Goal: Entertainment & Leisure: Browse casually

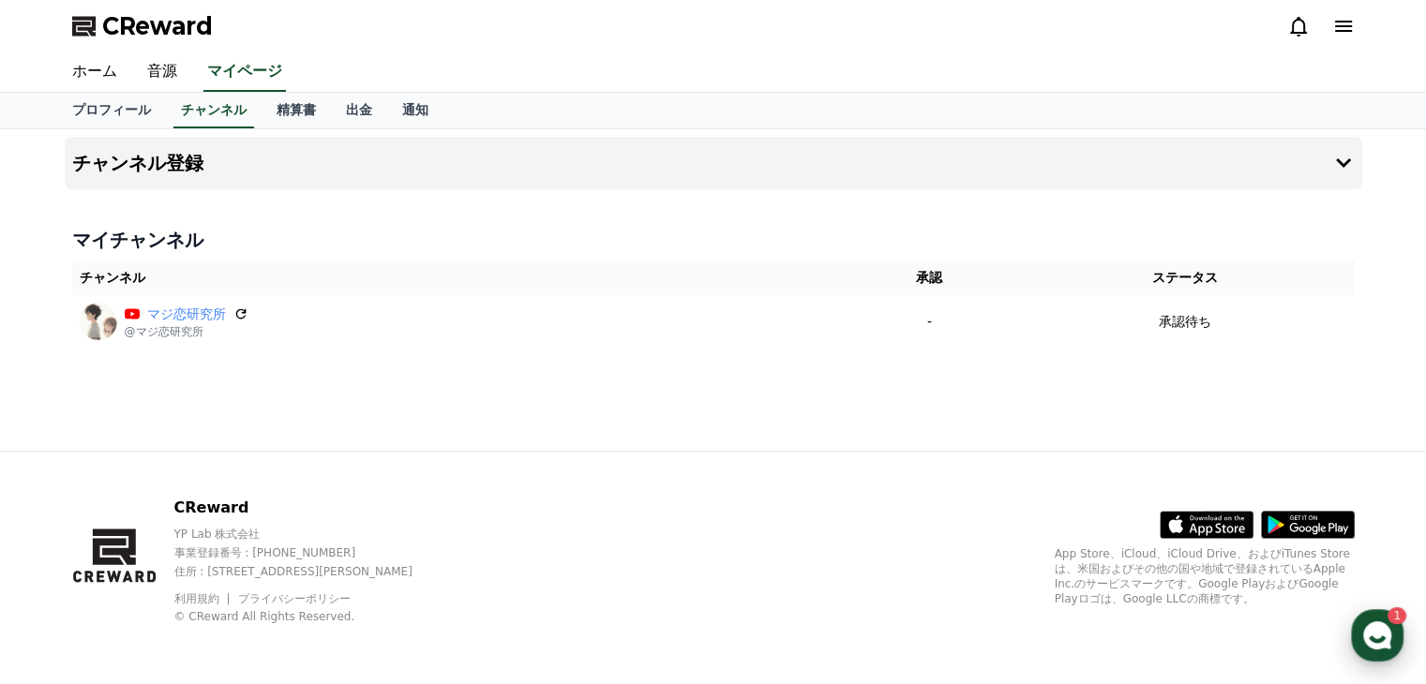
click at [1361, 640] on icon "button" at bounding box center [1377, 636] width 34 height 34
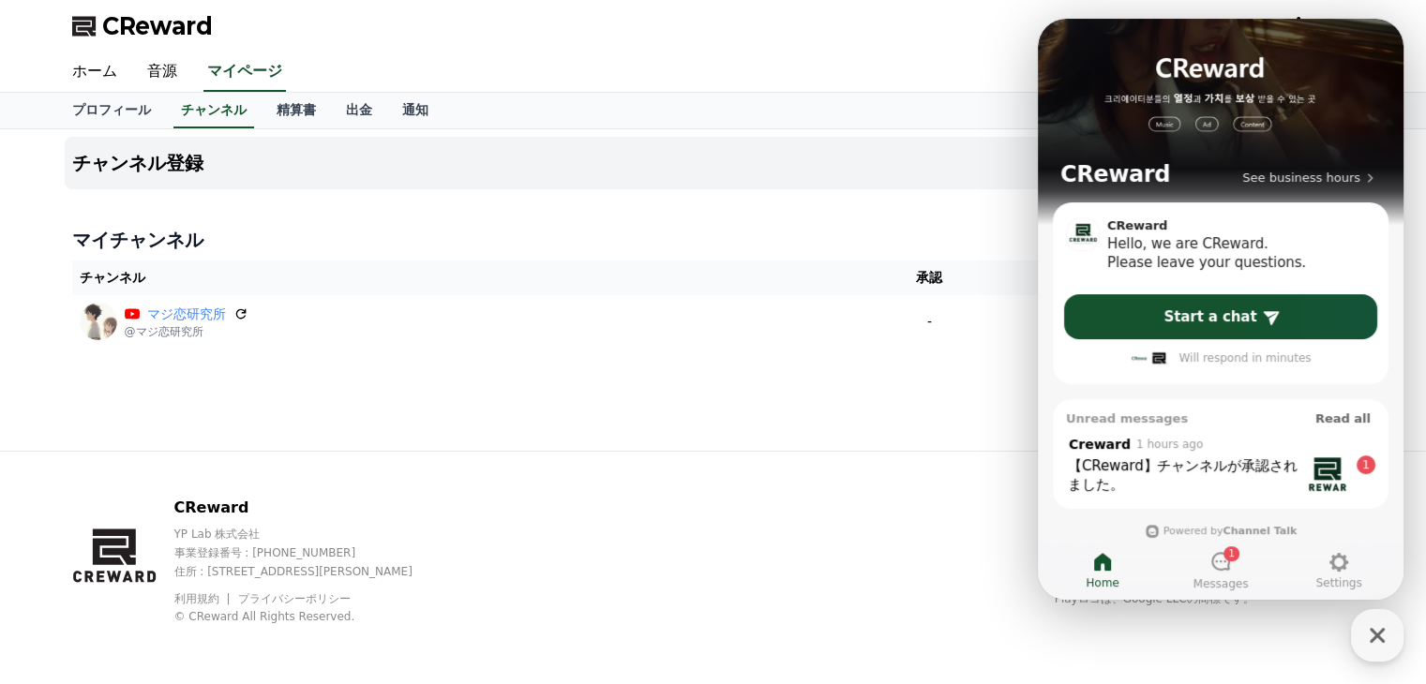
click at [758, 353] on div "マイチャンネル チャンネル 承認 ステータス マジ恋研究所 @マジ恋研究所 - 承認待ち" at bounding box center [714, 287] width 1298 height 136
click at [850, 361] on div "チャンネル登録 マイチャンネル チャンネル 承認 ステータス マジ恋研究所 @マジ恋研究所 - 承認待ち" at bounding box center [713, 290] width 1313 height 322
click at [1214, 567] on icon at bounding box center [1220, 561] width 23 height 23
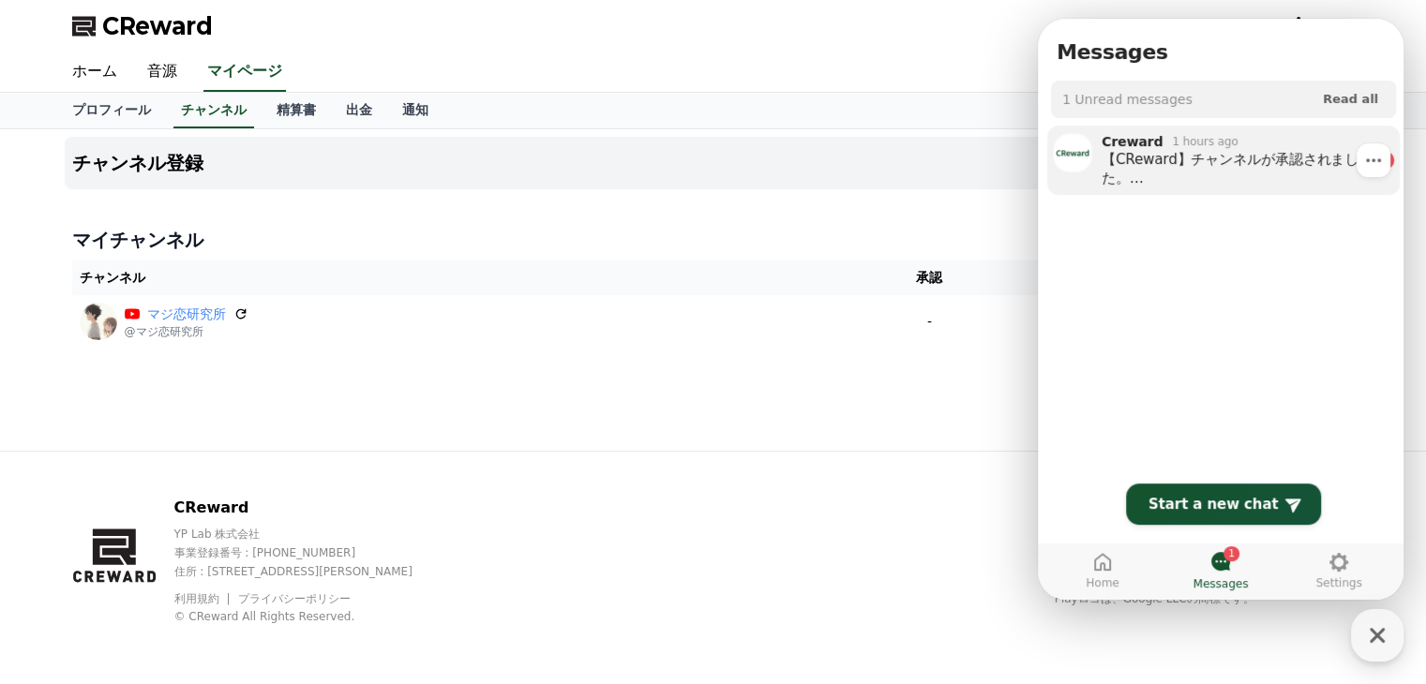
click at [1208, 163] on div "【CReward】チャンネルが承認されました。 ご利用の前に、必ず利用ガイドをご確認いただきますようお願いいたします :) CReward利用ガイド http…" at bounding box center [1235, 169] width 266 height 38
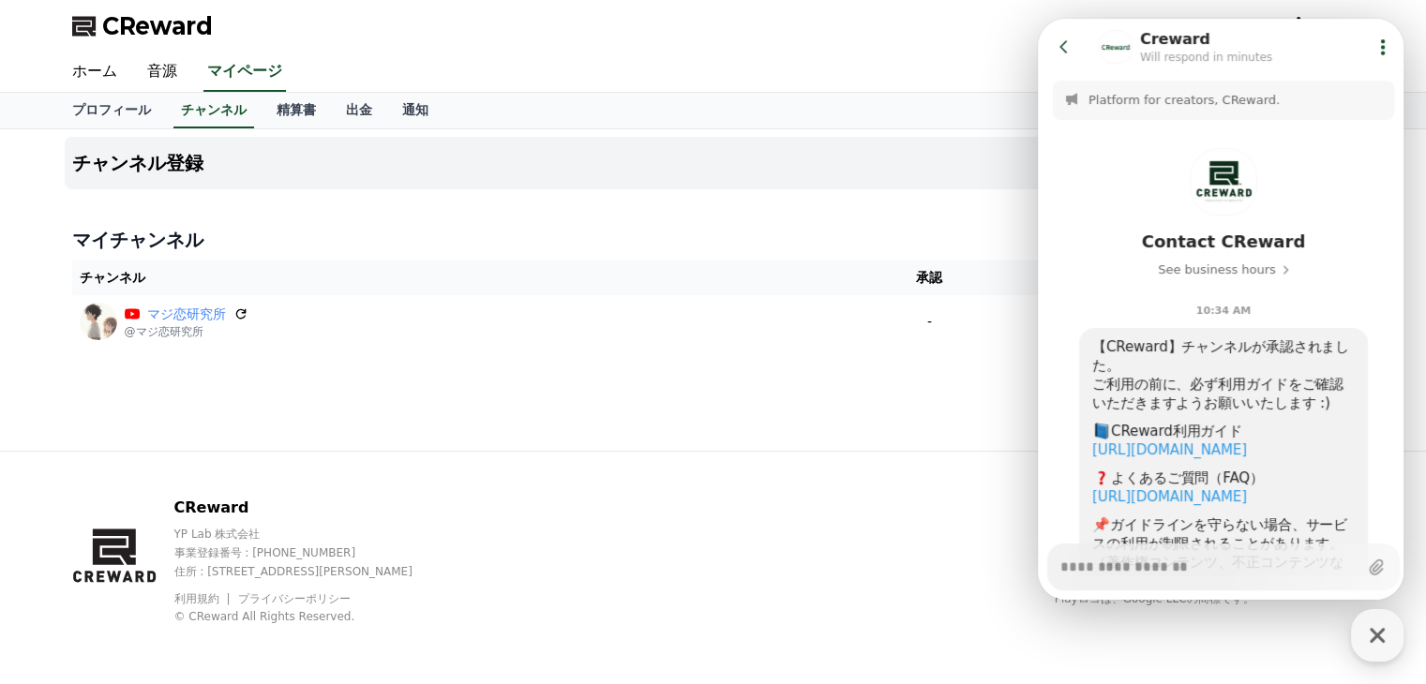
type textarea "*"
click at [885, 367] on div "チャンネル登録 マイチャンネル チャンネル 承認 ステータス マジ恋研究所 @マジ恋研究所 - 承認待ち" at bounding box center [713, 290] width 1313 height 322
click at [1061, 44] on icon at bounding box center [1064, 47] width 19 height 19
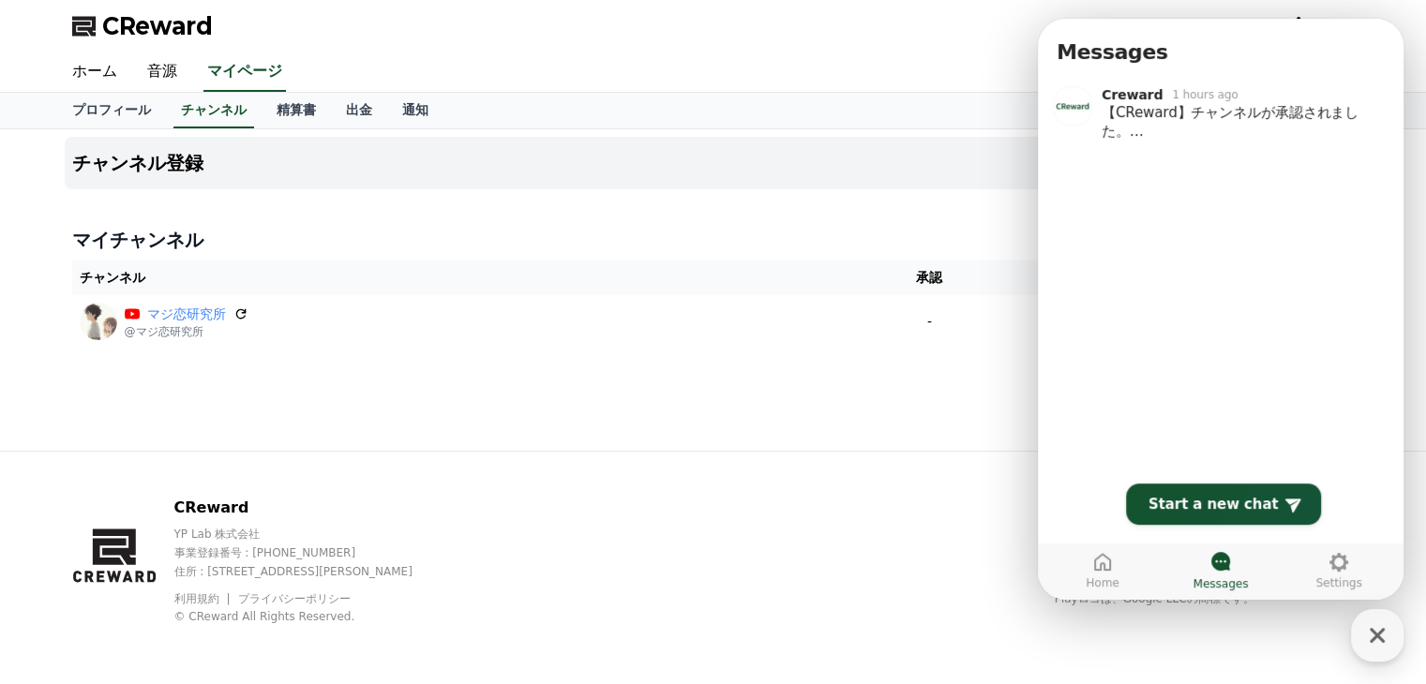
click at [944, 415] on div "チャンネル登録 マイチャンネル チャンネル 承認 ステータス マジ恋研究所 @マジ恋研究所 - 承認待ち" at bounding box center [713, 290] width 1313 height 322
click at [1384, 638] on icon "button" at bounding box center [1377, 636] width 34 height 34
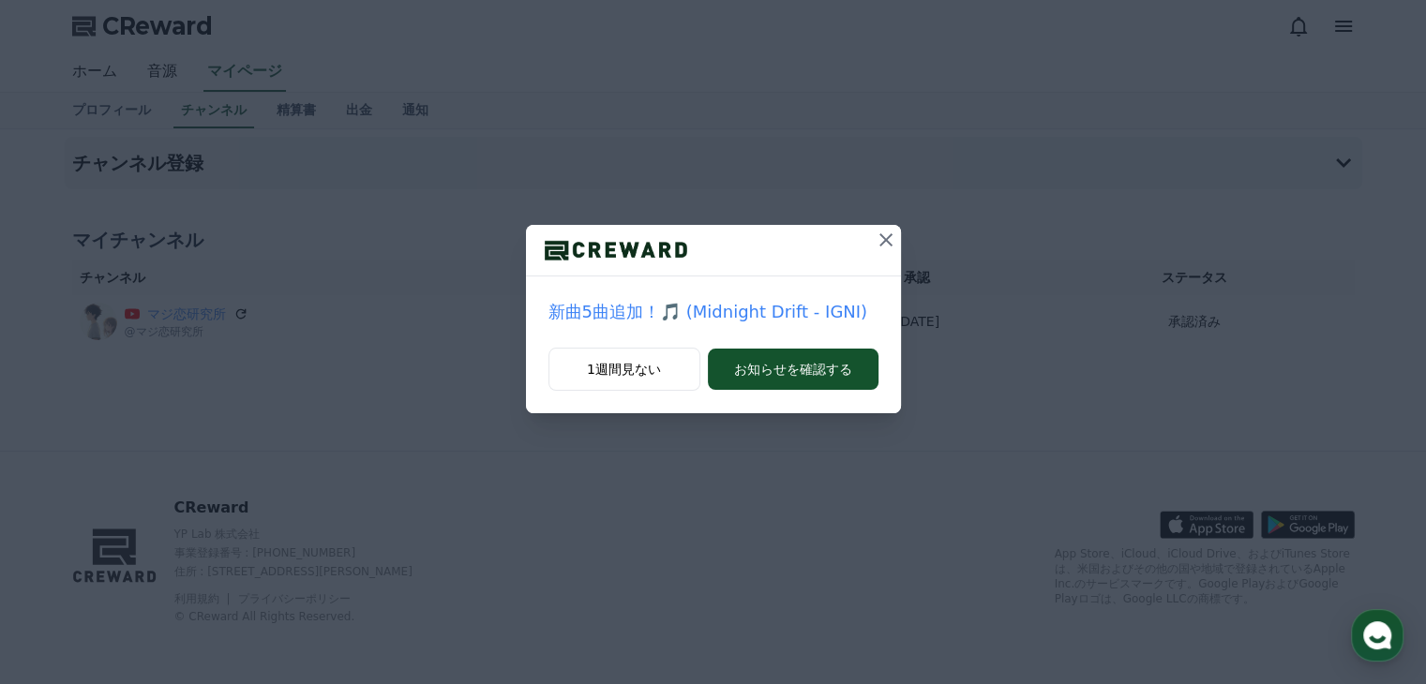
click at [883, 242] on icon at bounding box center [885, 239] width 13 height 13
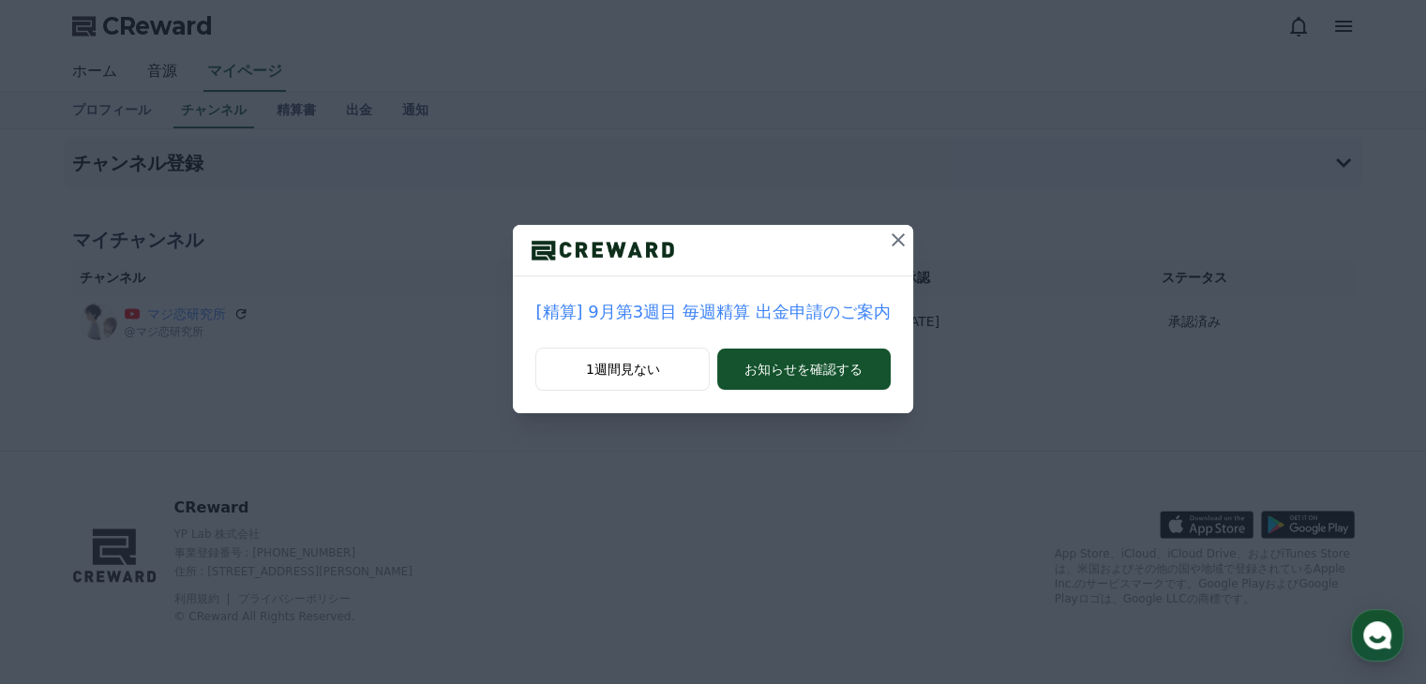
click at [887, 242] on icon at bounding box center [898, 240] width 23 height 23
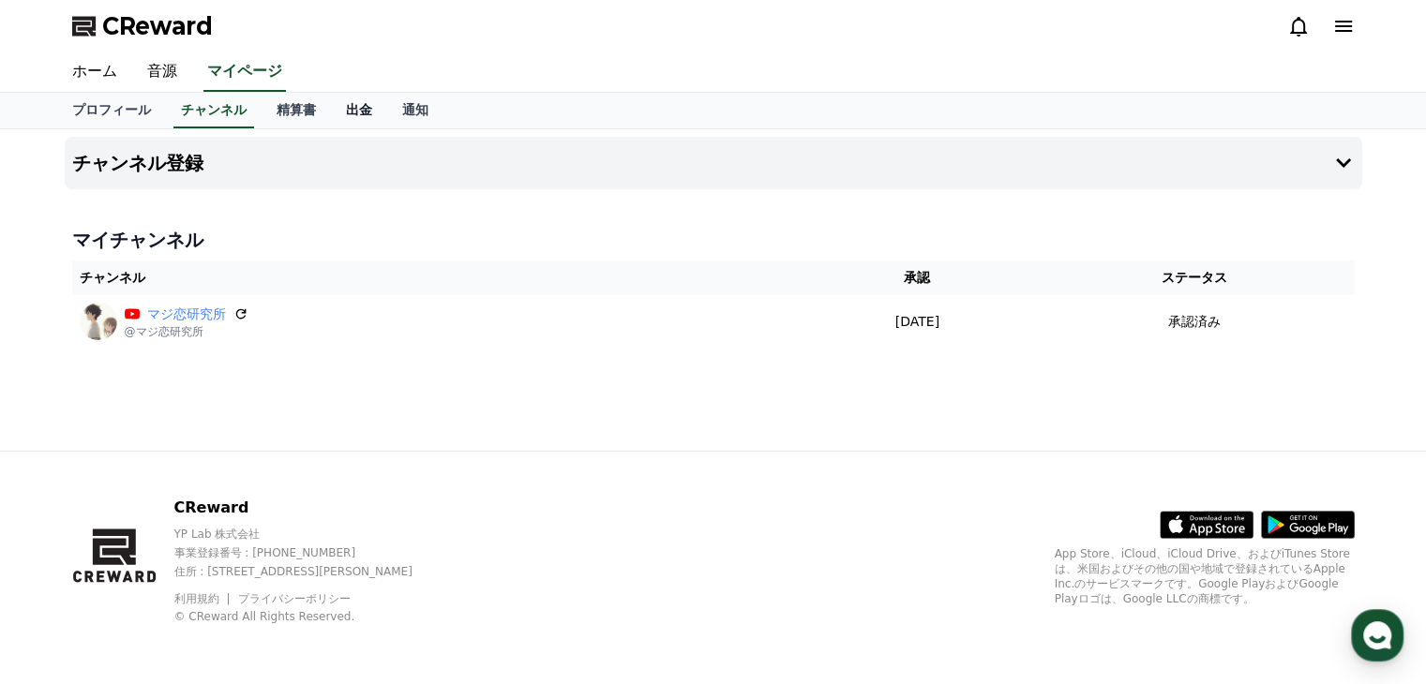
click at [331, 106] on link "出金" at bounding box center [359, 111] width 56 height 36
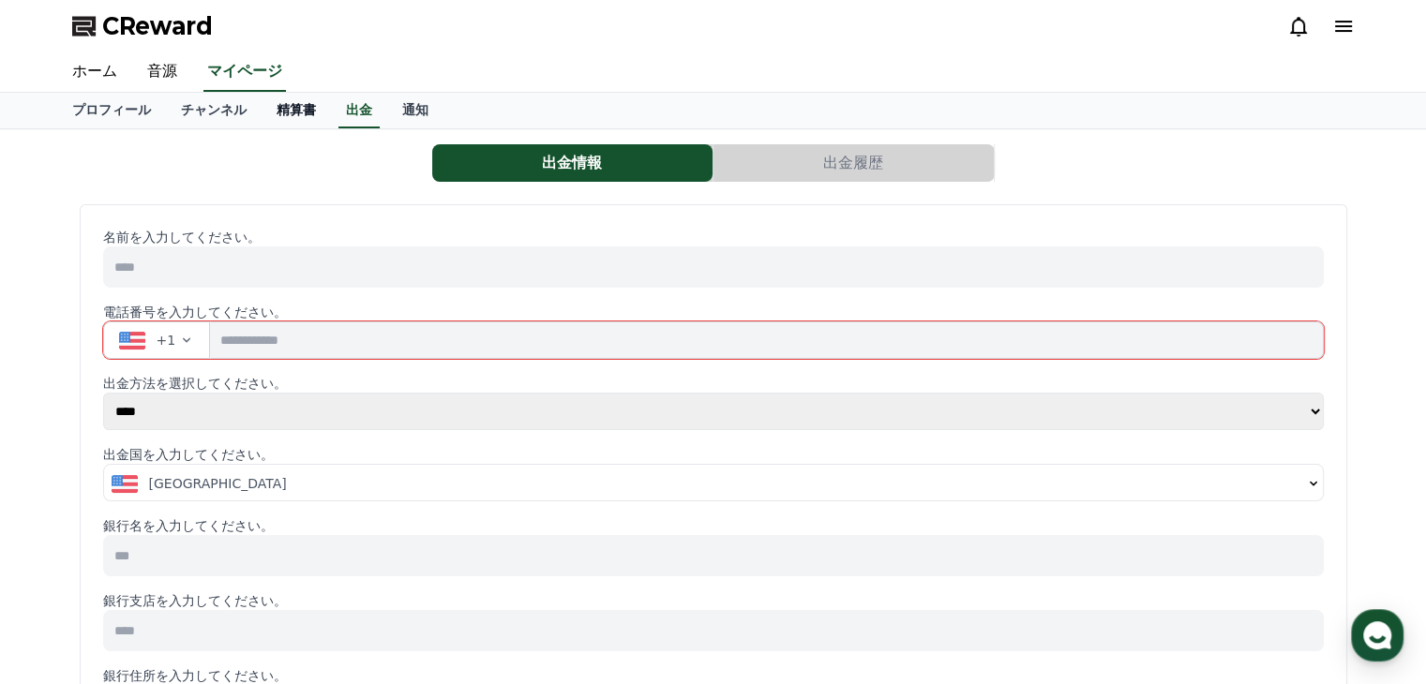
click at [268, 110] on link "精算書" at bounding box center [296, 111] width 69 height 36
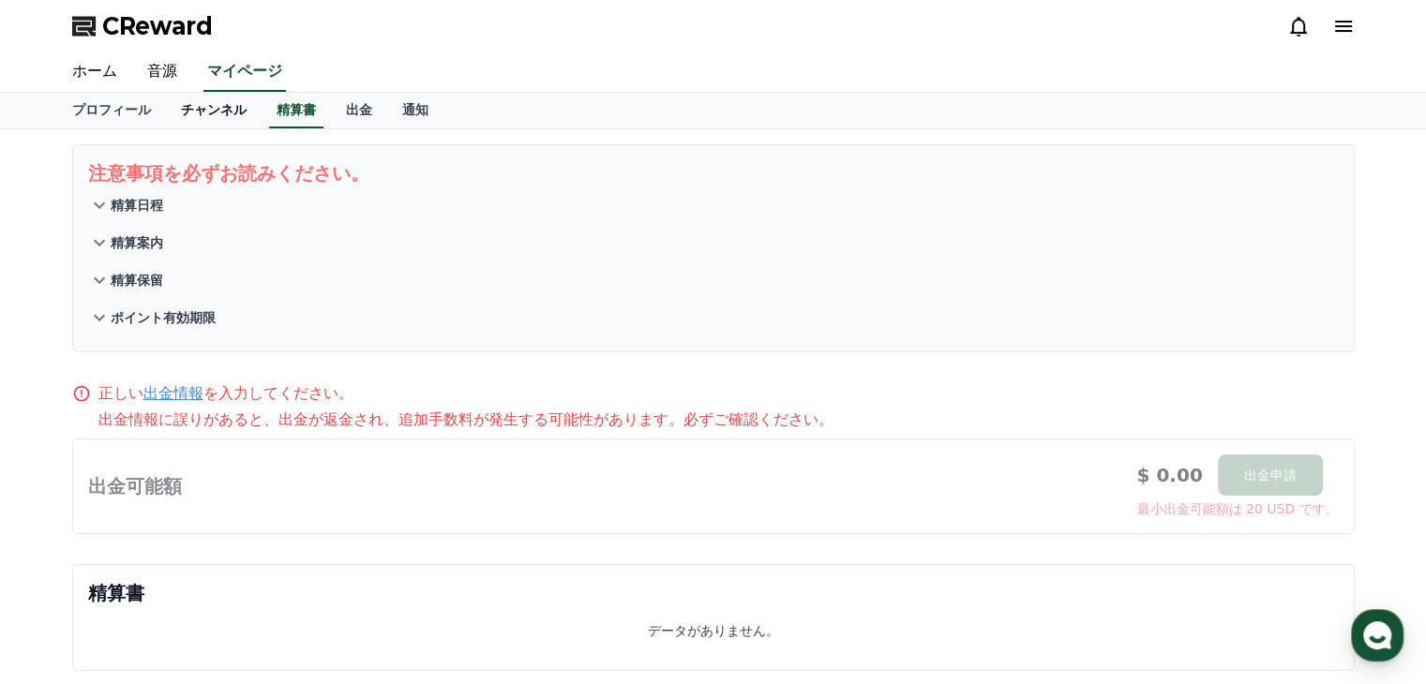
click at [188, 117] on link "チャンネル" at bounding box center [214, 111] width 96 height 36
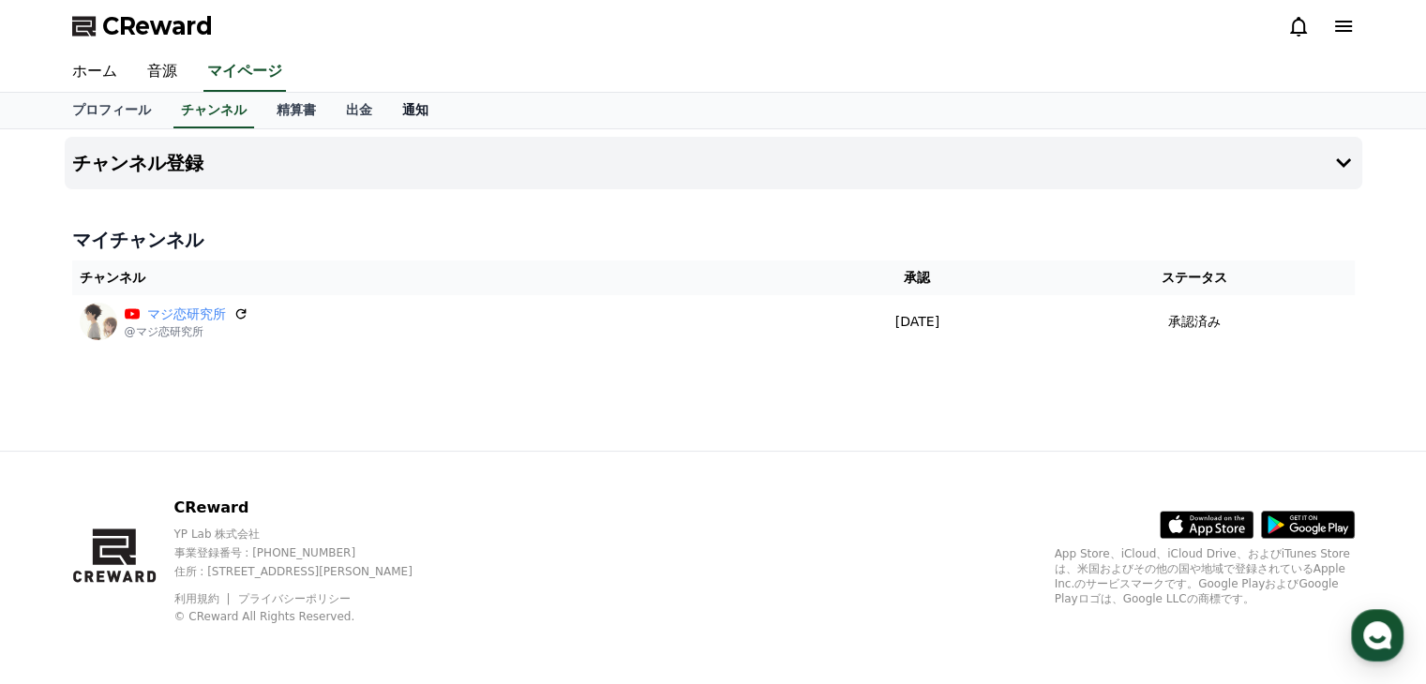
click at [387, 110] on link "通知" at bounding box center [415, 111] width 56 height 36
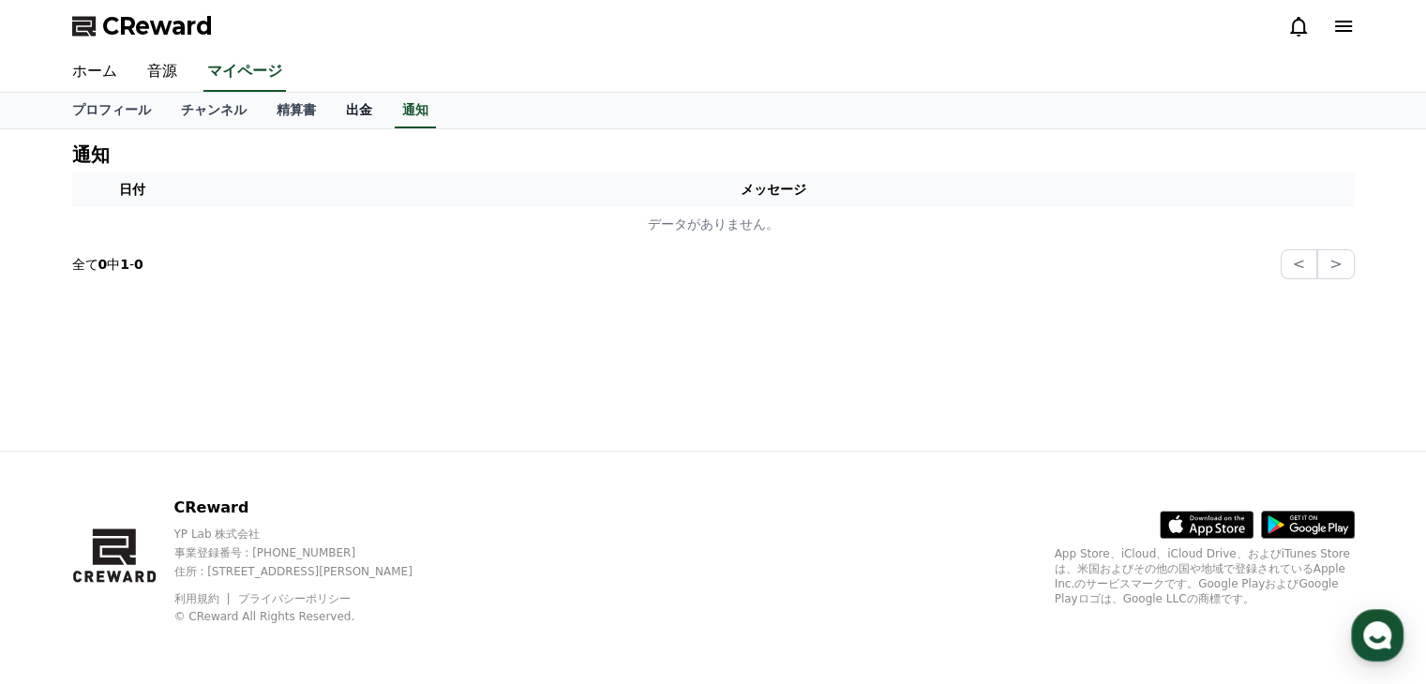
click at [331, 112] on link "出金" at bounding box center [359, 111] width 56 height 36
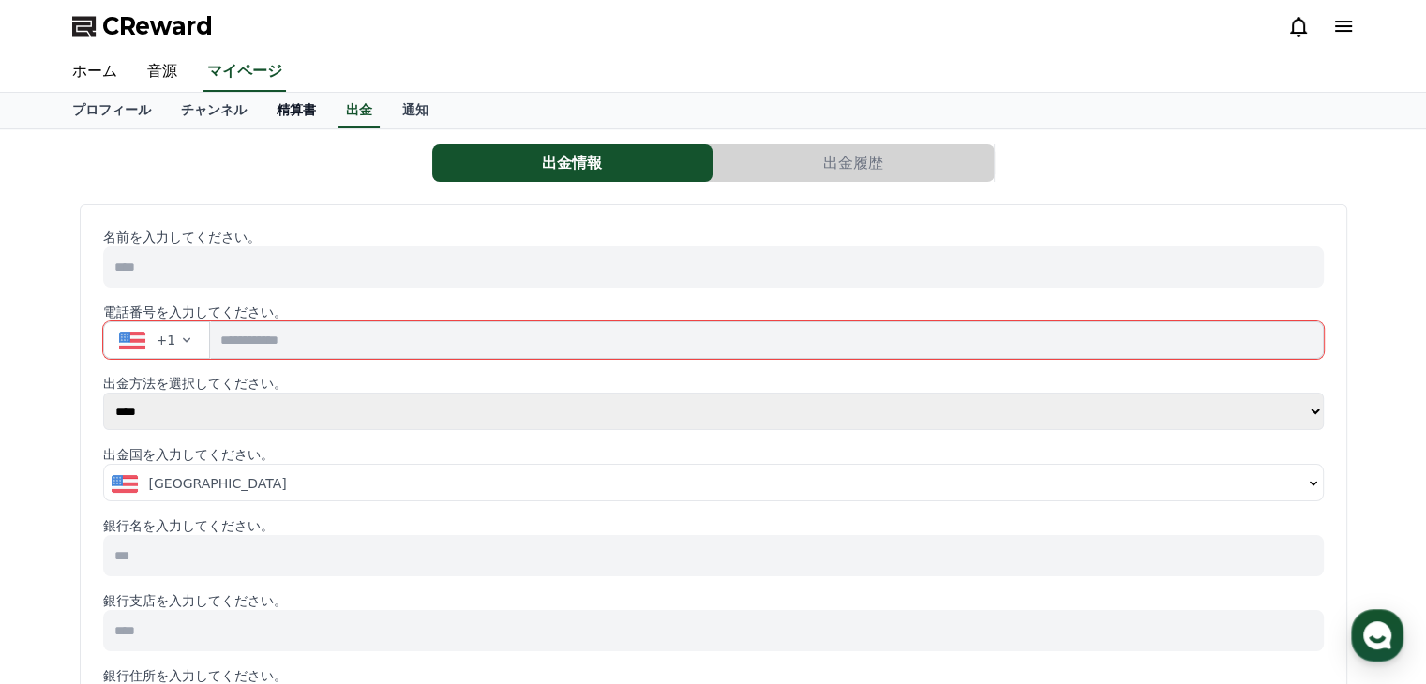
click at [262, 110] on link "精算書" at bounding box center [296, 111] width 69 height 36
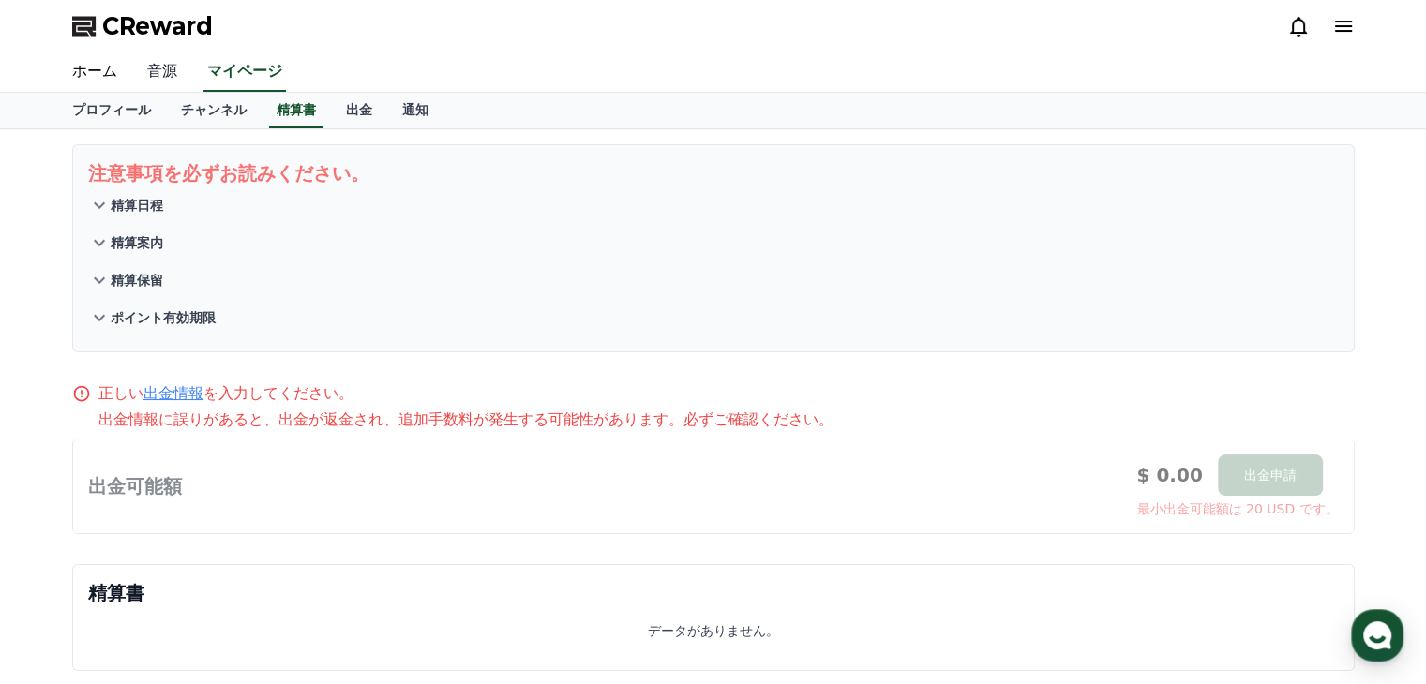
click at [144, 72] on link "音源" at bounding box center [162, 72] width 60 height 39
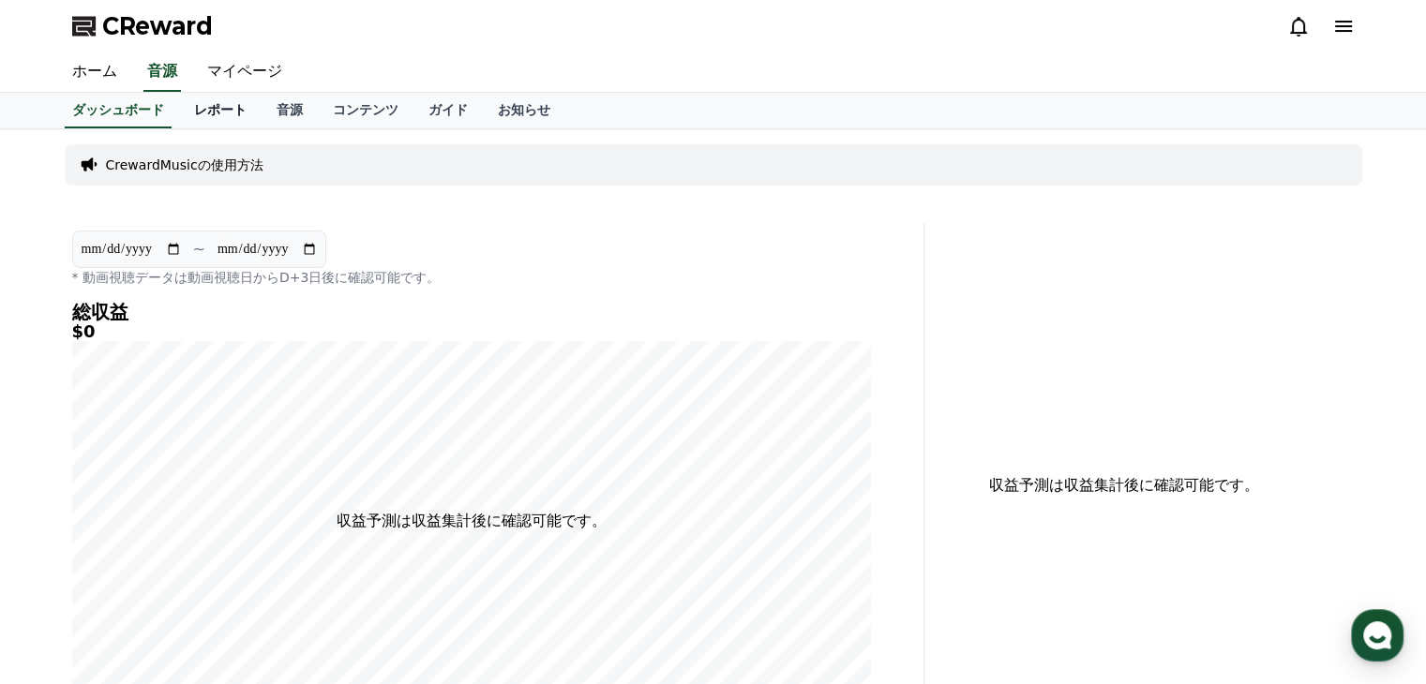
click at [188, 111] on link "レポート" at bounding box center [220, 111] width 83 height 36
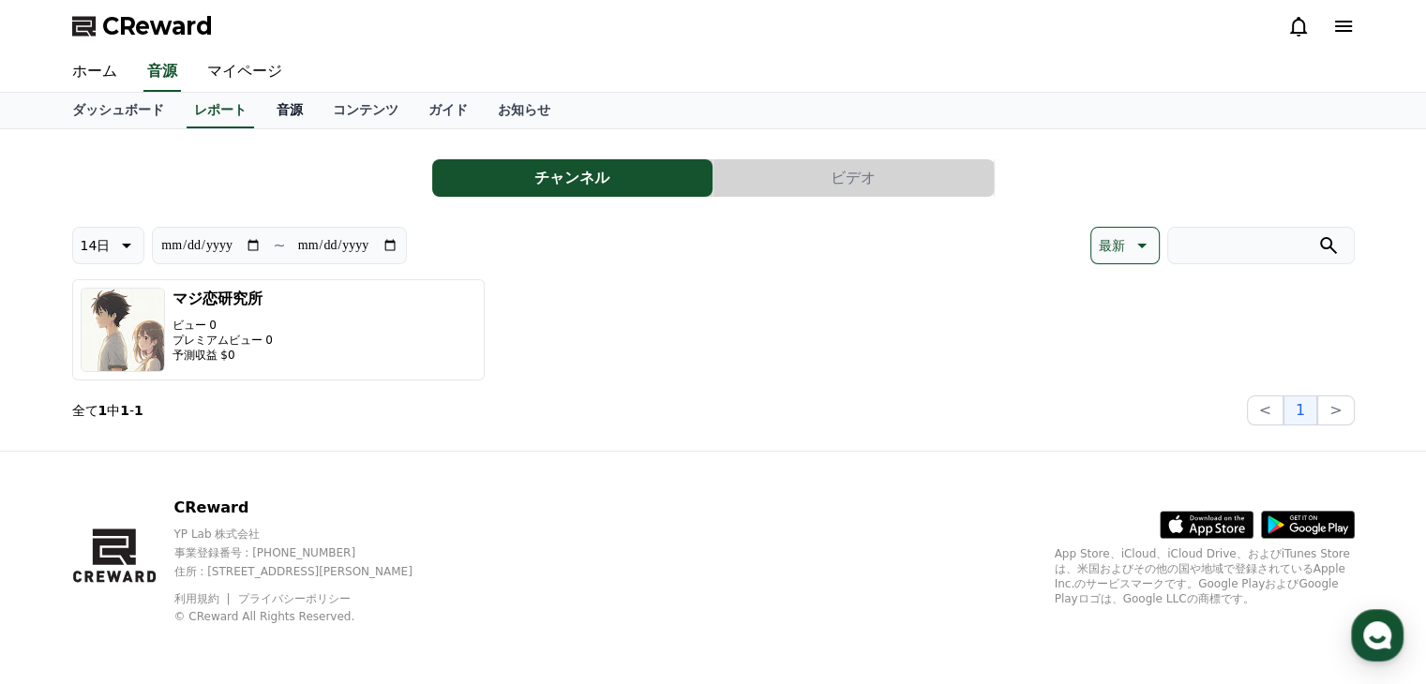
click at [262, 110] on link "音源" at bounding box center [290, 111] width 56 height 36
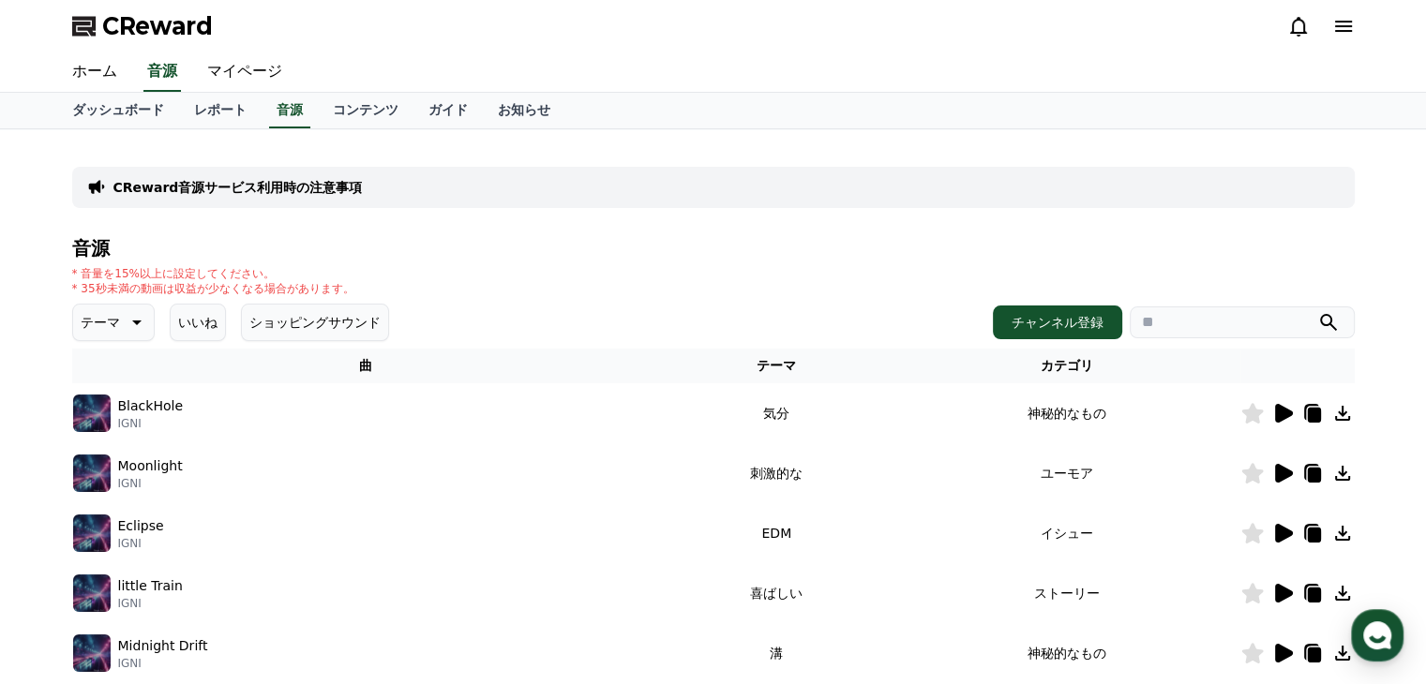
scroll to position [188, 0]
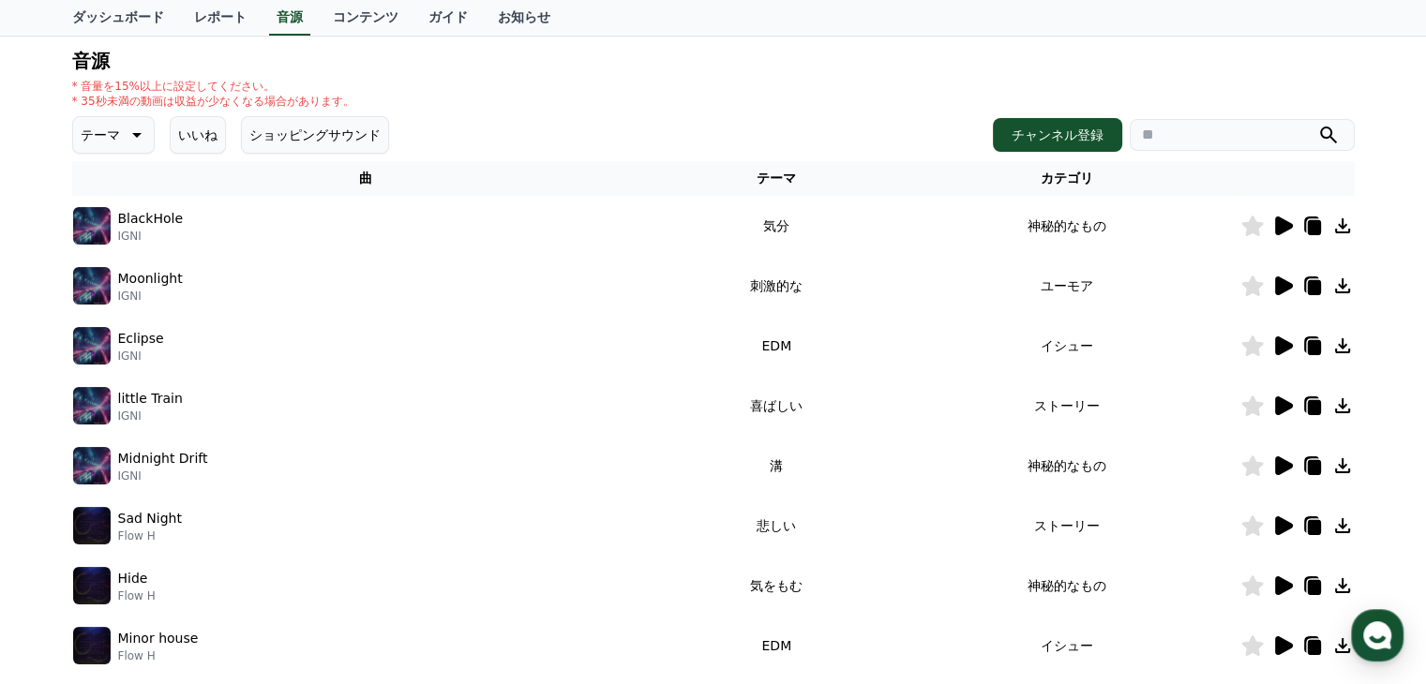
click at [1279, 225] on icon at bounding box center [1284, 226] width 18 height 19
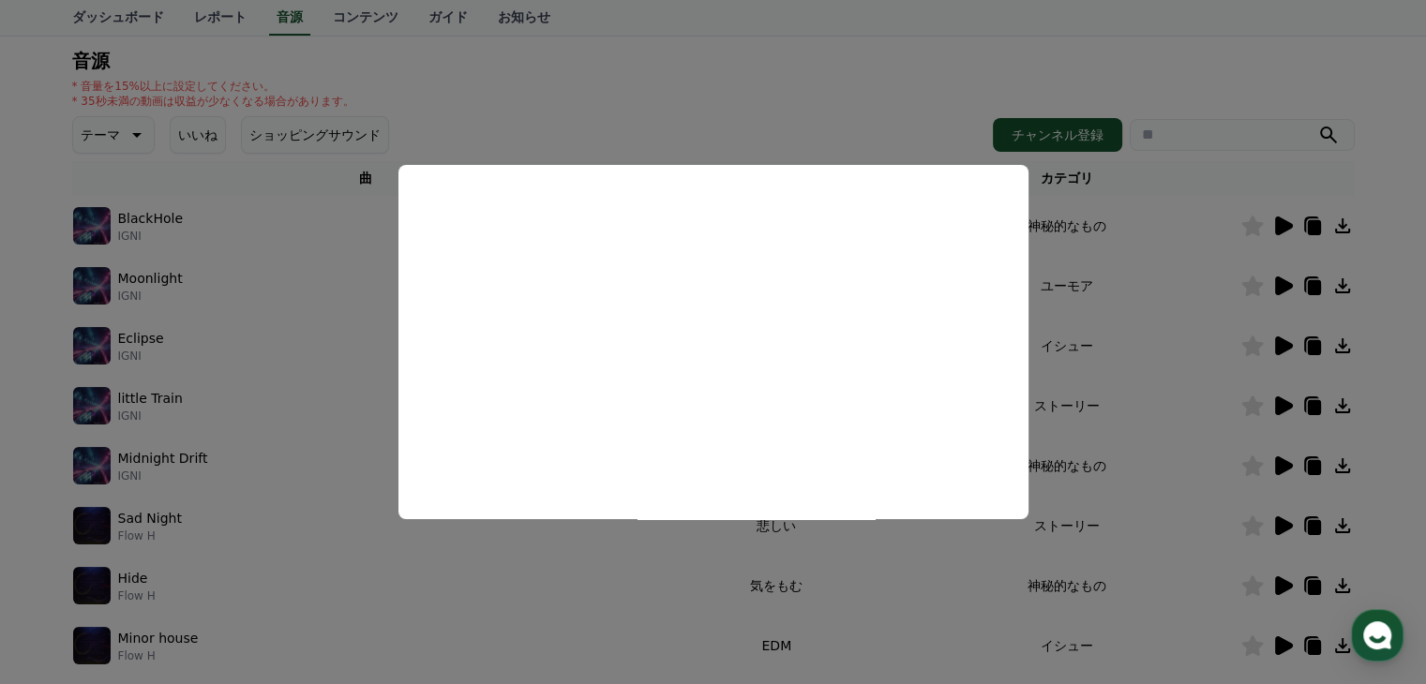
click at [878, 87] on button "close modal" at bounding box center [713, 342] width 1426 height 684
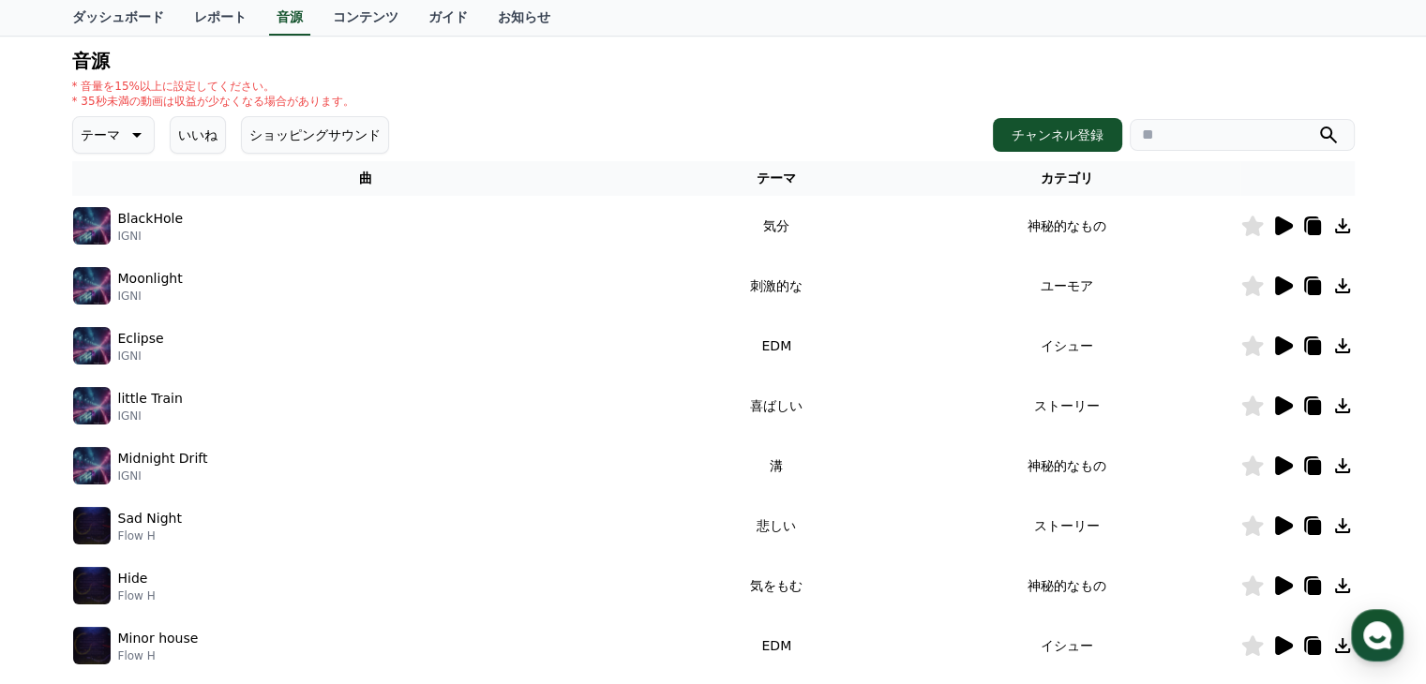
click at [1314, 286] on icon at bounding box center [1313, 287] width 13 height 15
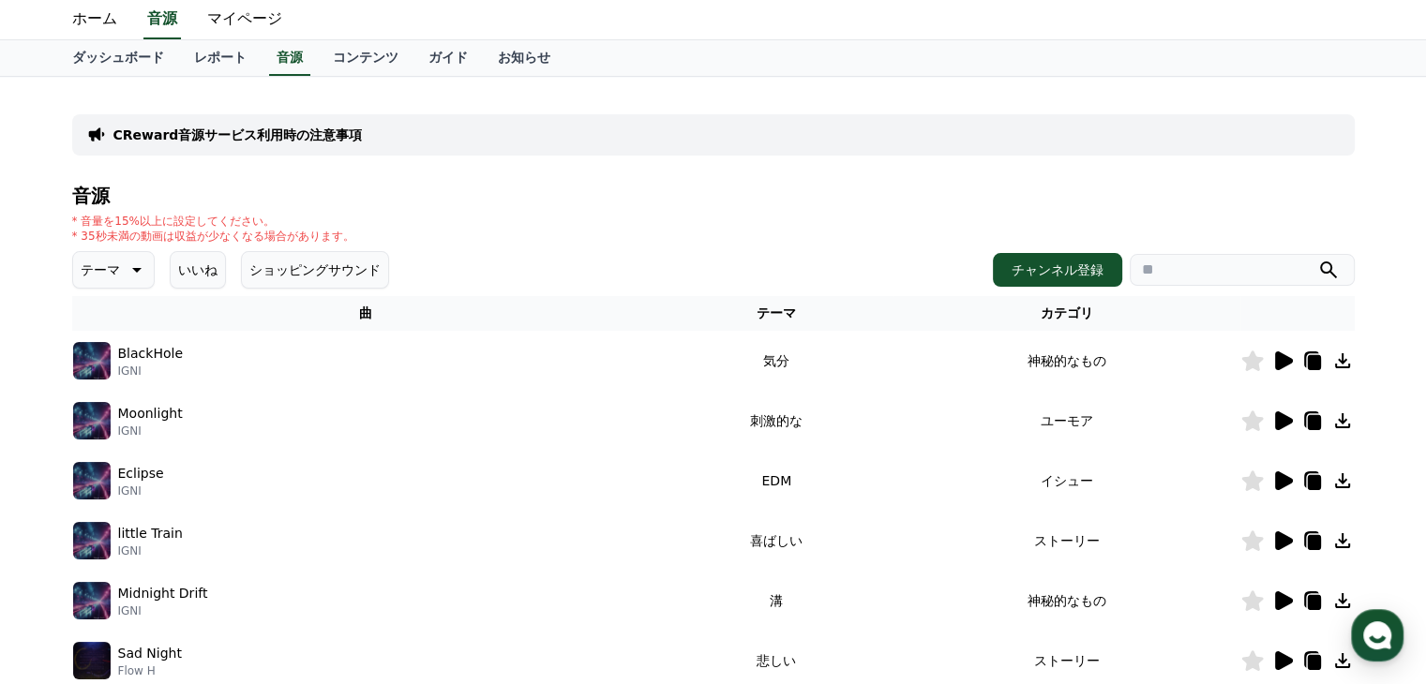
scroll to position [0, 0]
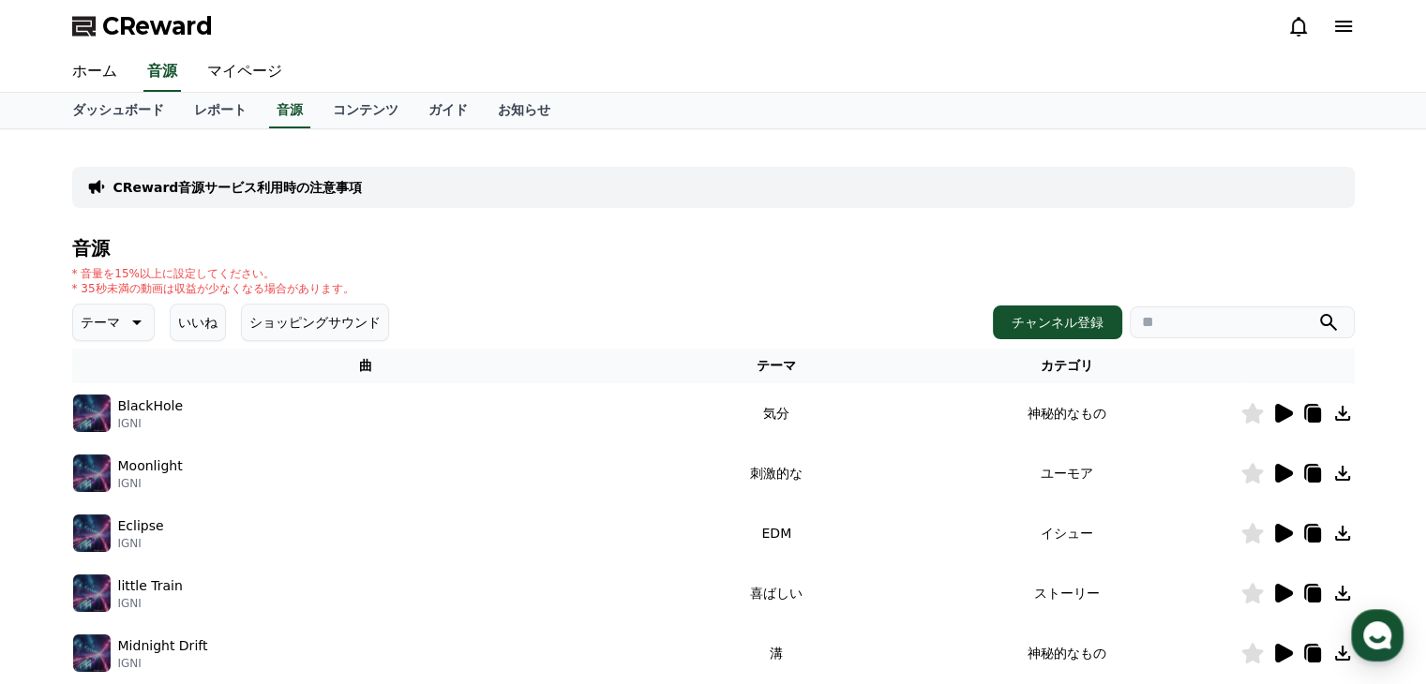
click at [176, 319] on button "いいね" at bounding box center [198, 323] width 56 height 38
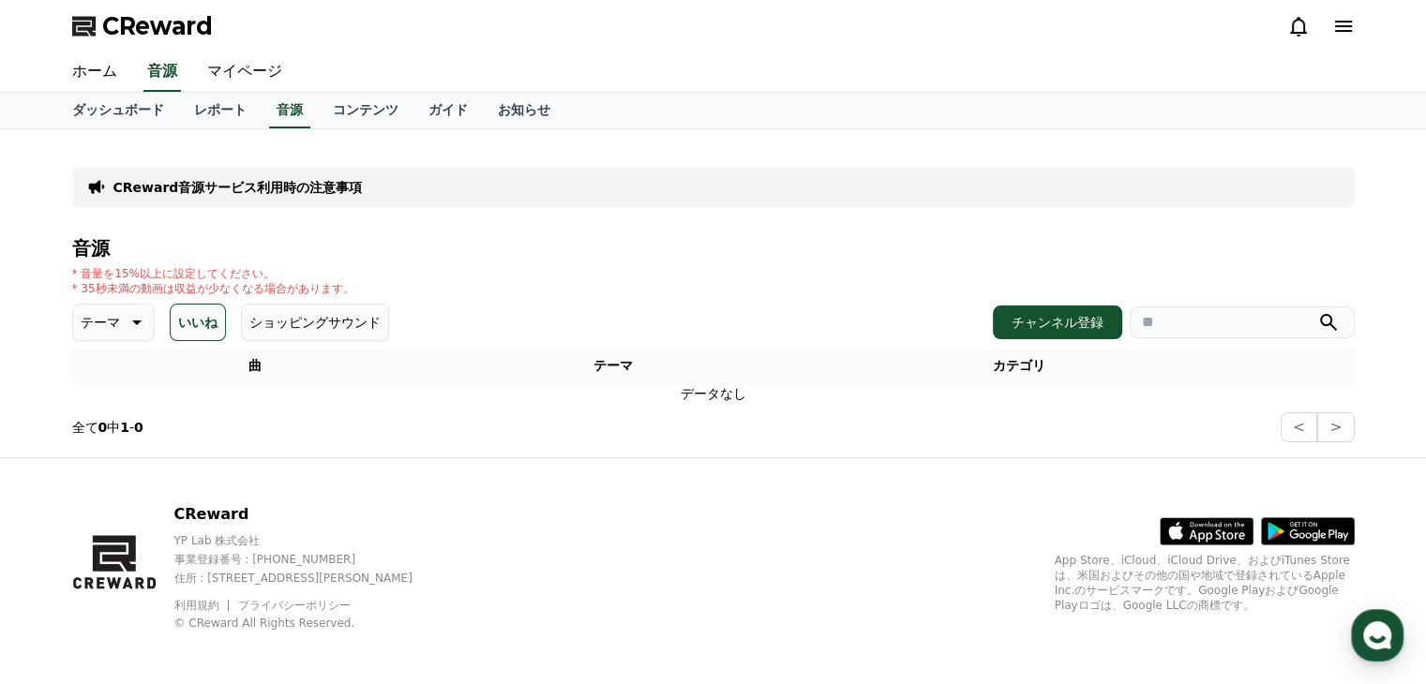
click at [124, 319] on icon at bounding box center [135, 322] width 23 height 23
click at [112, 451] on button "穏やかな" at bounding box center [109, 447] width 68 height 41
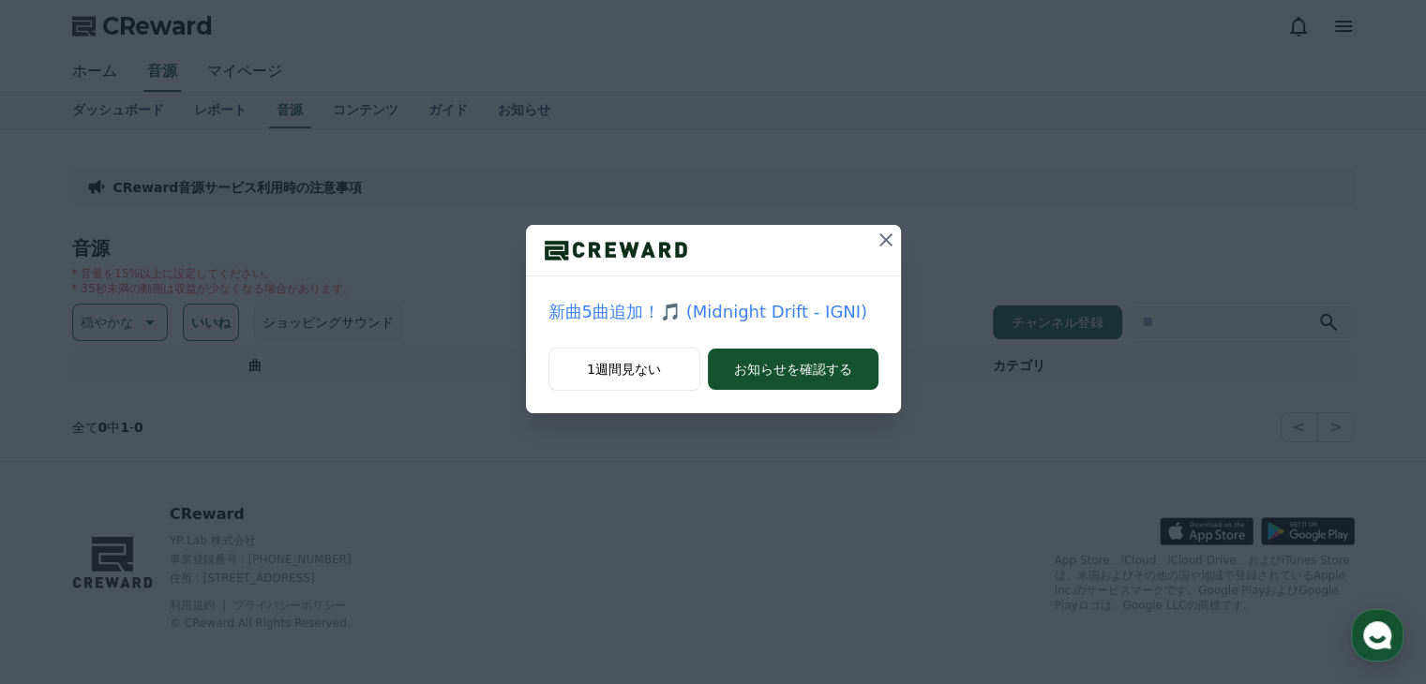
click at [884, 237] on icon at bounding box center [886, 240] width 23 height 23
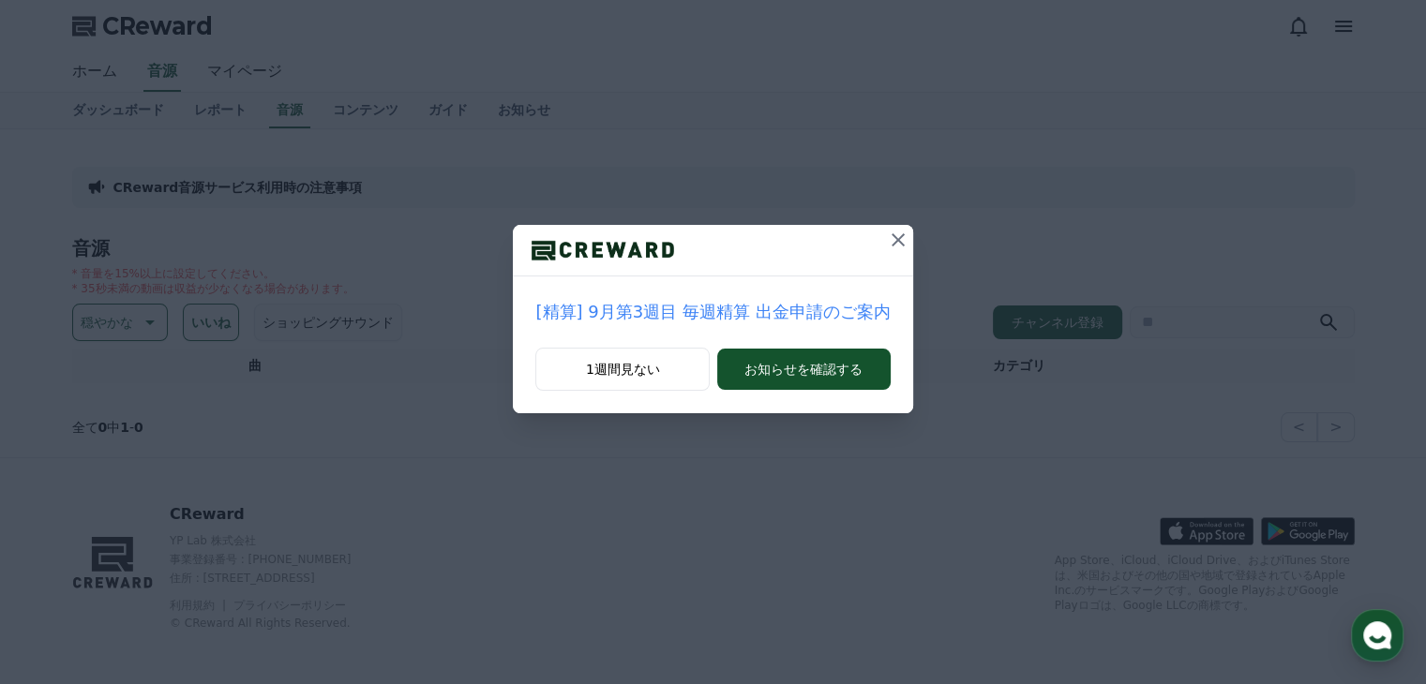
click at [887, 237] on icon at bounding box center [898, 240] width 23 height 23
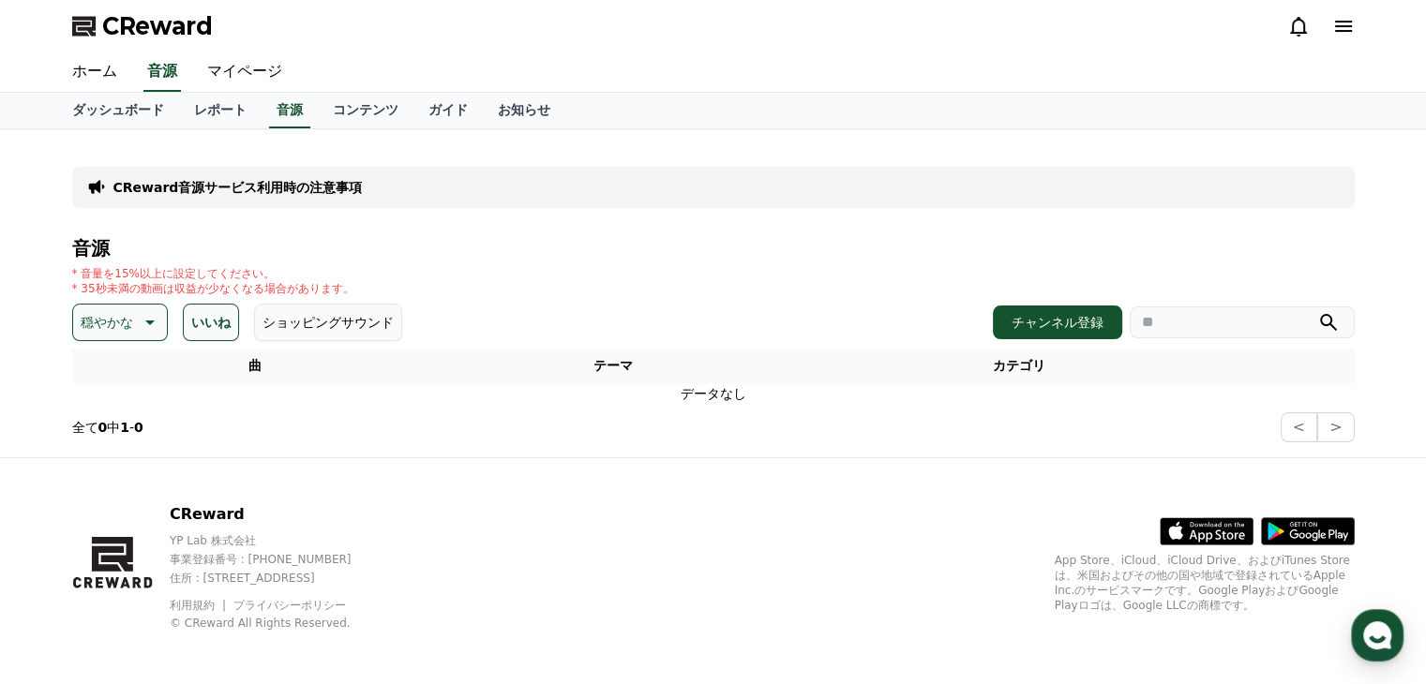
click at [193, 325] on button "いいね" at bounding box center [211, 323] width 56 height 38
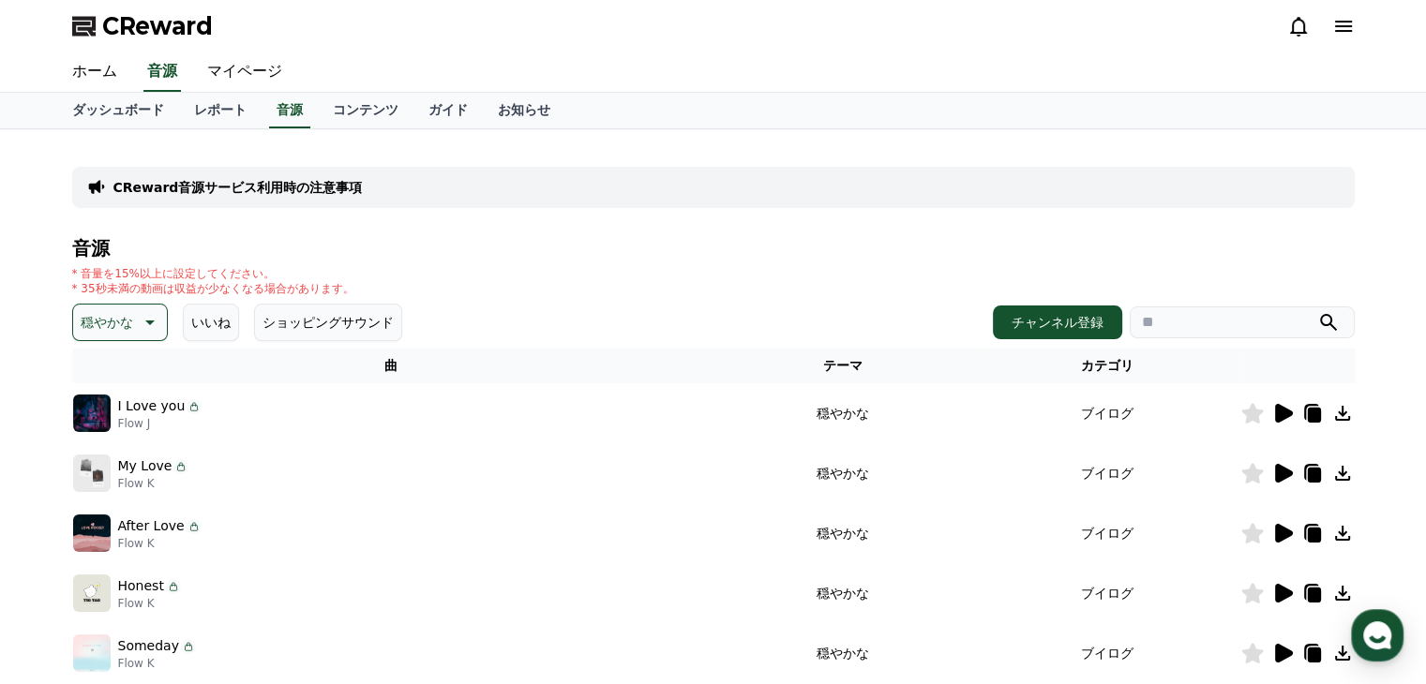
click at [1287, 413] on icon at bounding box center [1284, 413] width 18 height 19
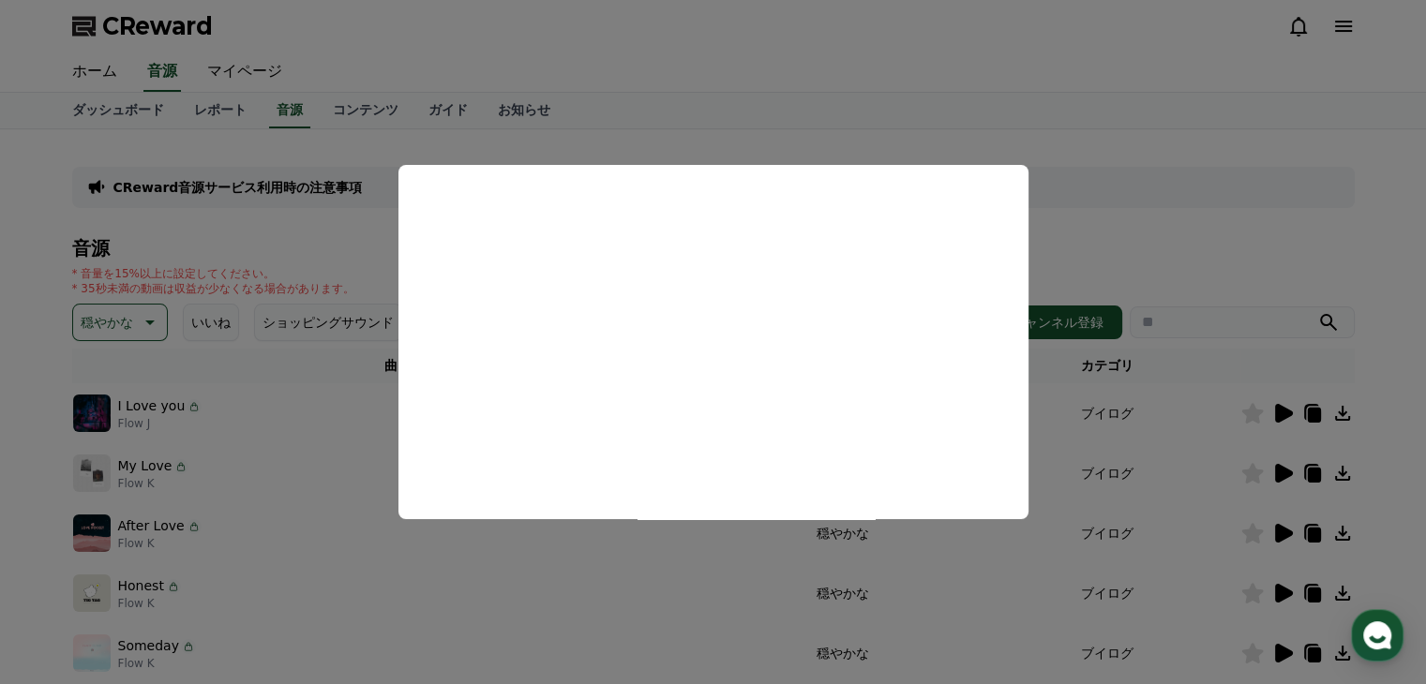
click at [1246, 252] on button "close modal" at bounding box center [713, 342] width 1426 height 684
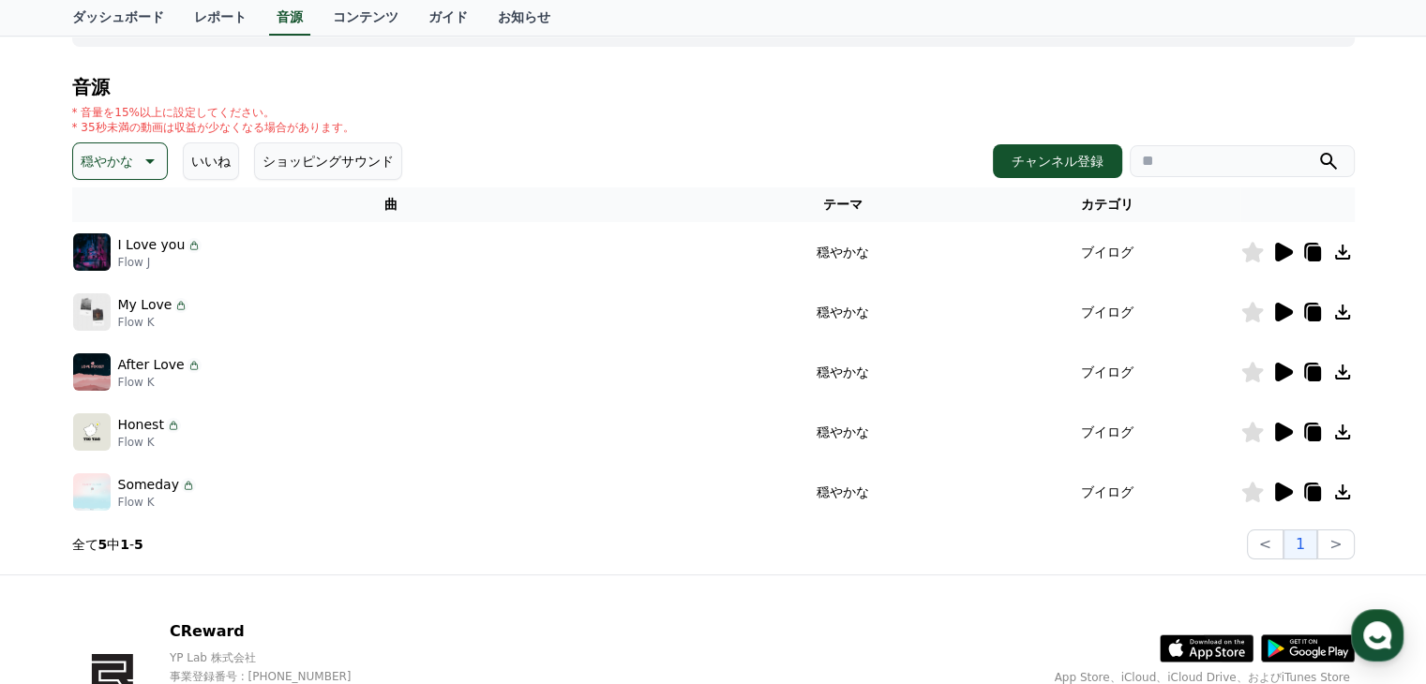
scroll to position [281, 0]
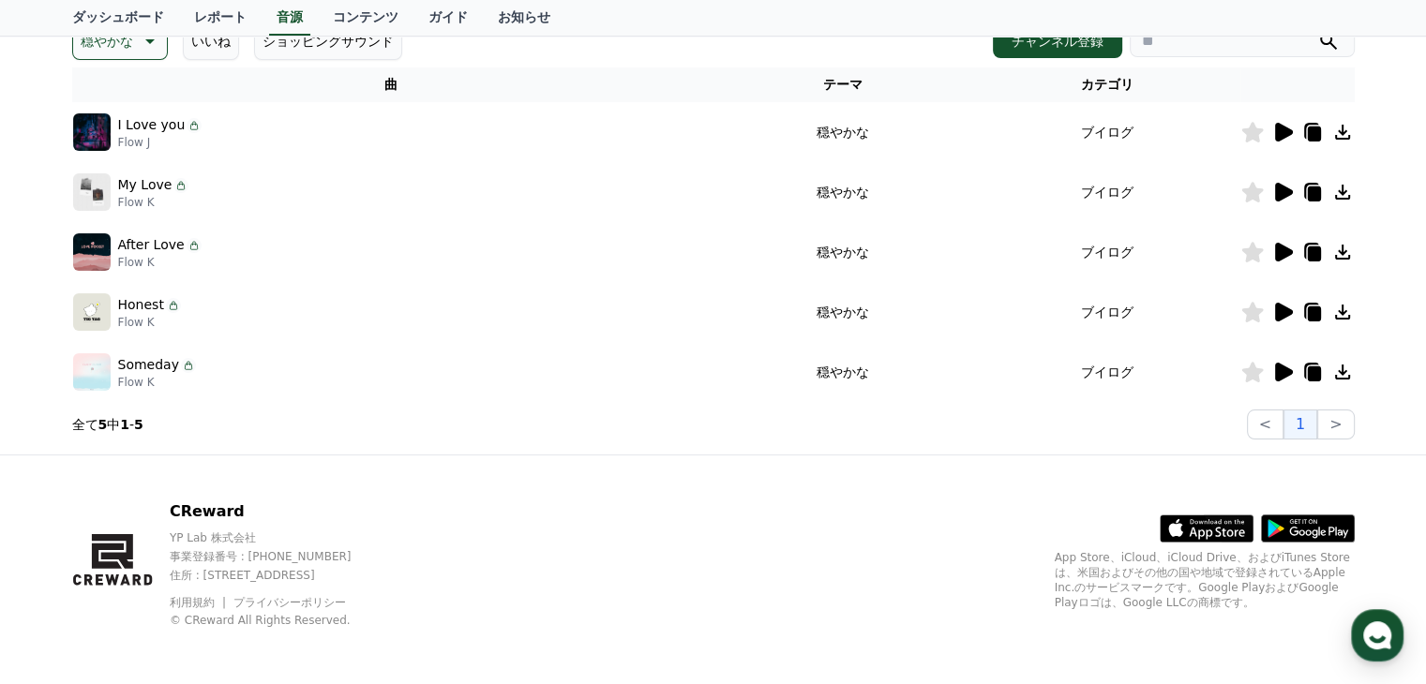
click at [1284, 195] on icon at bounding box center [1284, 192] width 18 height 19
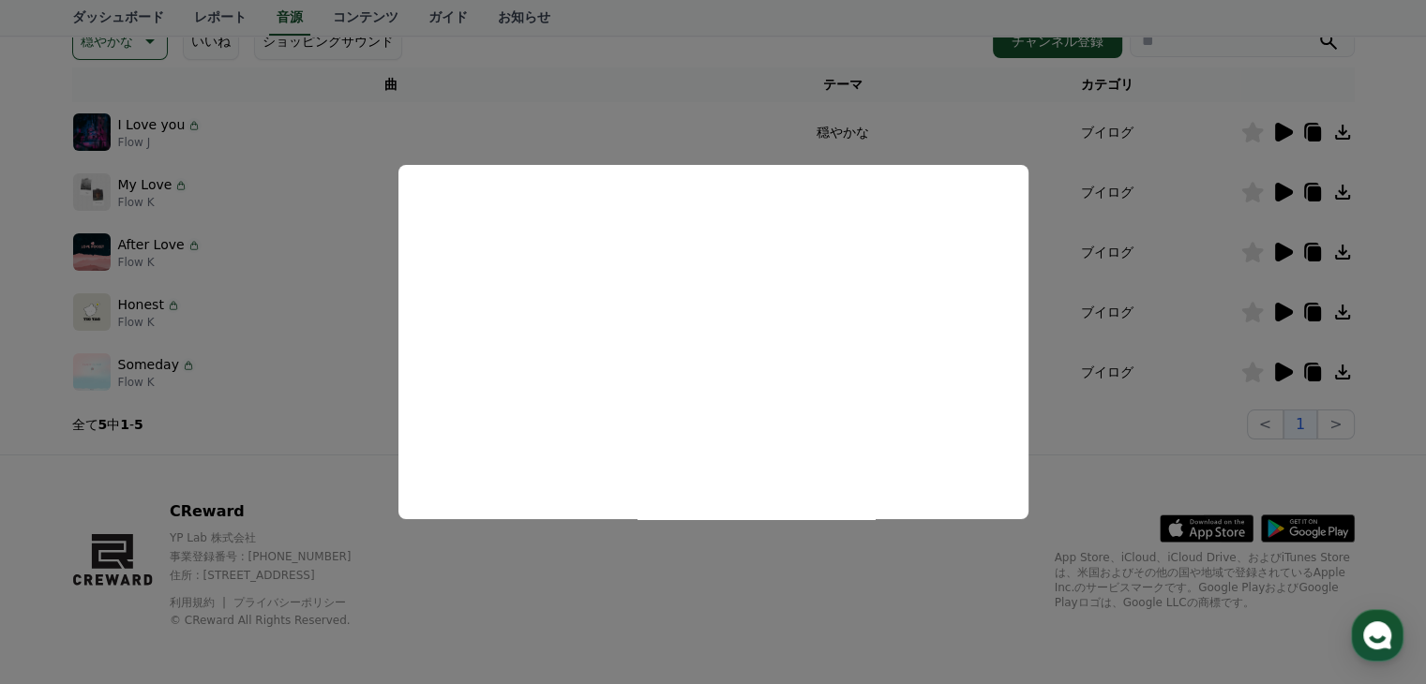
click at [1088, 325] on button "close modal" at bounding box center [713, 342] width 1426 height 684
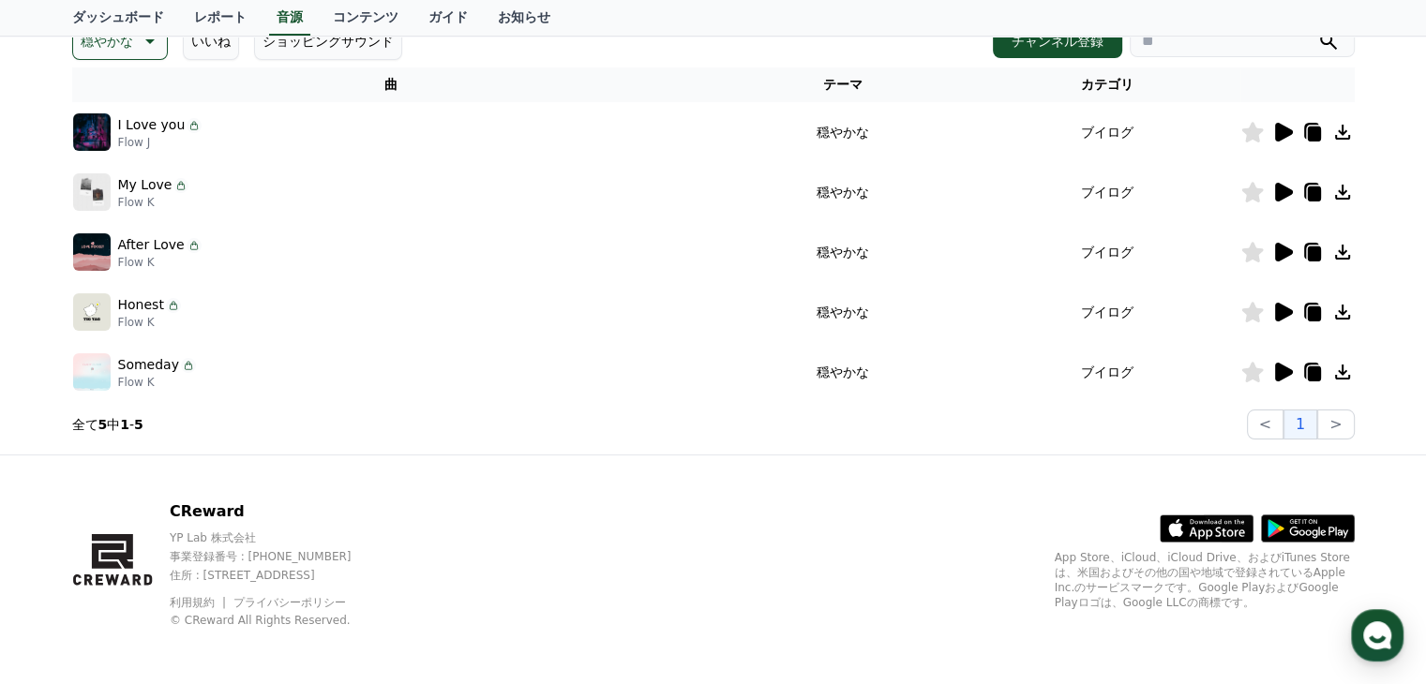
click at [1275, 248] on icon at bounding box center [1284, 252] width 18 height 19
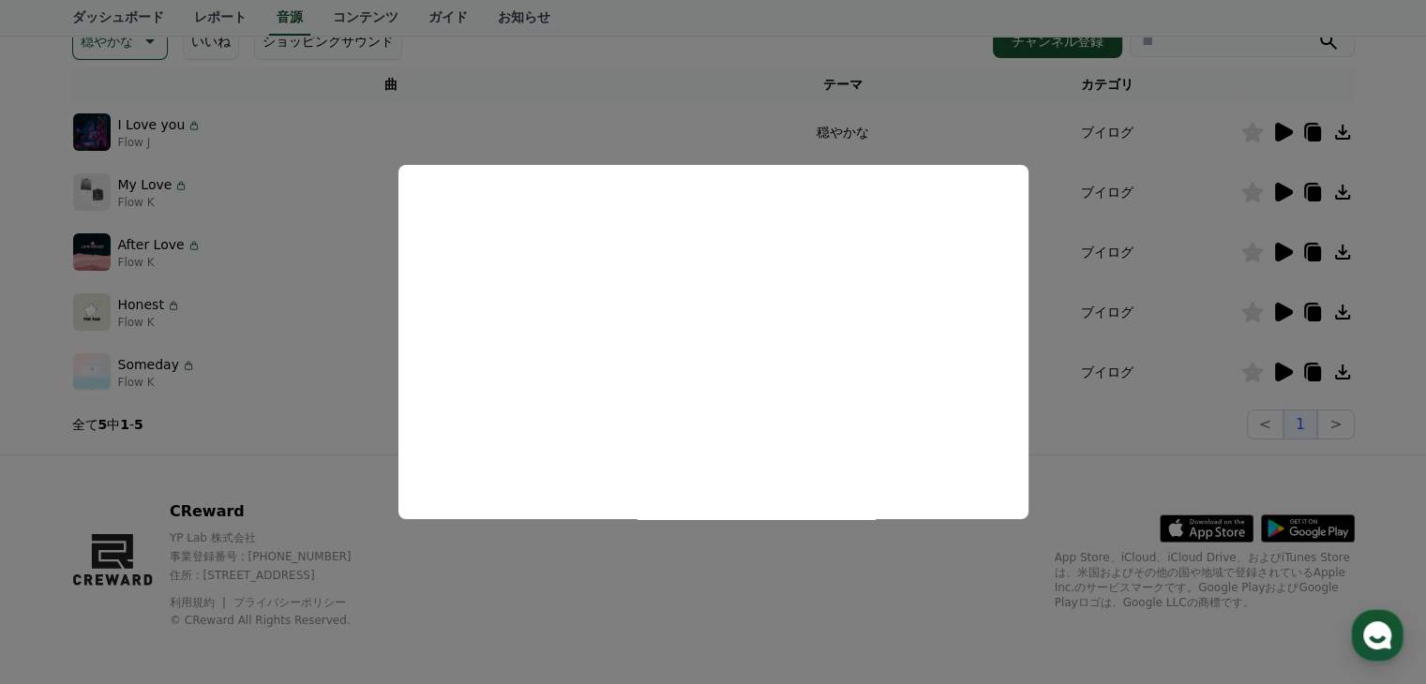
click at [1113, 330] on button "close modal" at bounding box center [713, 342] width 1426 height 684
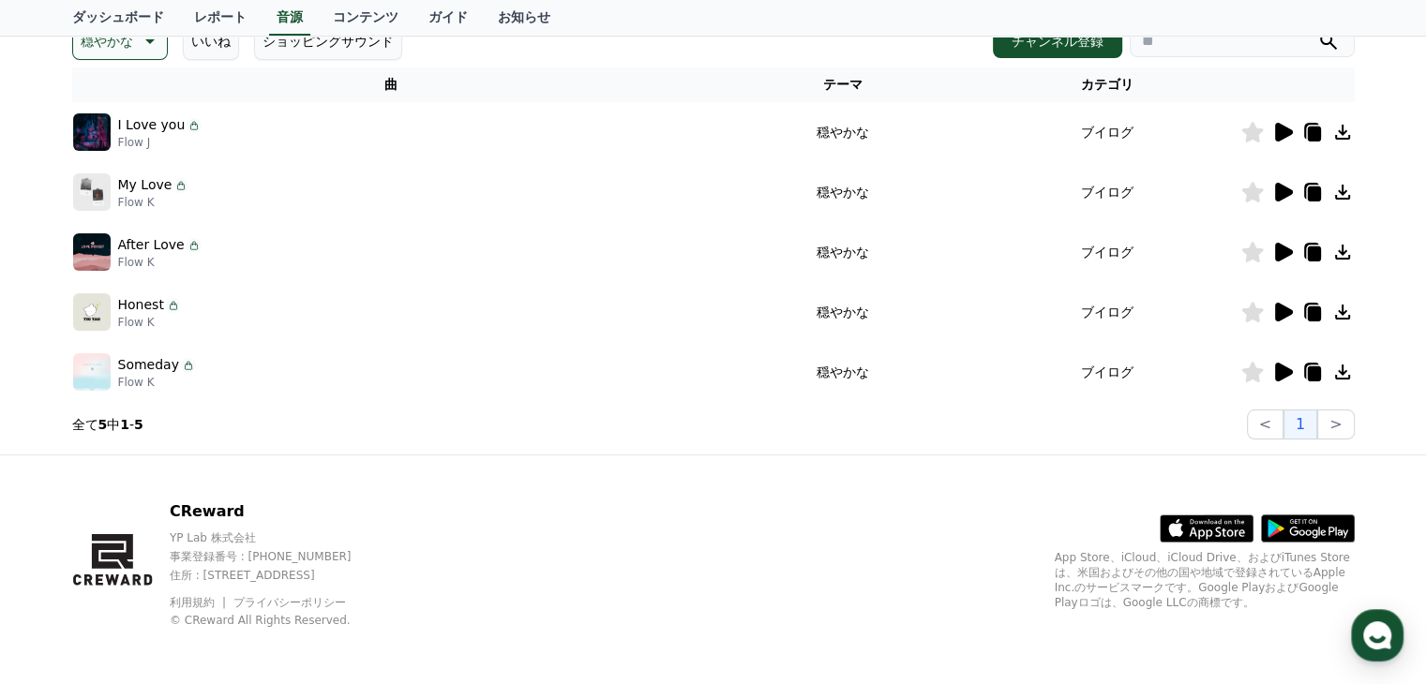
click at [1284, 309] on icon at bounding box center [1284, 312] width 18 height 19
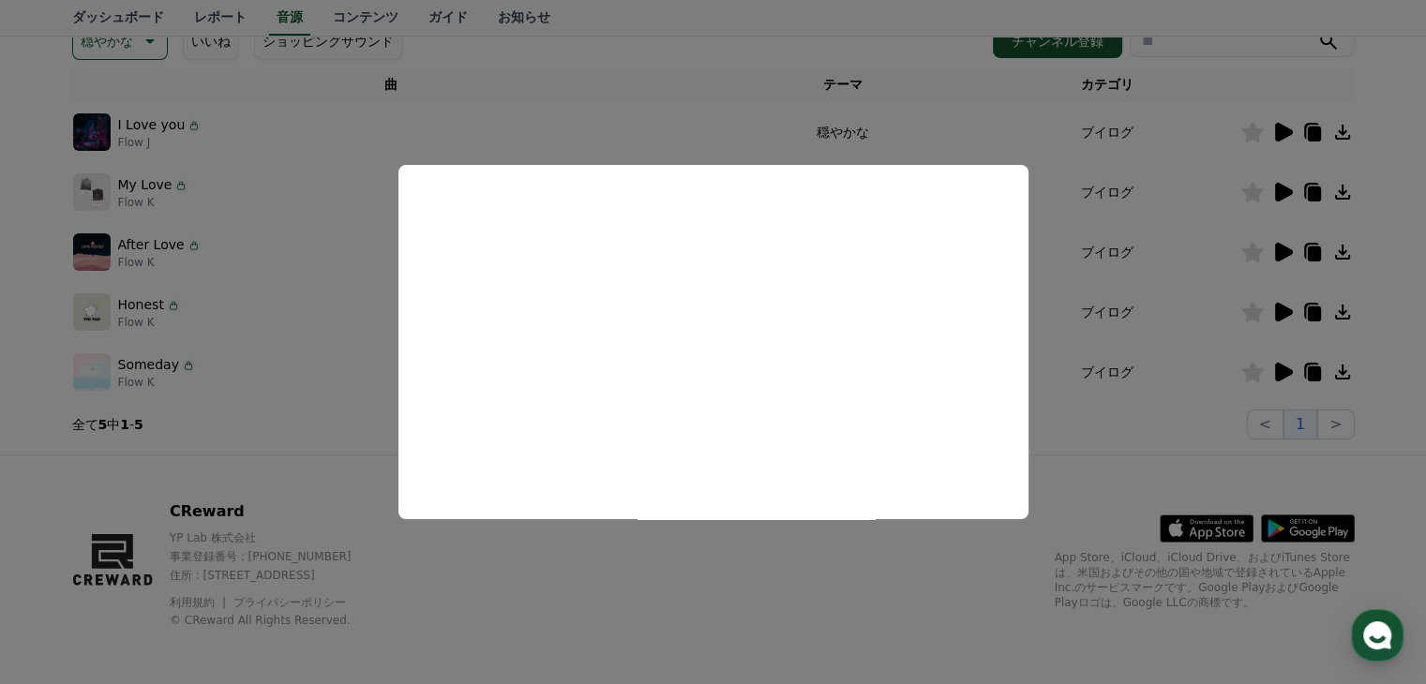
click at [1094, 327] on button "close modal" at bounding box center [713, 342] width 1426 height 684
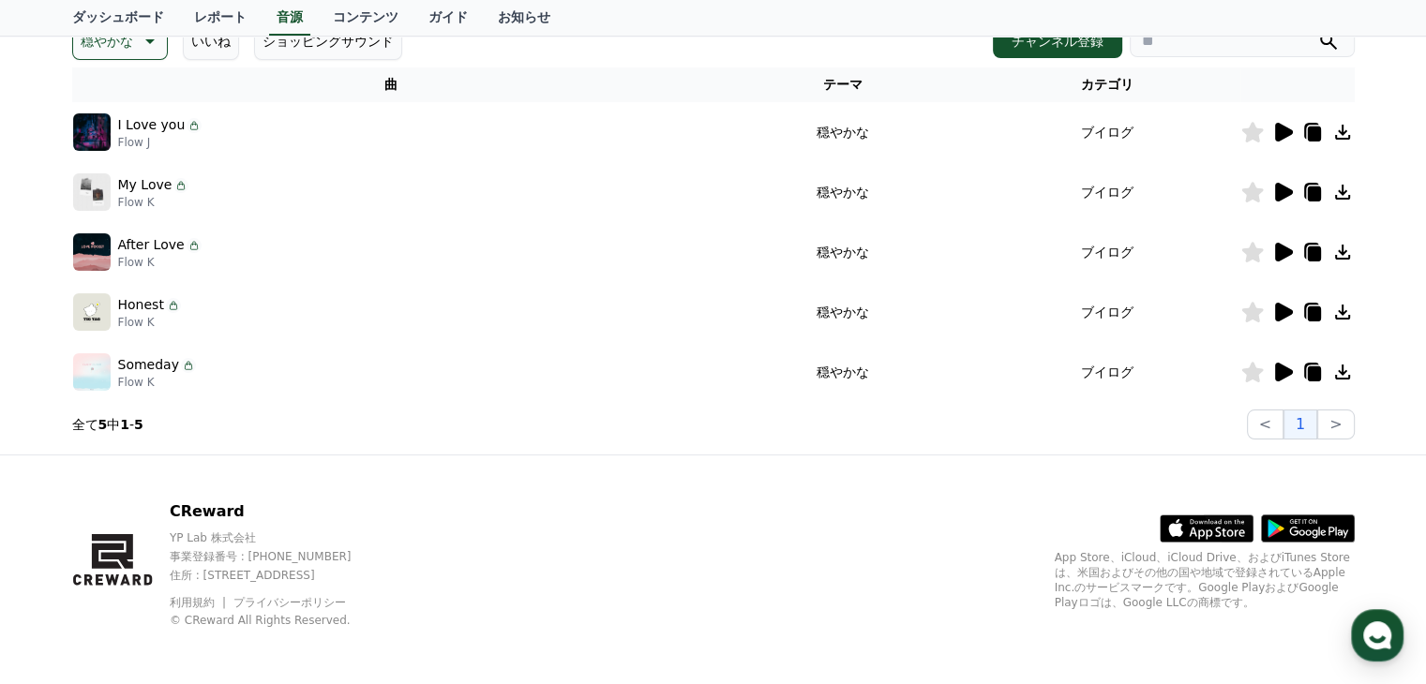
click at [1275, 373] on icon at bounding box center [1284, 372] width 18 height 19
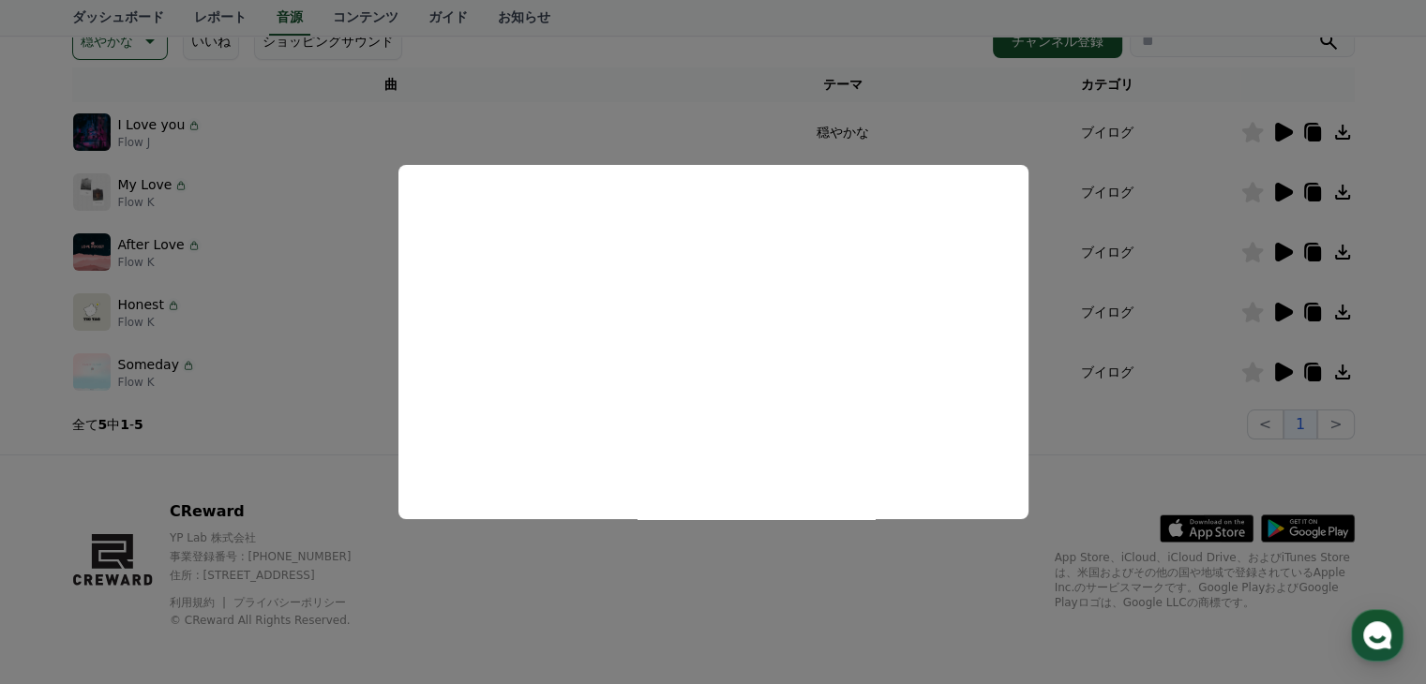
click at [1164, 425] on button "close modal" at bounding box center [713, 342] width 1426 height 684
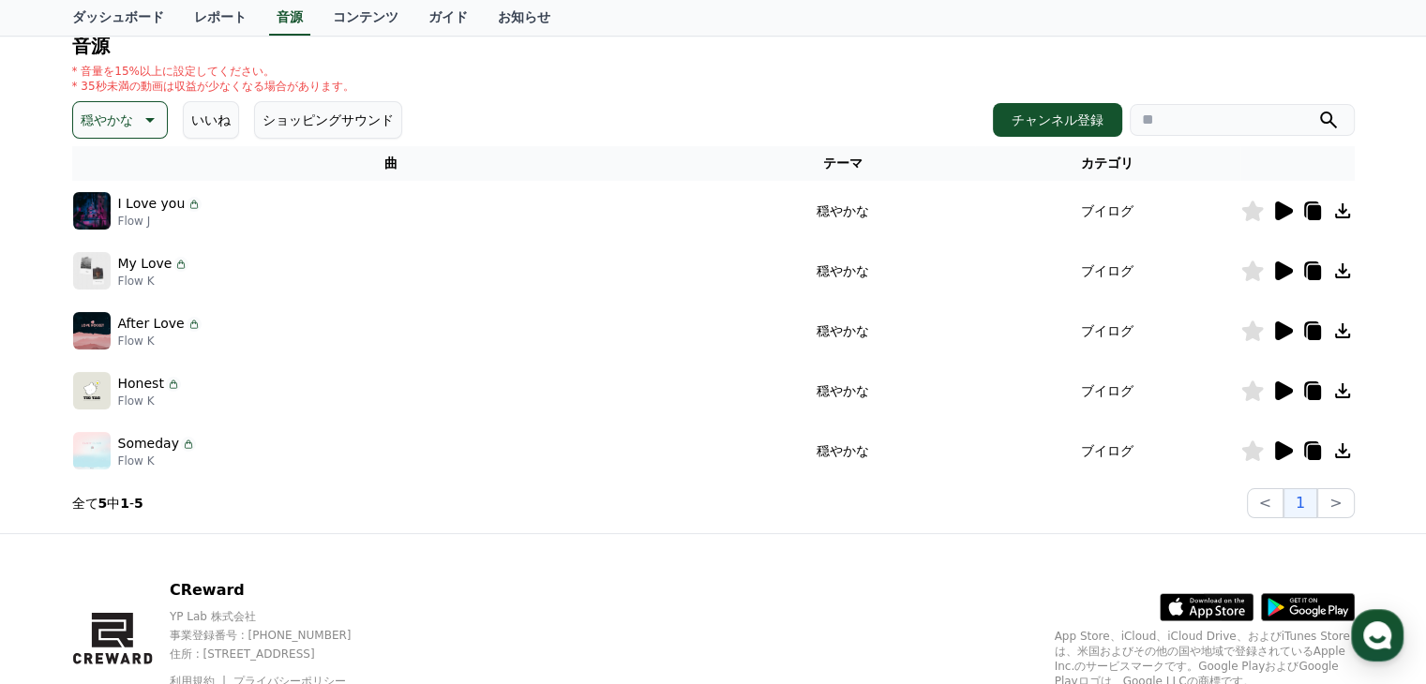
scroll to position [94, 0]
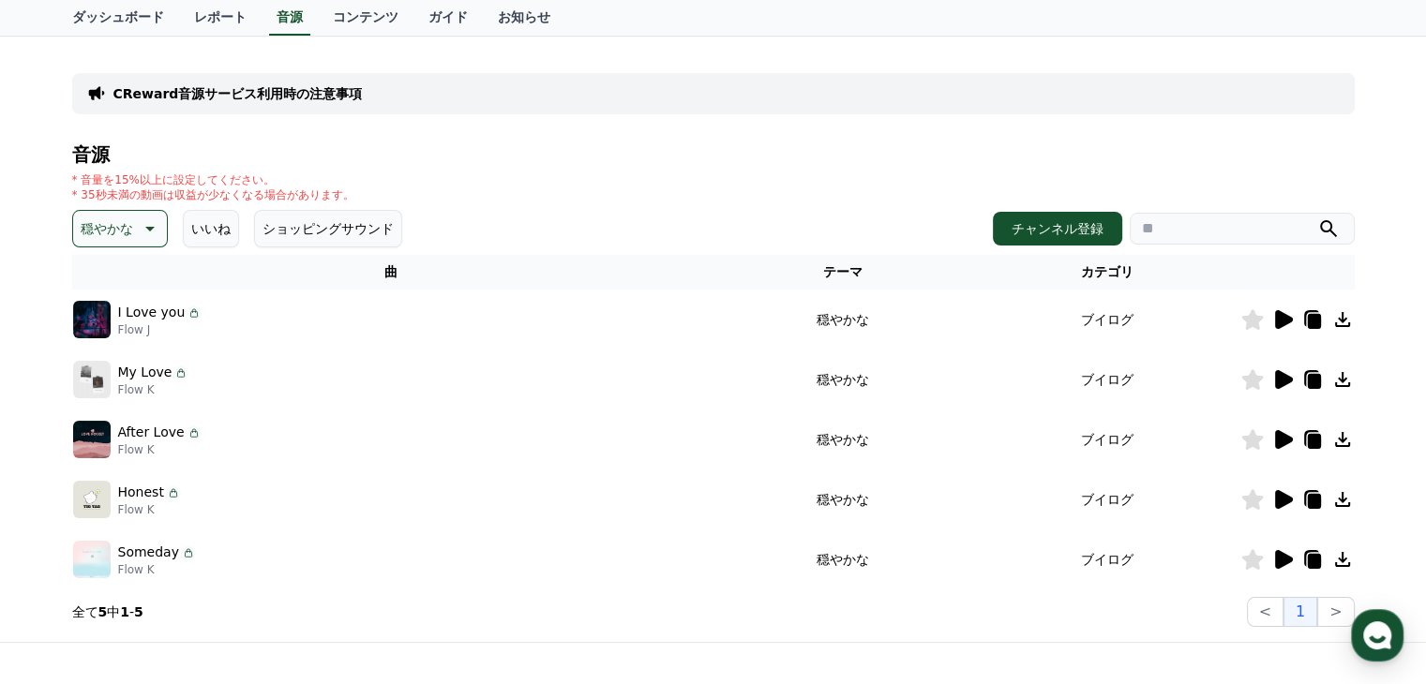
click at [281, 226] on button "ショッピングサウンド" at bounding box center [328, 229] width 148 height 38
click at [312, 228] on button "ショッピングサウンド" at bounding box center [328, 229] width 148 height 38
click at [294, 229] on button "ショッピングサウンド" at bounding box center [328, 229] width 148 height 38
click at [110, 228] on p "穏やかな" at bounding box center [107, 229] width 53 height 26
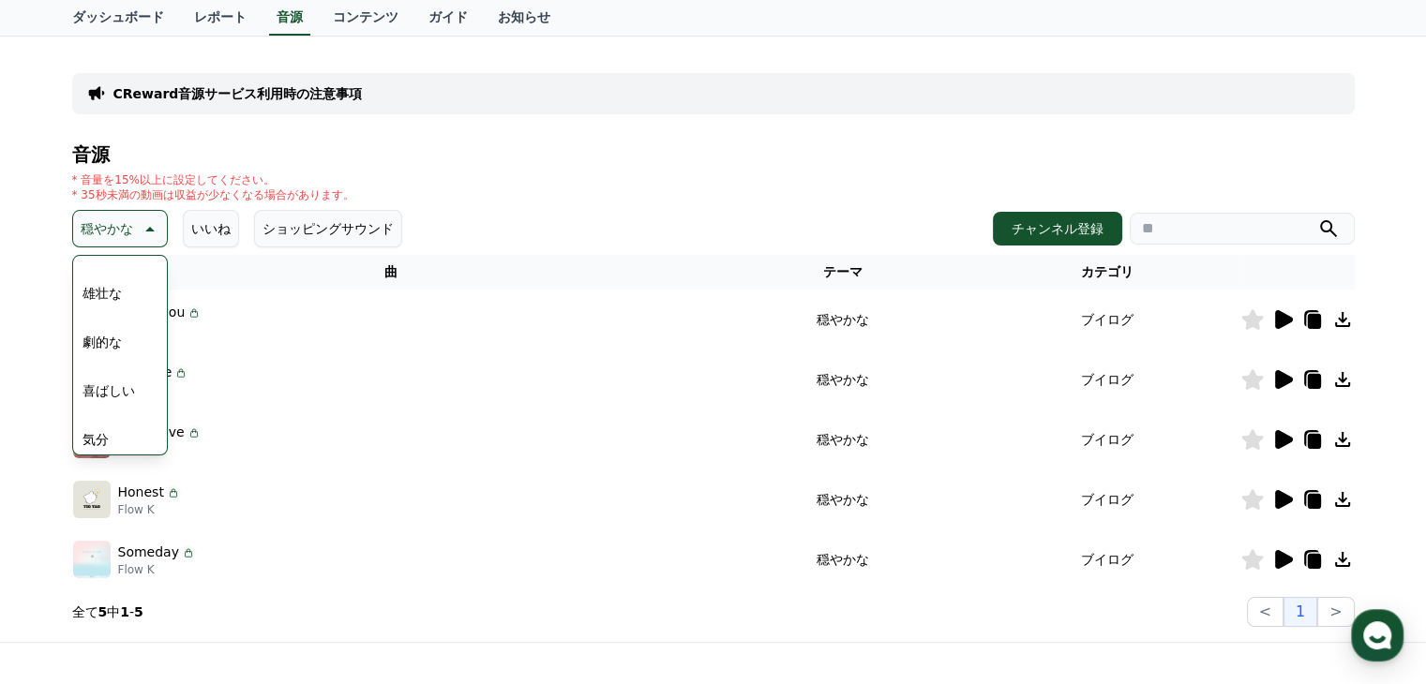
scroll to position [773, 0]
click at [112, 327] on button "感動的な" at bounding box center [109, 334] width 68 height 41
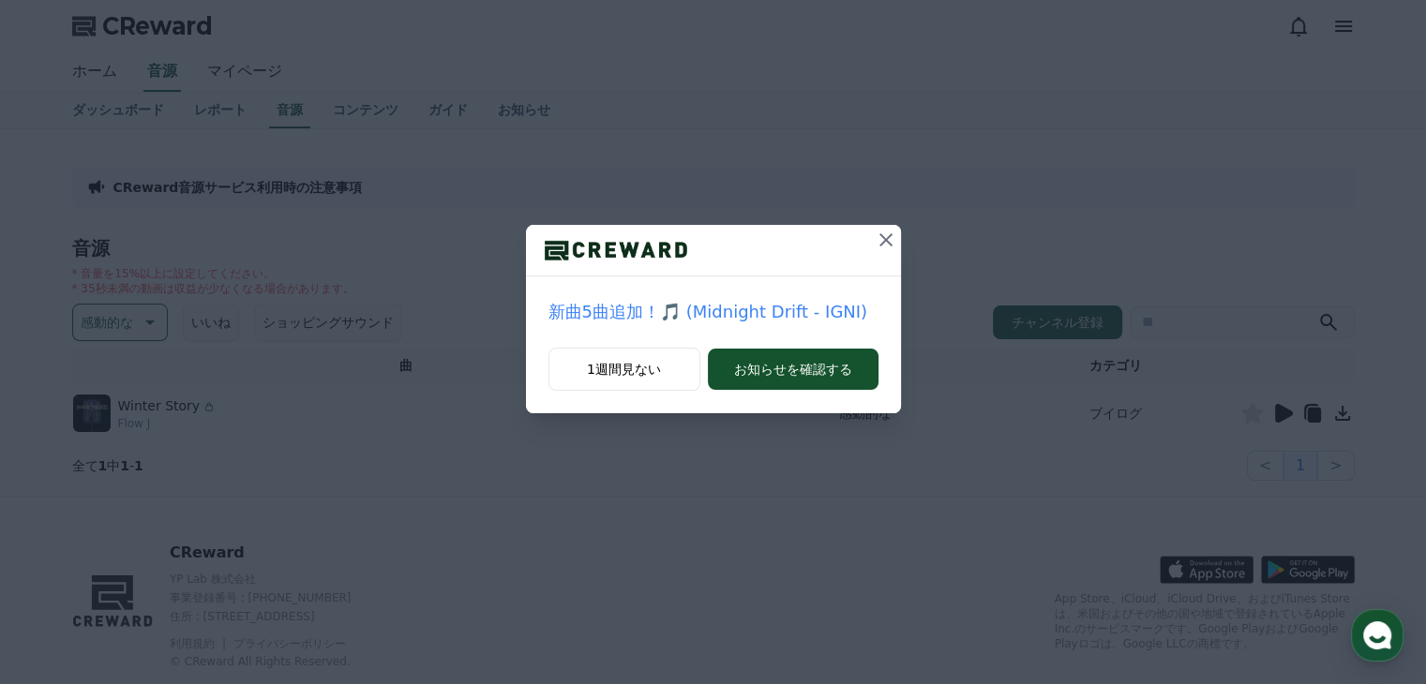
click at [889, 237] on icon at bounding box center [885, 239] width 13 height 13
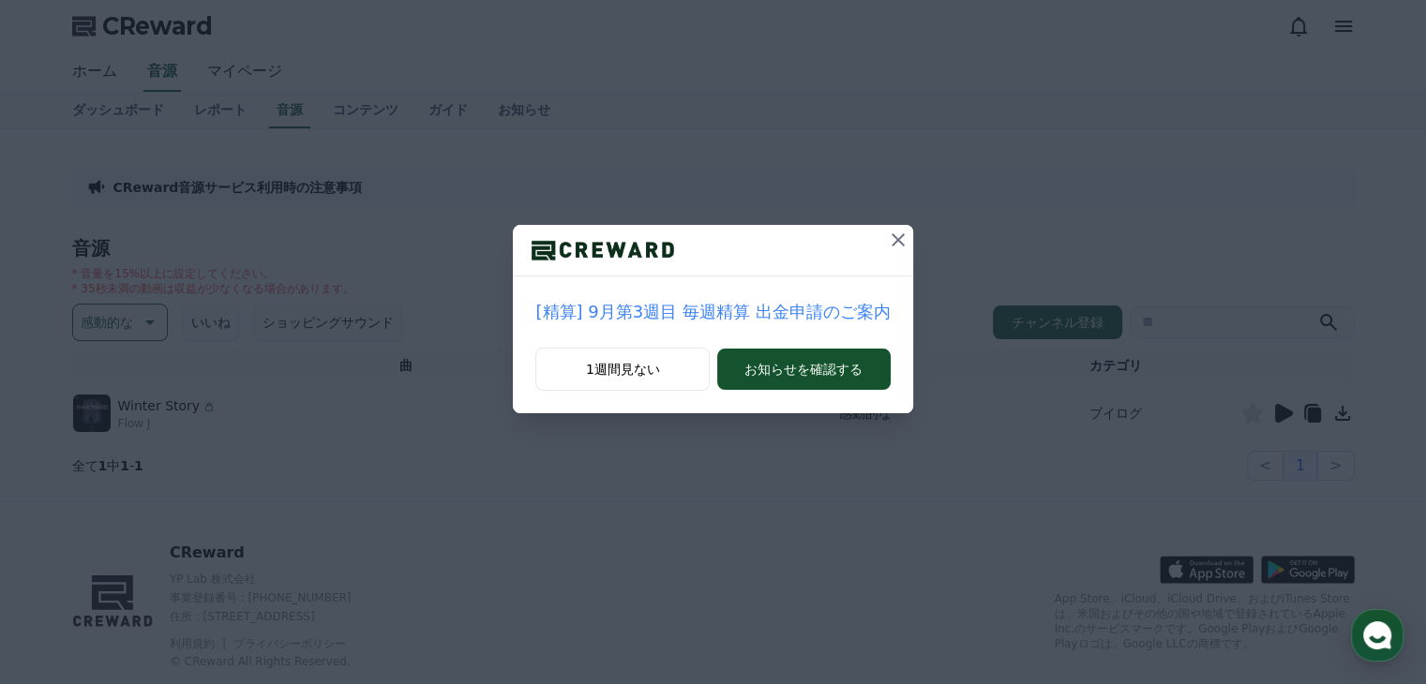
click at [889, 237] on icon at bounding box center [898, 240] width 23 height 23
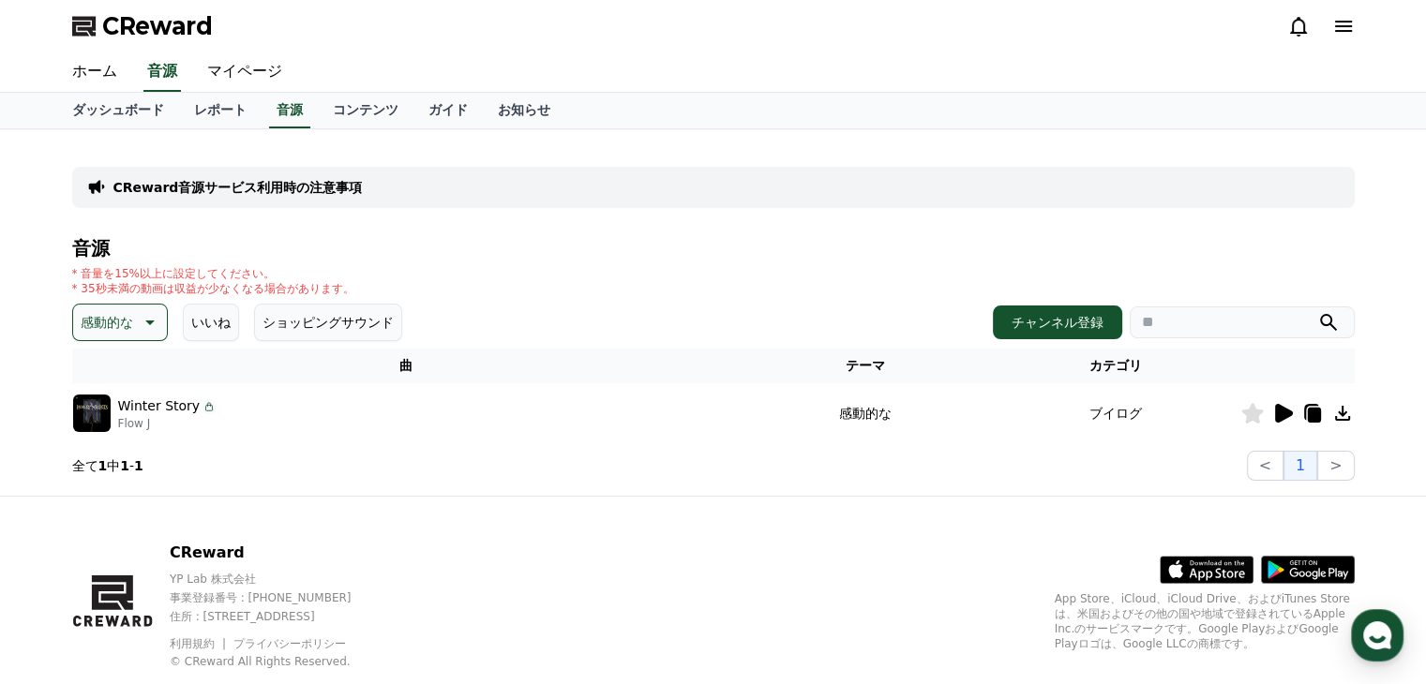
click at [1283, 417] on icon at bounding box center [1284, 413] width 18 height 19
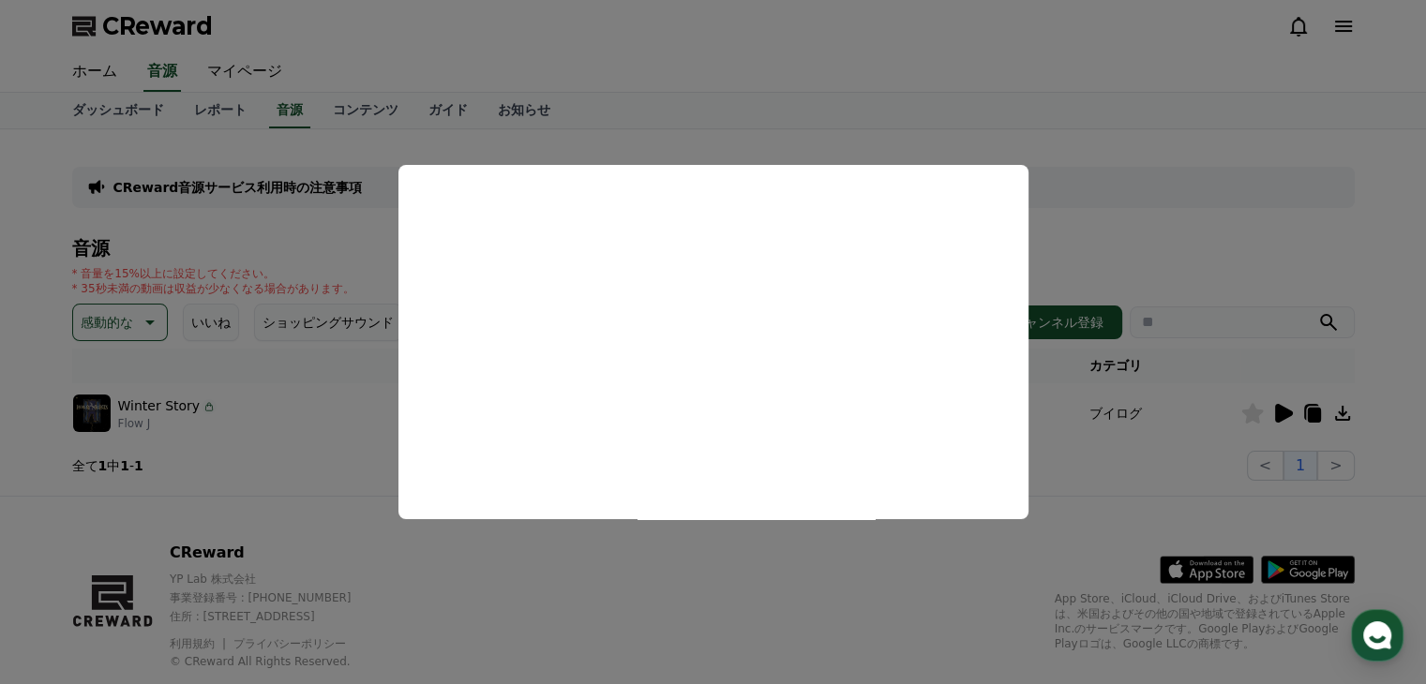
click at [956, 577] on button "close modal" at bounding box center [713, 342] width 1426 height 684
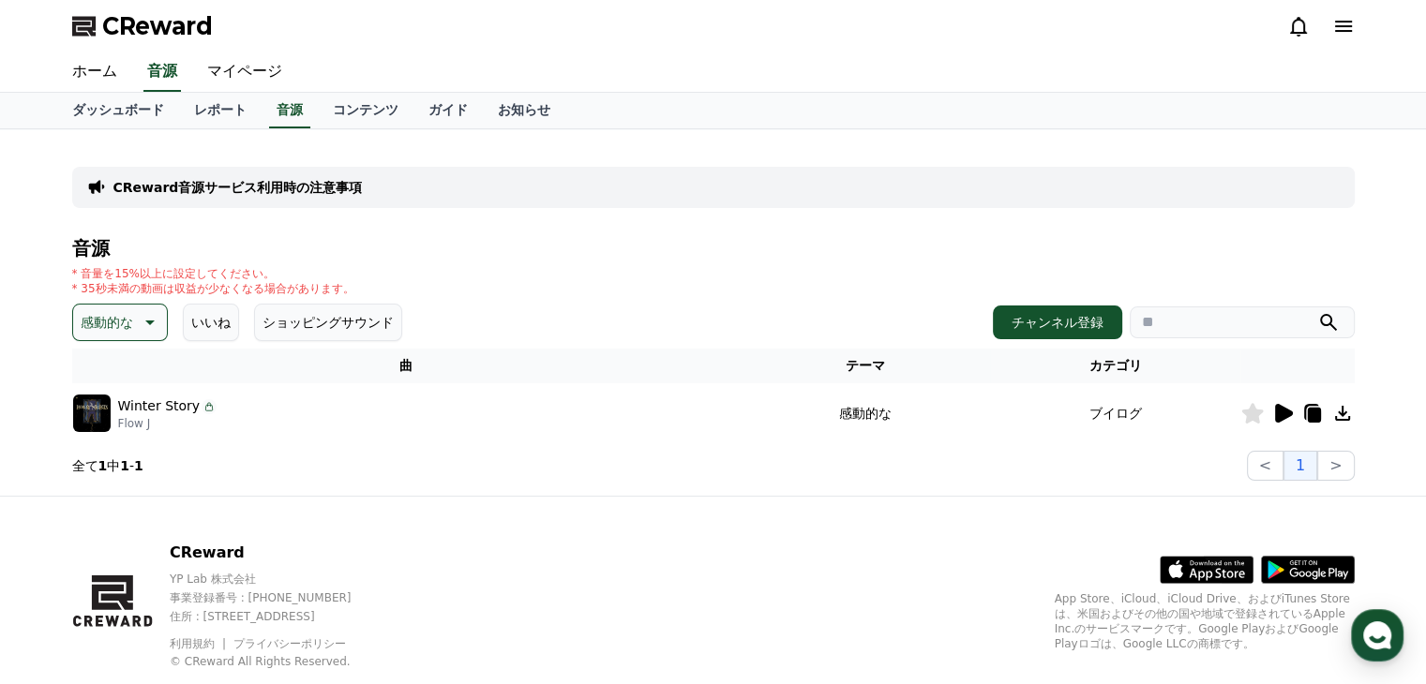
click at [155, 323] on icon at bounding box center [148, 322] width 23 height 23
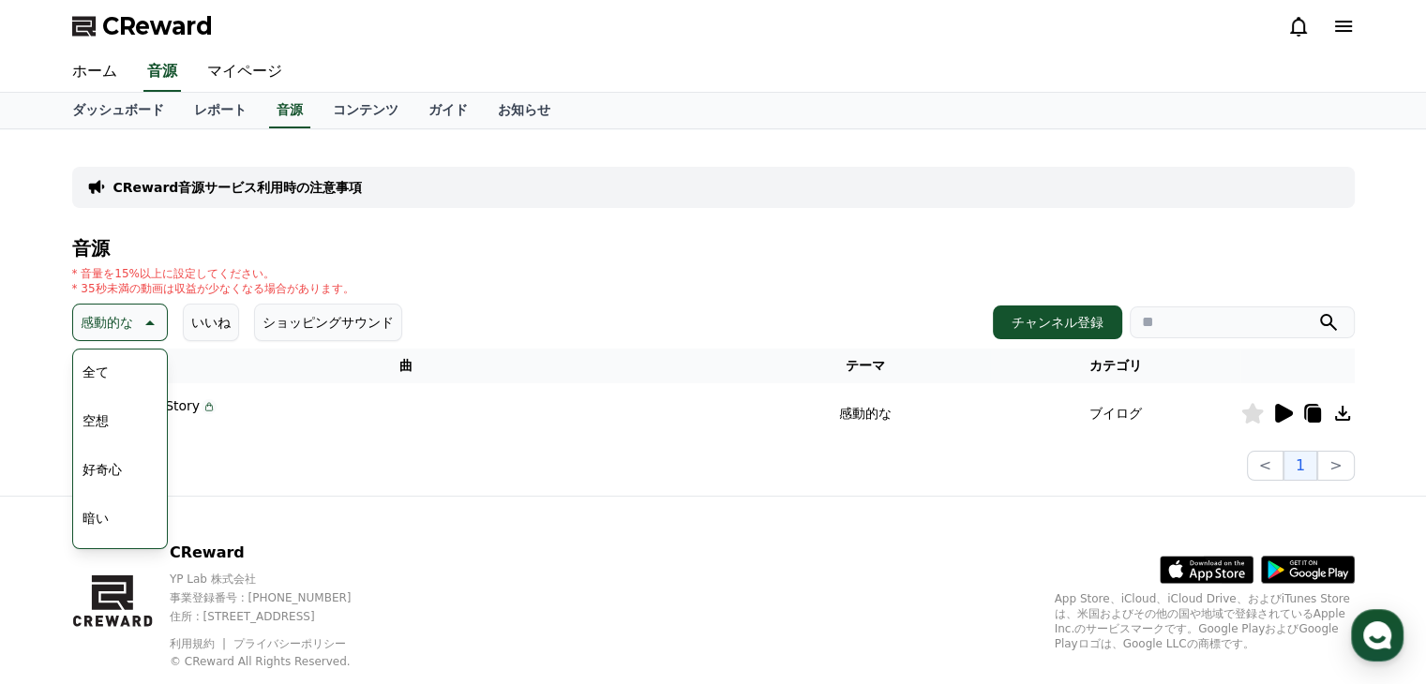
click at [109, 420] on button "空想" at bounding box center [95, 420] width 41 height 41
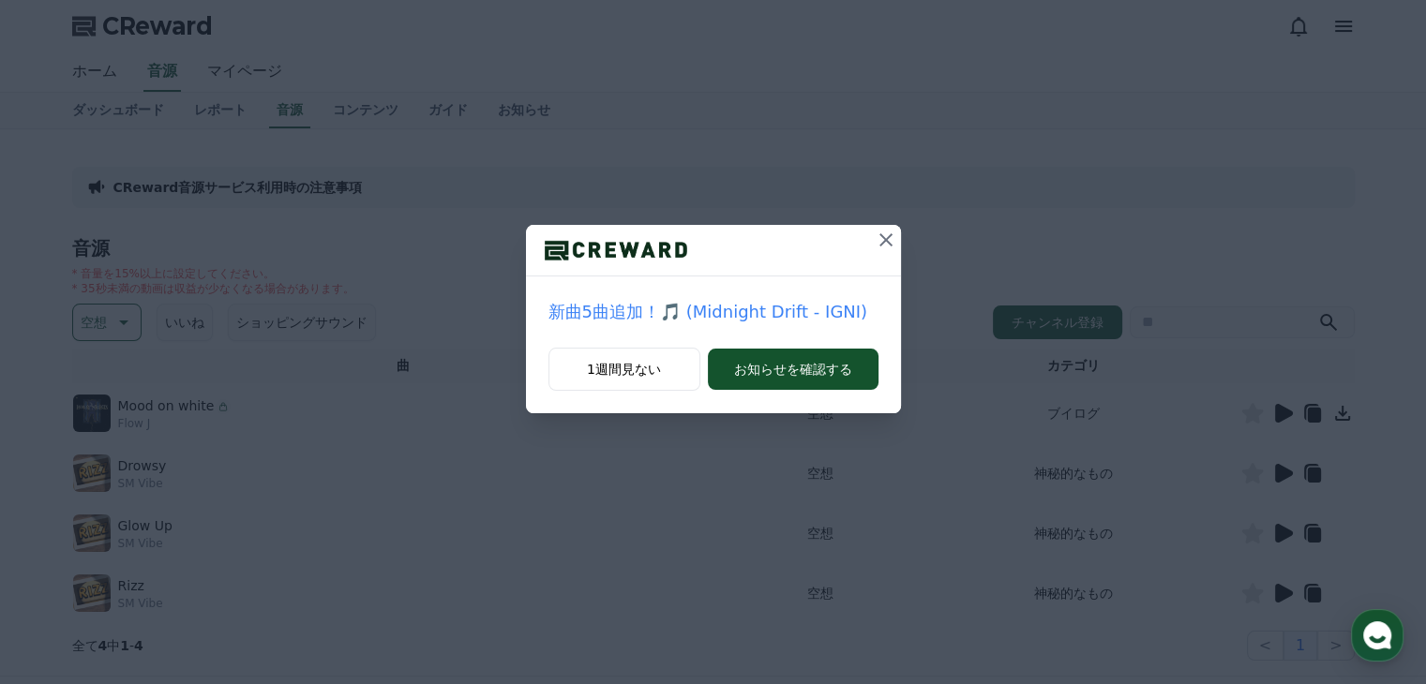
click at [880, 235] on icon at bounding box center [885, 239] width 13 height 13
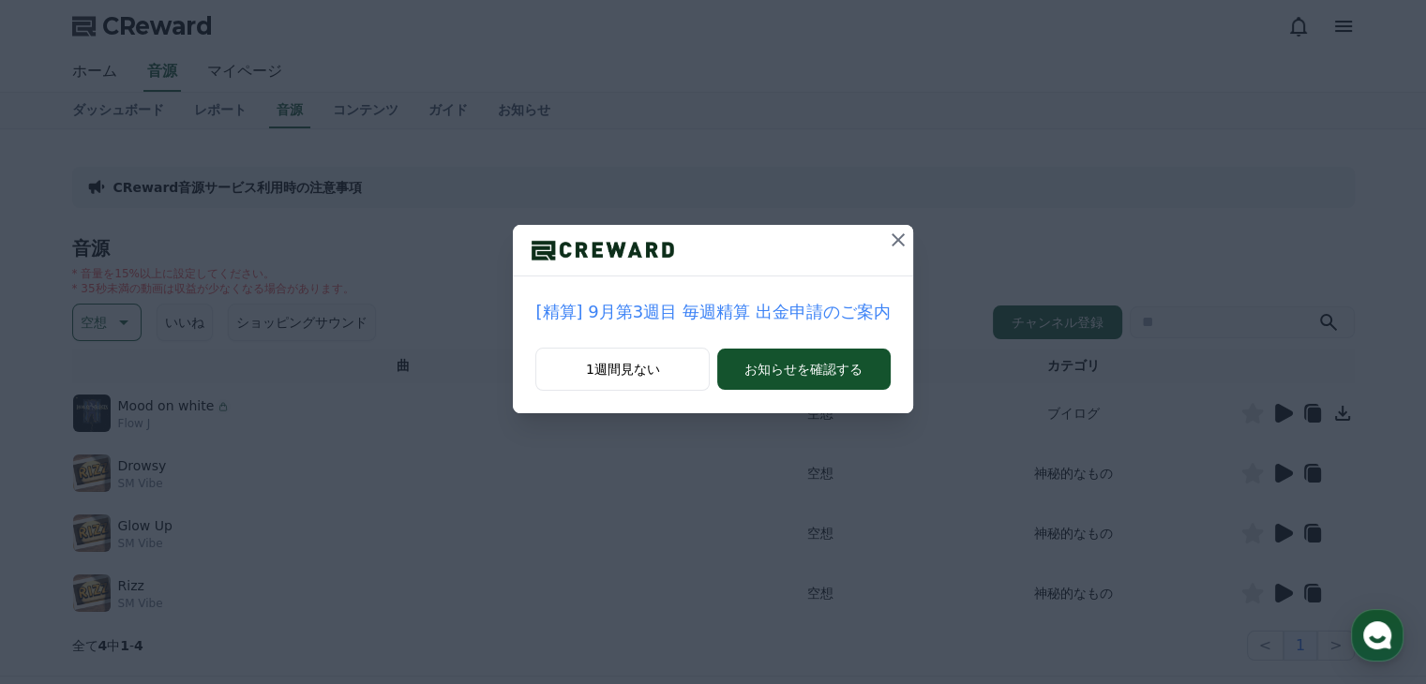
click at [893, 232] on icon at bounding box center [898, 240] width 23 height 23
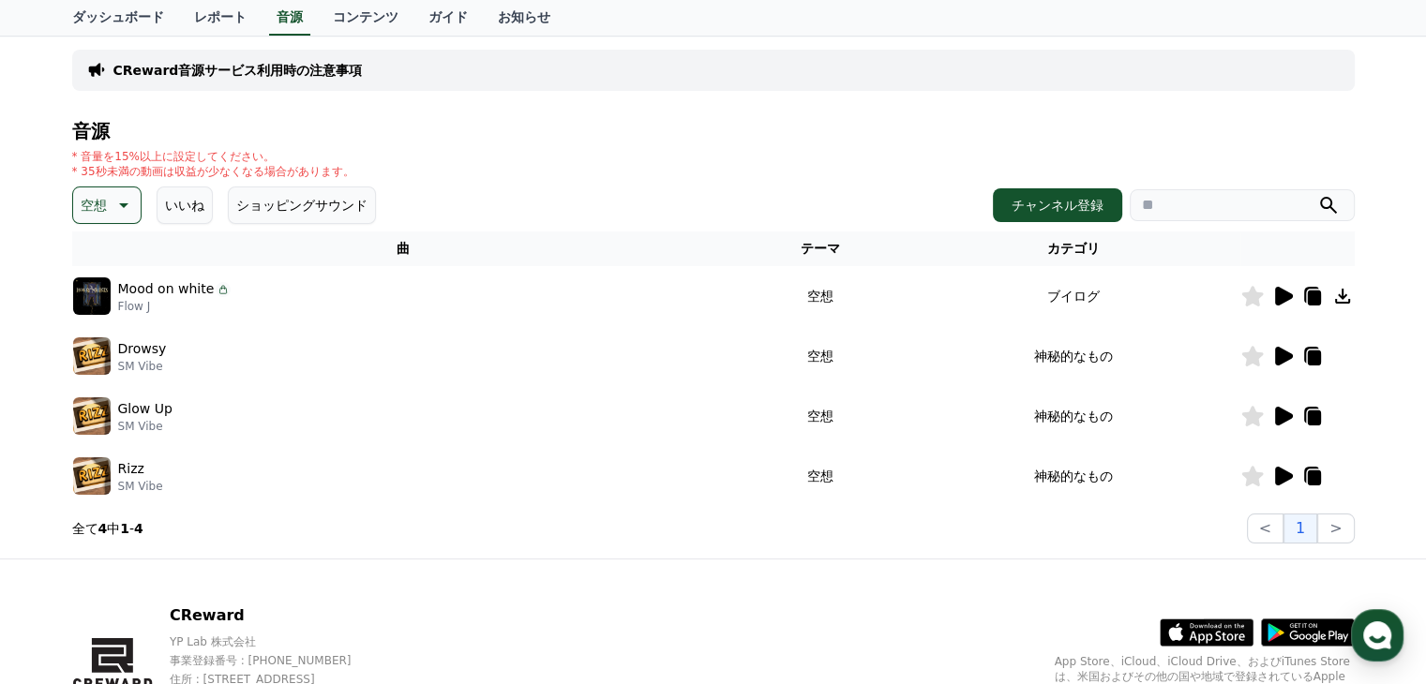
scroll to position [224, 0]
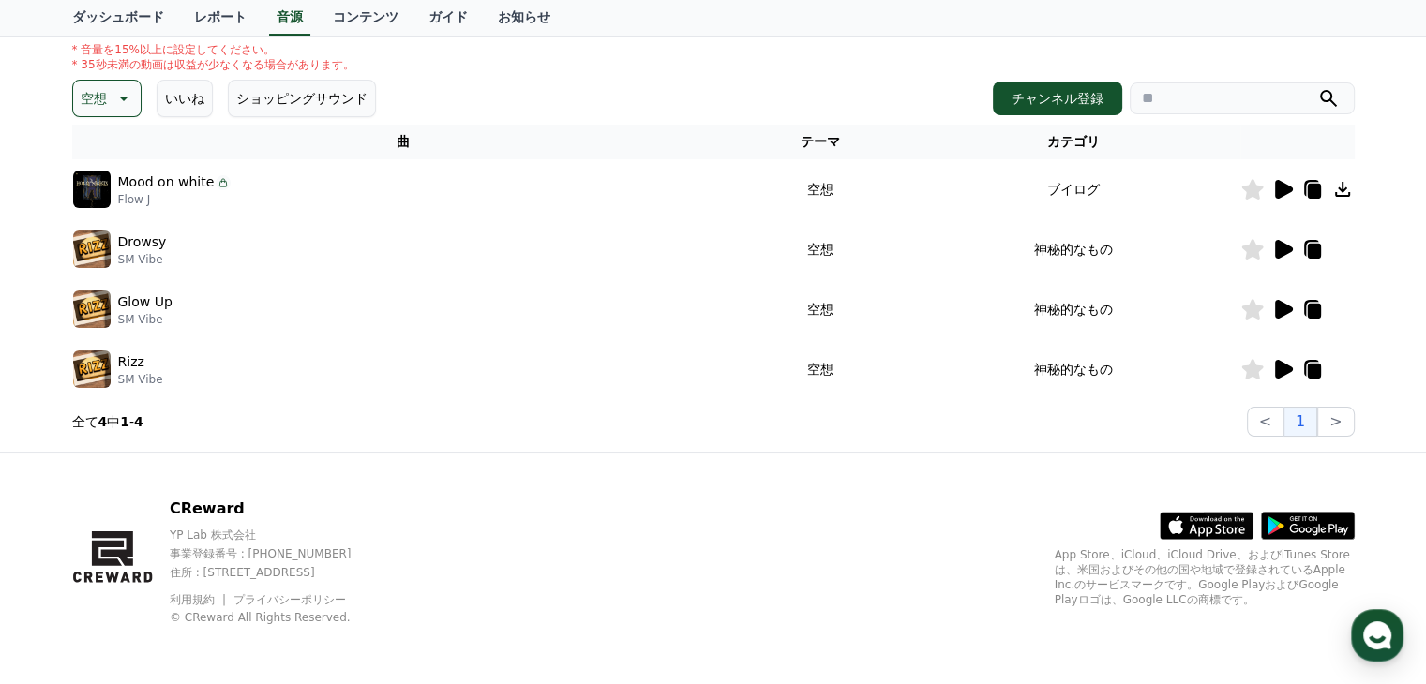
click at [1277, 252] on icon at bounding box center [1284, 249] width 18 height 19
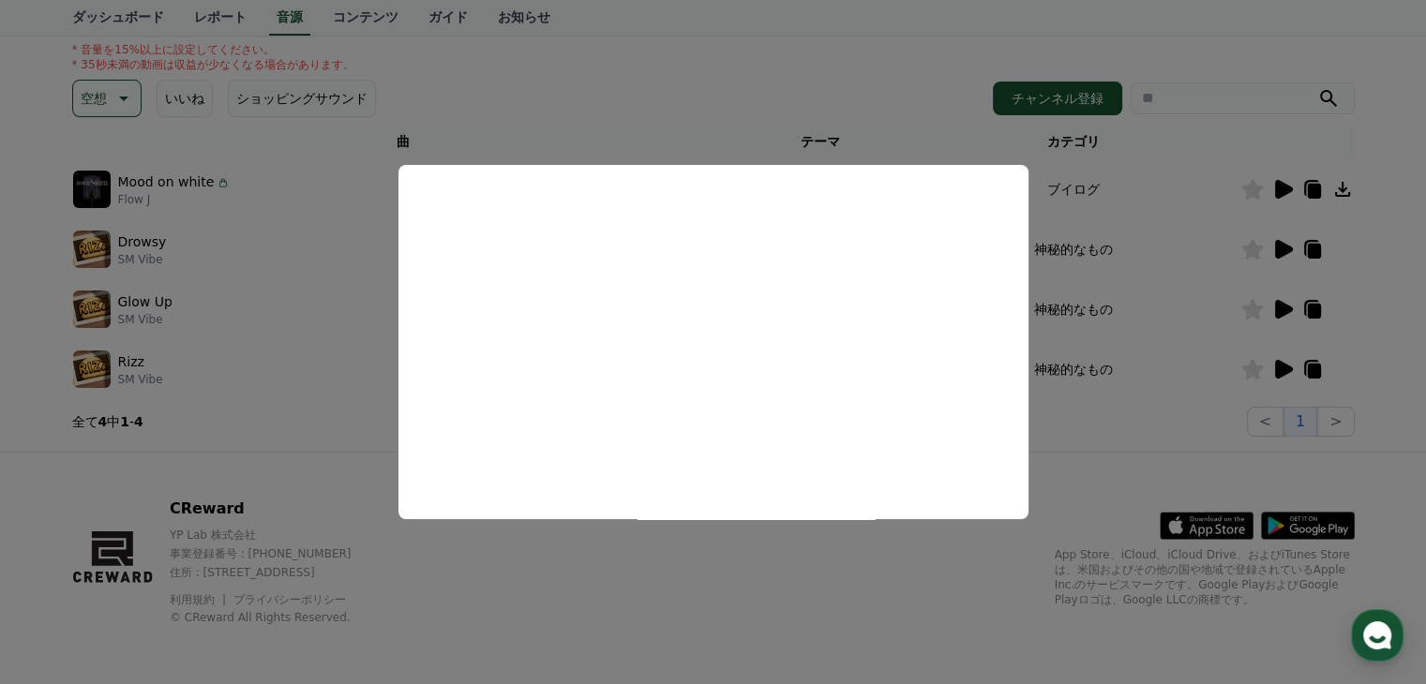
click at [1166, 315] on button "close modal" at bounding box center [713, 342] width 1426 height 684
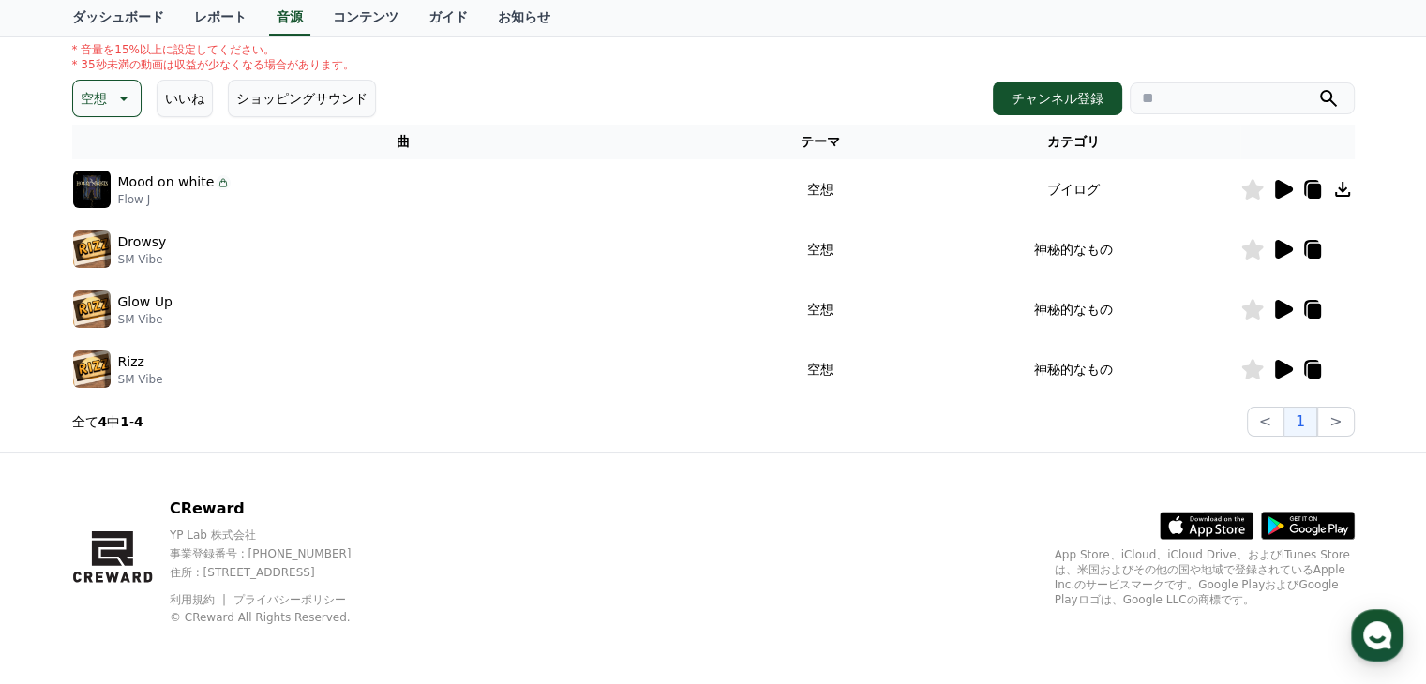
click at [1283, 308] on icon at bounding box center [1284, 309] width 18 height 19
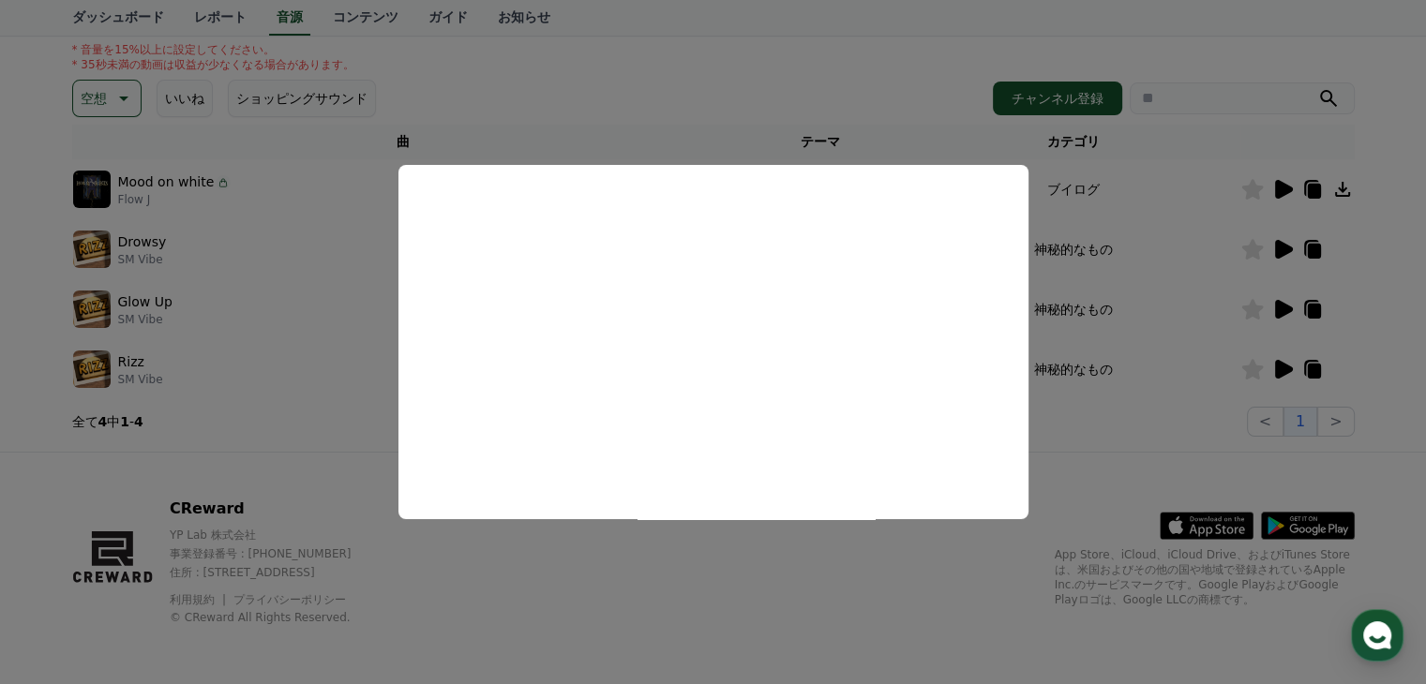
click at [1144, 391] on button "close modal" at bounding box center [713, 342] width 1426 height 684
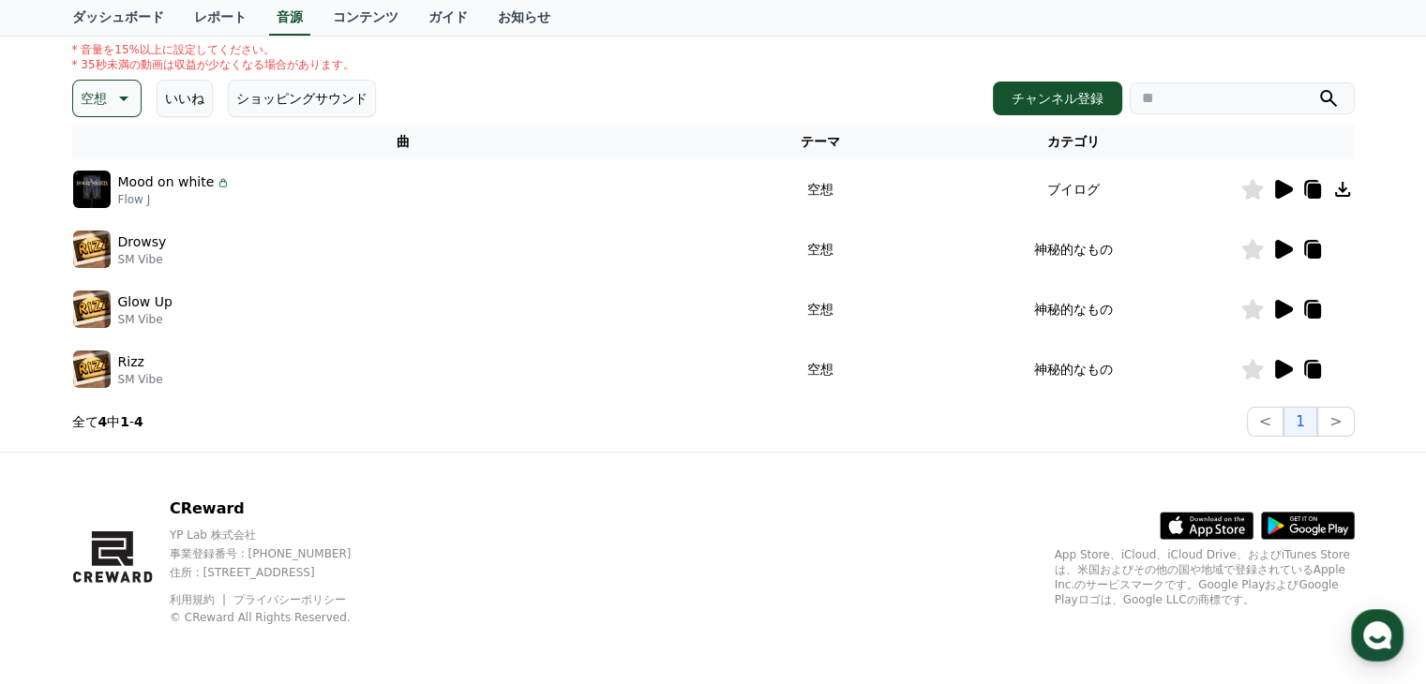
click at [1275, 370] on icon at bounding box center [1284, 369] width 18 height 19
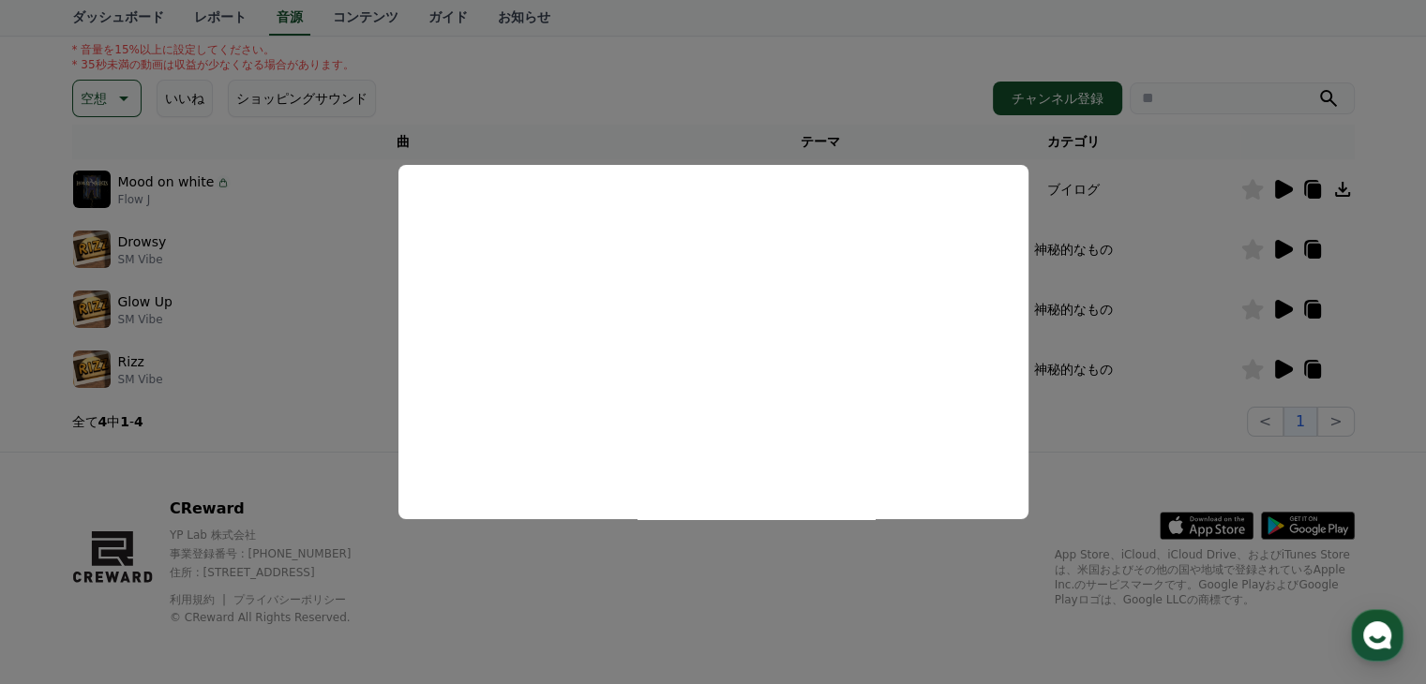
click at [1163, 403] on button "close modal" at bounding box center [713, 342] width 1426 height 684
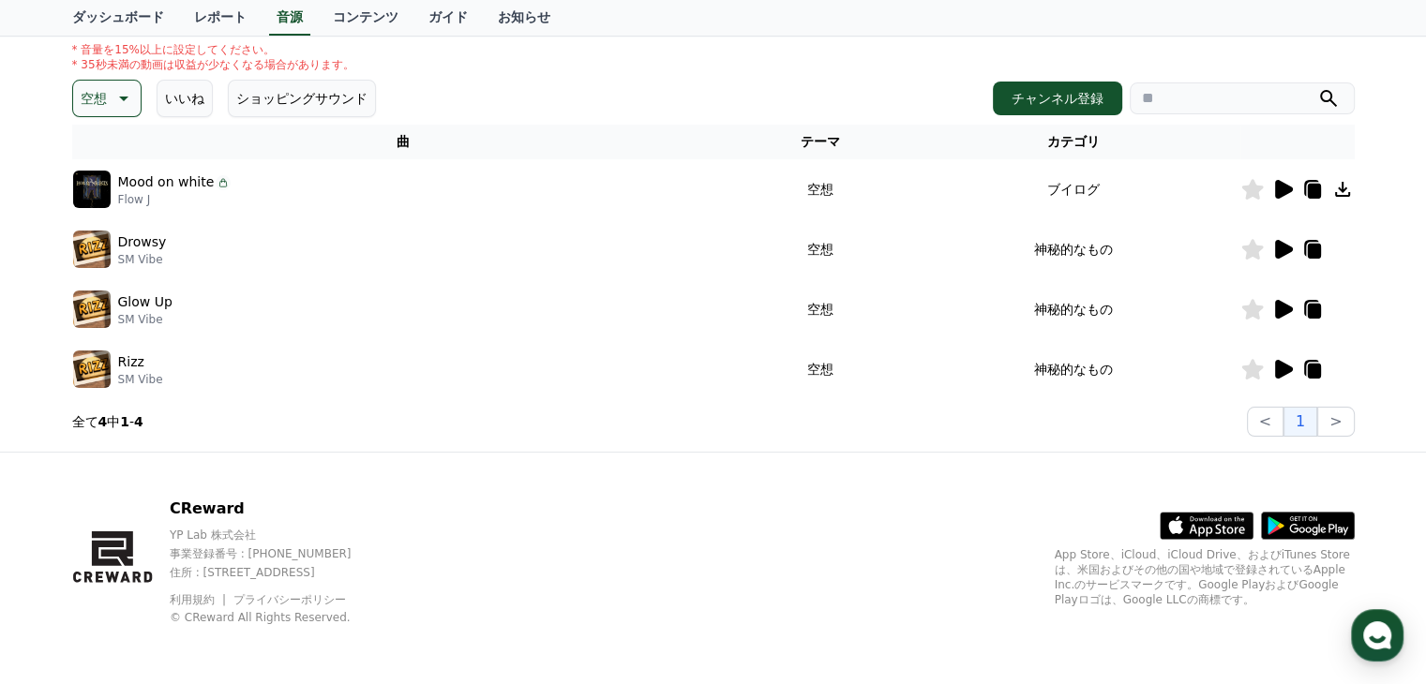
click at [1282, 190] on icon at bounding box center [1284, 189] width 18 height 19
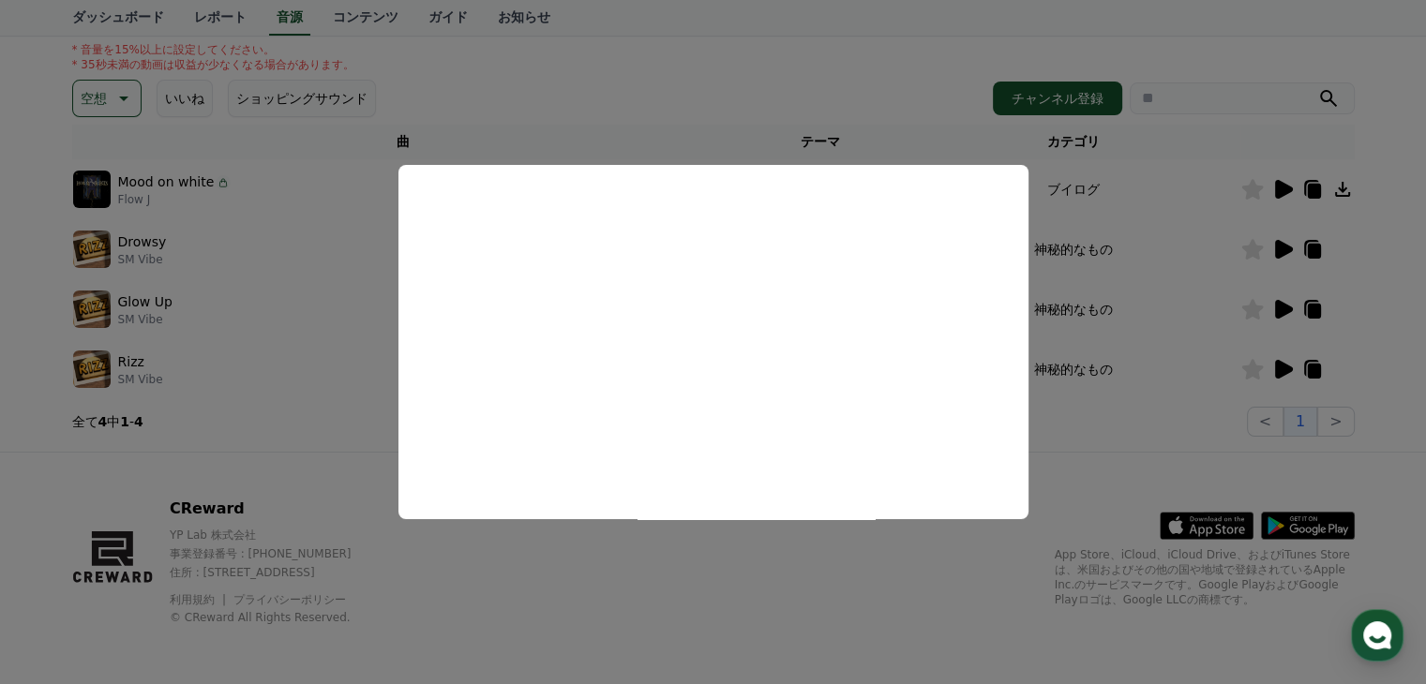
click at [308, 376] on button "close modal" at bounding box center [713, 342] width 1426 height 684
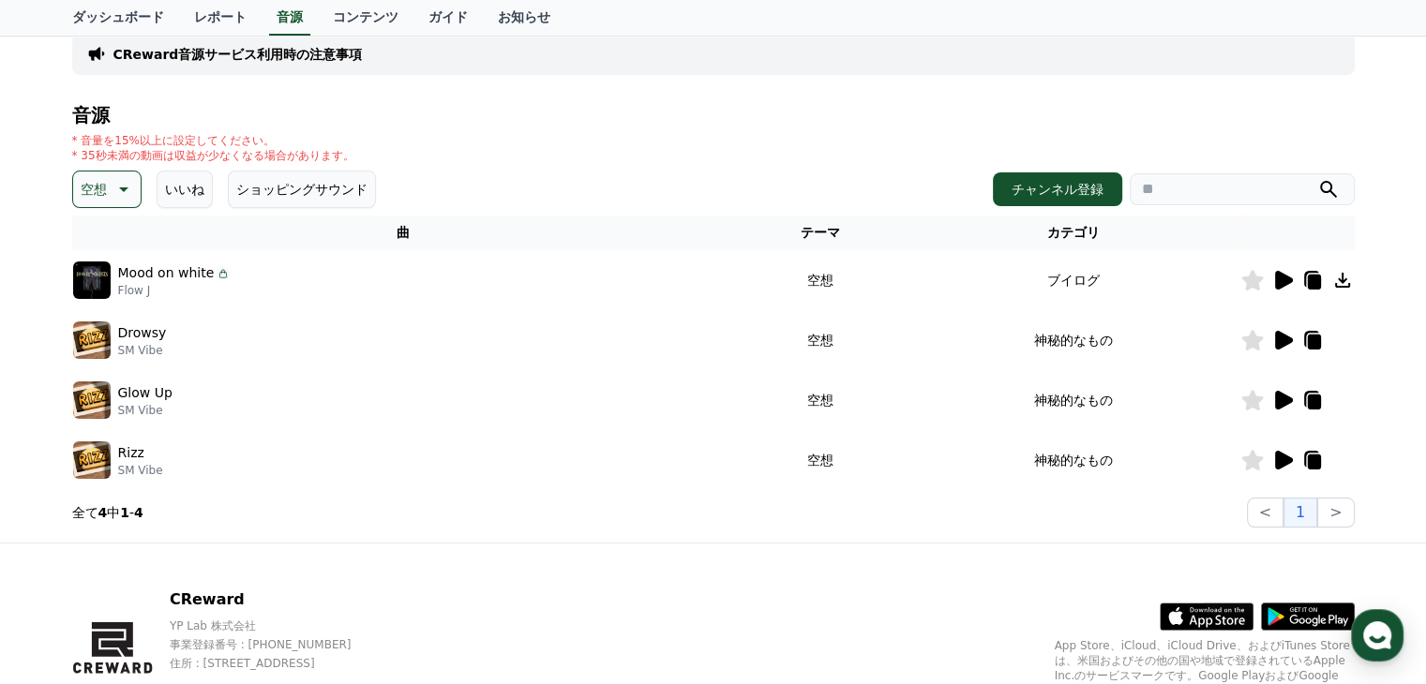
scroll to position [37, 0]
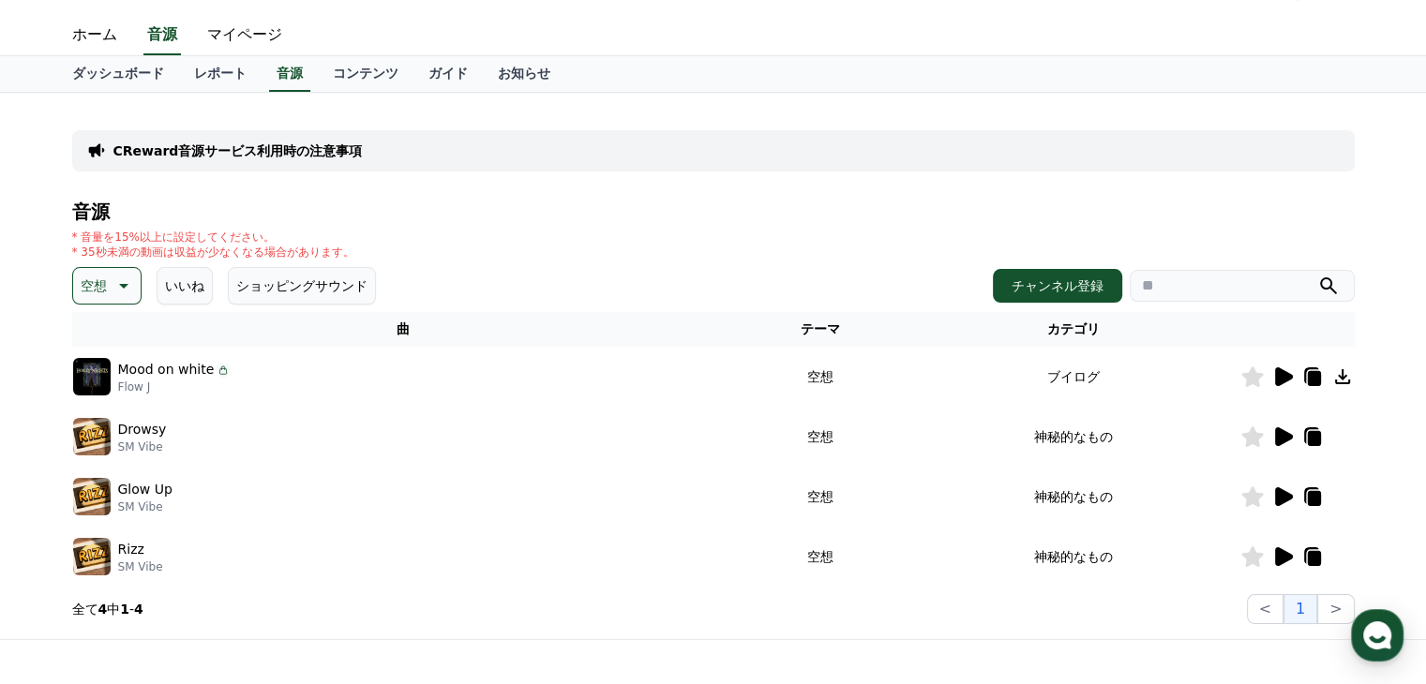
click at [270, 279] on button "ショッピングサウンド" at bounding box center [302, 286] width 148 height 38
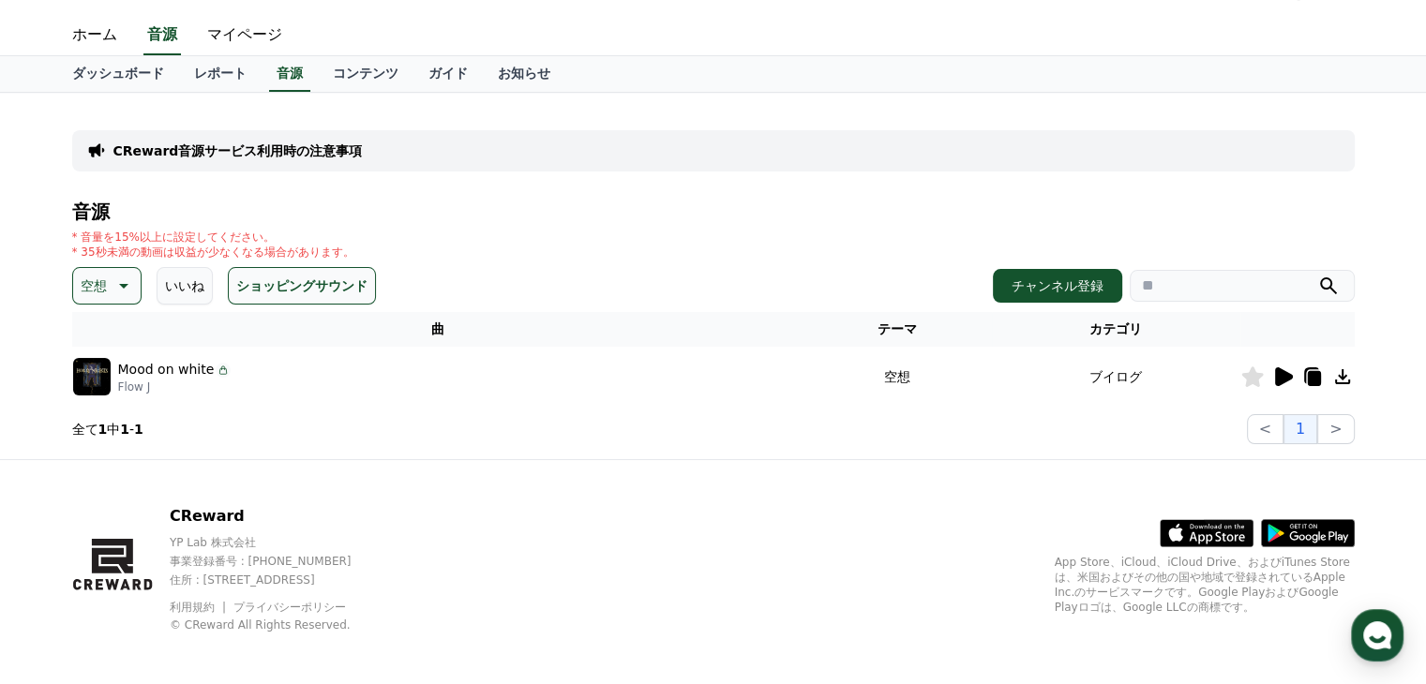
click at [270, 279] on button "ショッピングサウンド" at bounding box center [302, 286] width 148 height 38
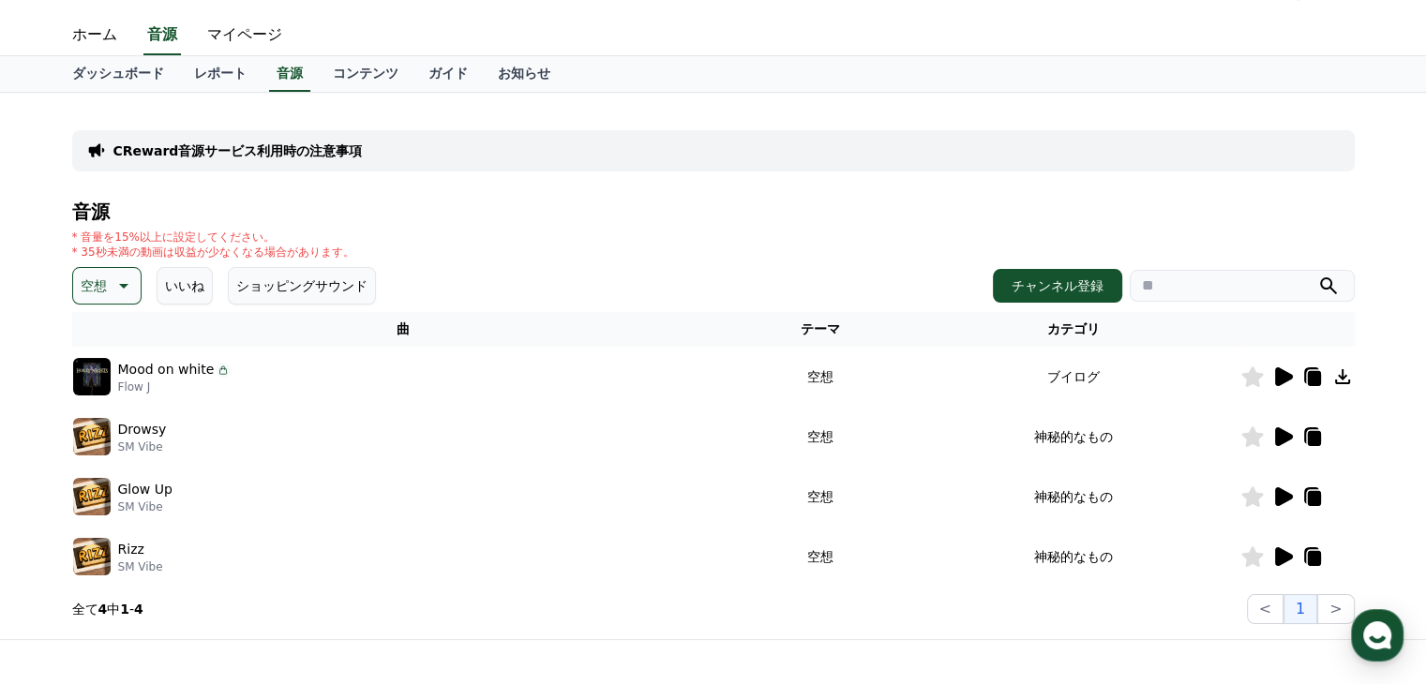
click at [1345, 379] on icon at bounding box center [1342, 377] width 23 height 23
click at [118, 282] on icon at bounding box center [122, 286] width 23 height 23
click at [100, 428] on button "好奇心" at bounding box center [102, 433] width 54 height 41
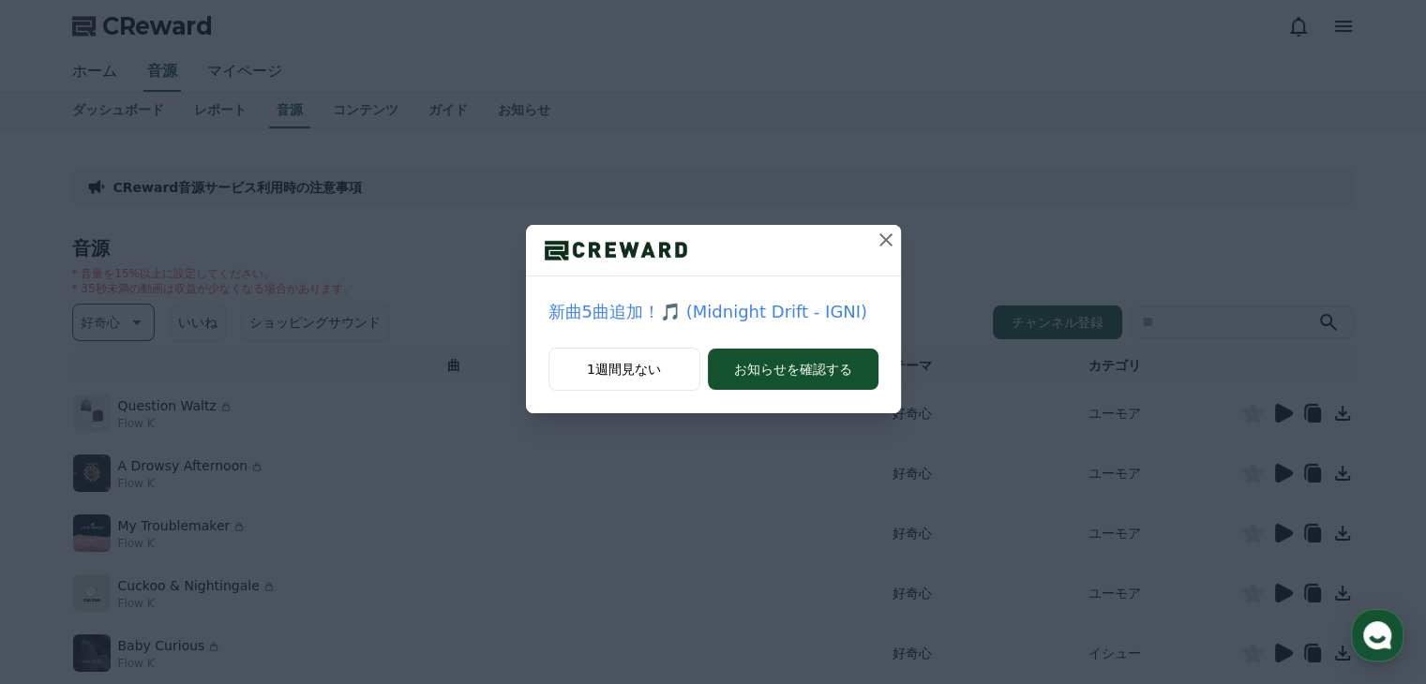
click at [887, 244] on icon at bounding box center [886, 240] width 23 height 23
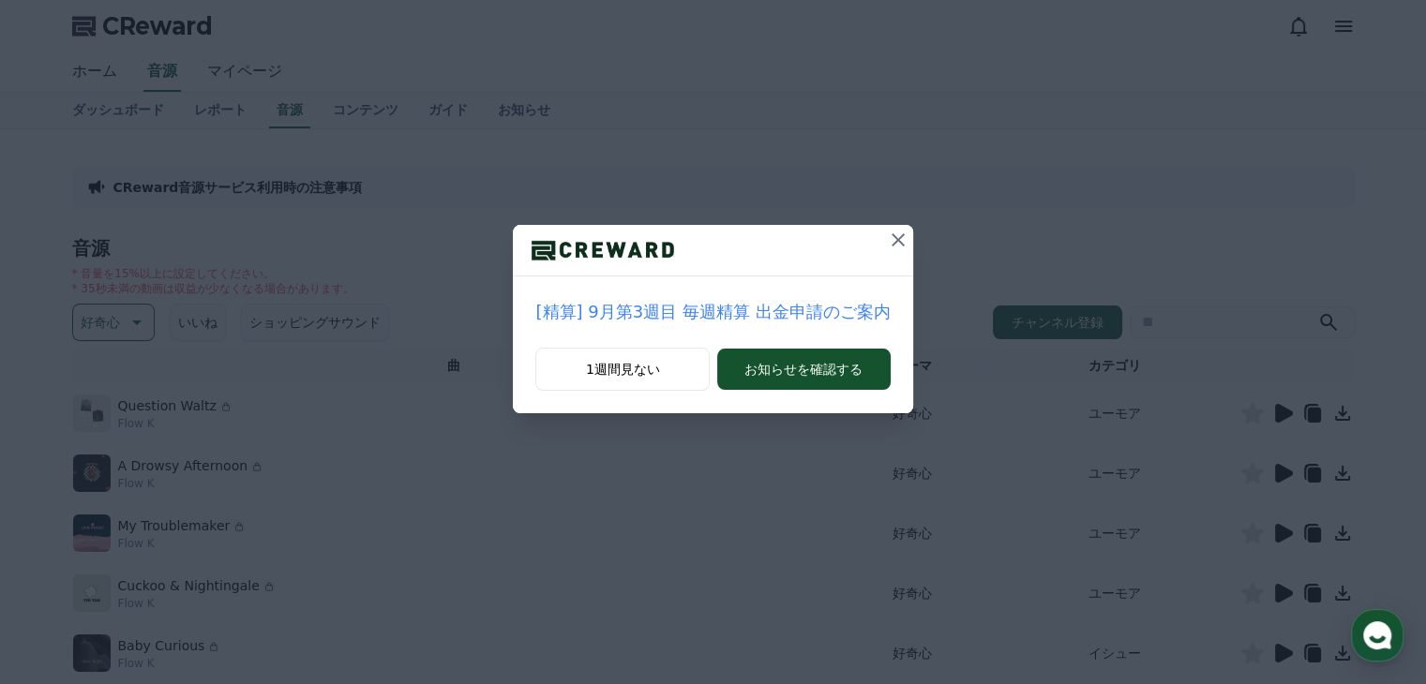
click at [887, 244] on icon at bounding box center [898, 240] width 23 height 23
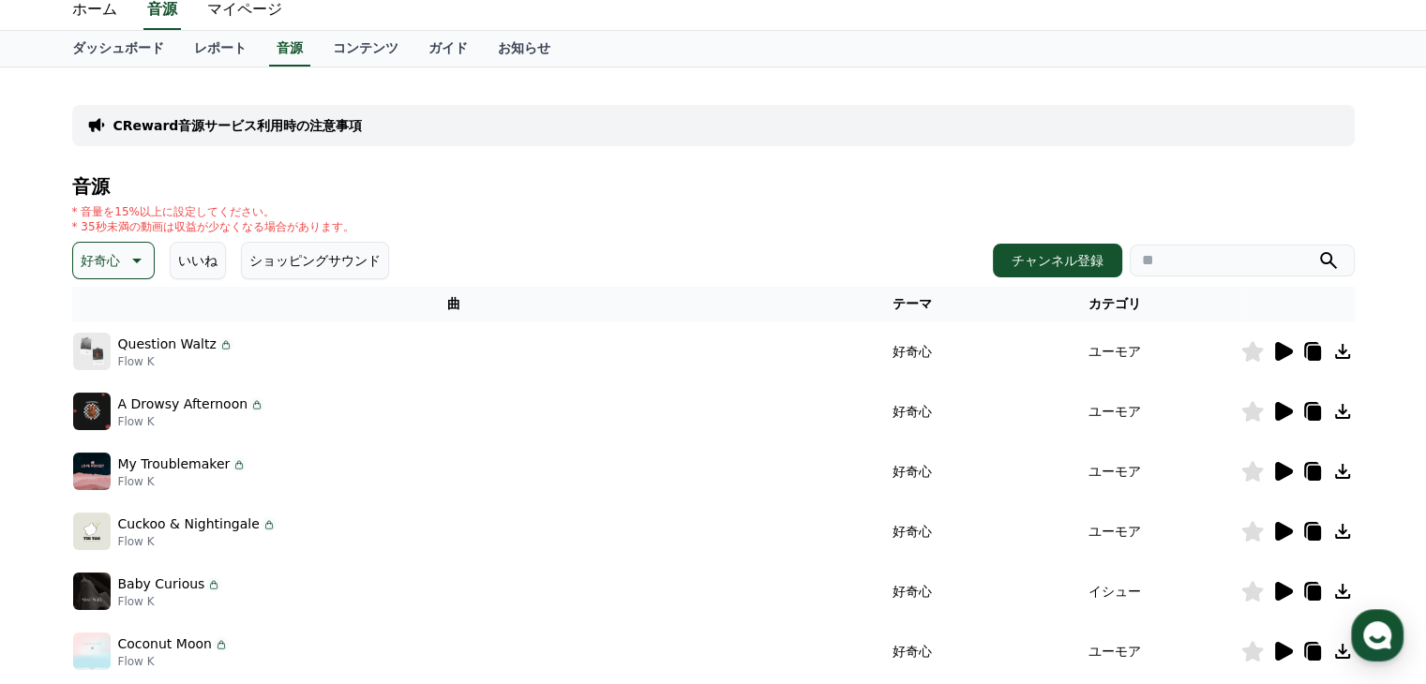
scroll to position [188, 0]
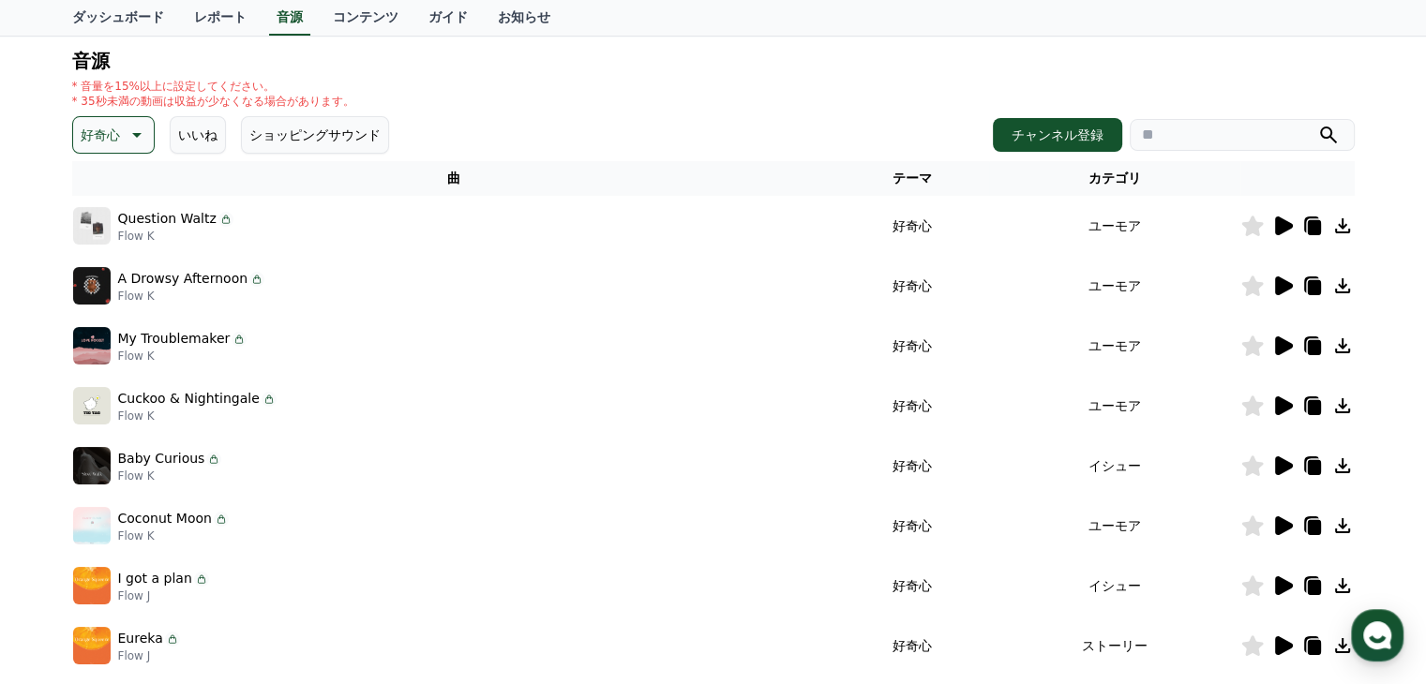
click at [138, 135] on icon at bounding box center [135, 135] width 23 height 23
click at [102, 186] on button "全て" at bounding box center [95, 184] width 41 height 41
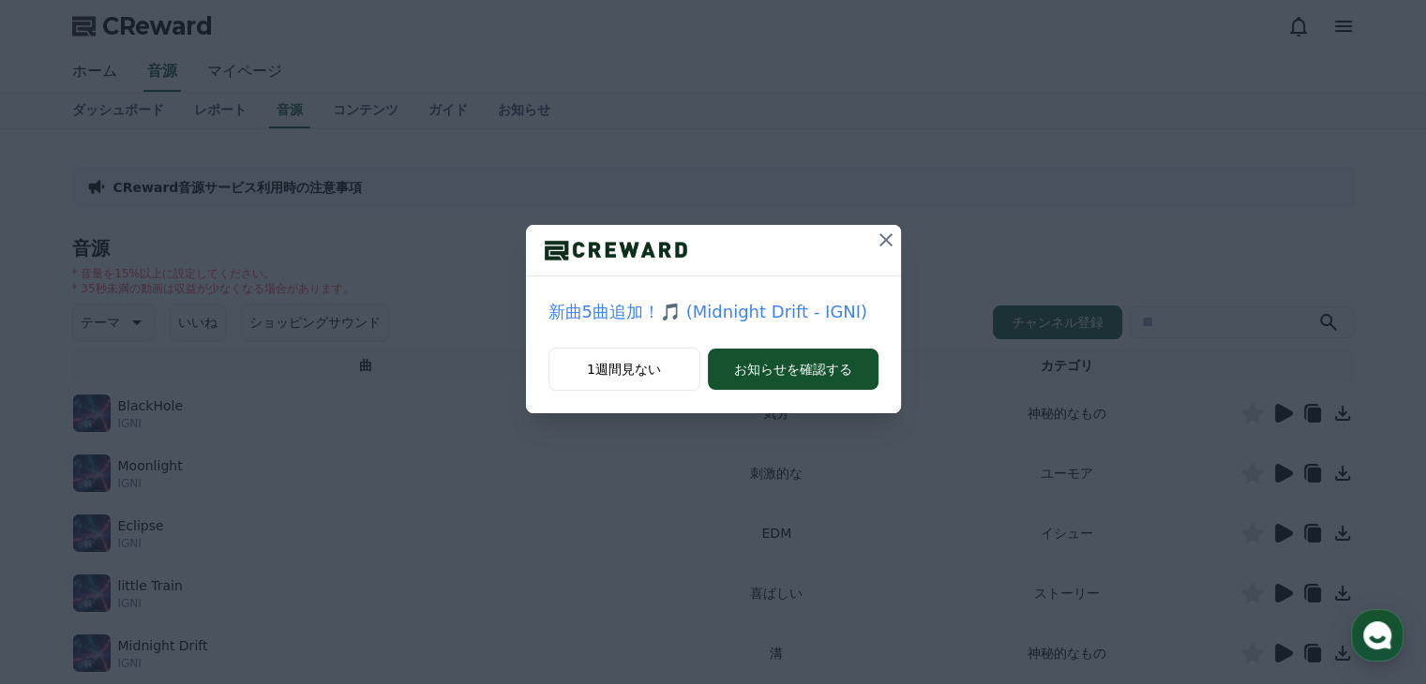
click at [880, 238] on icon at bounding box center [886, 240] width 23 height 23
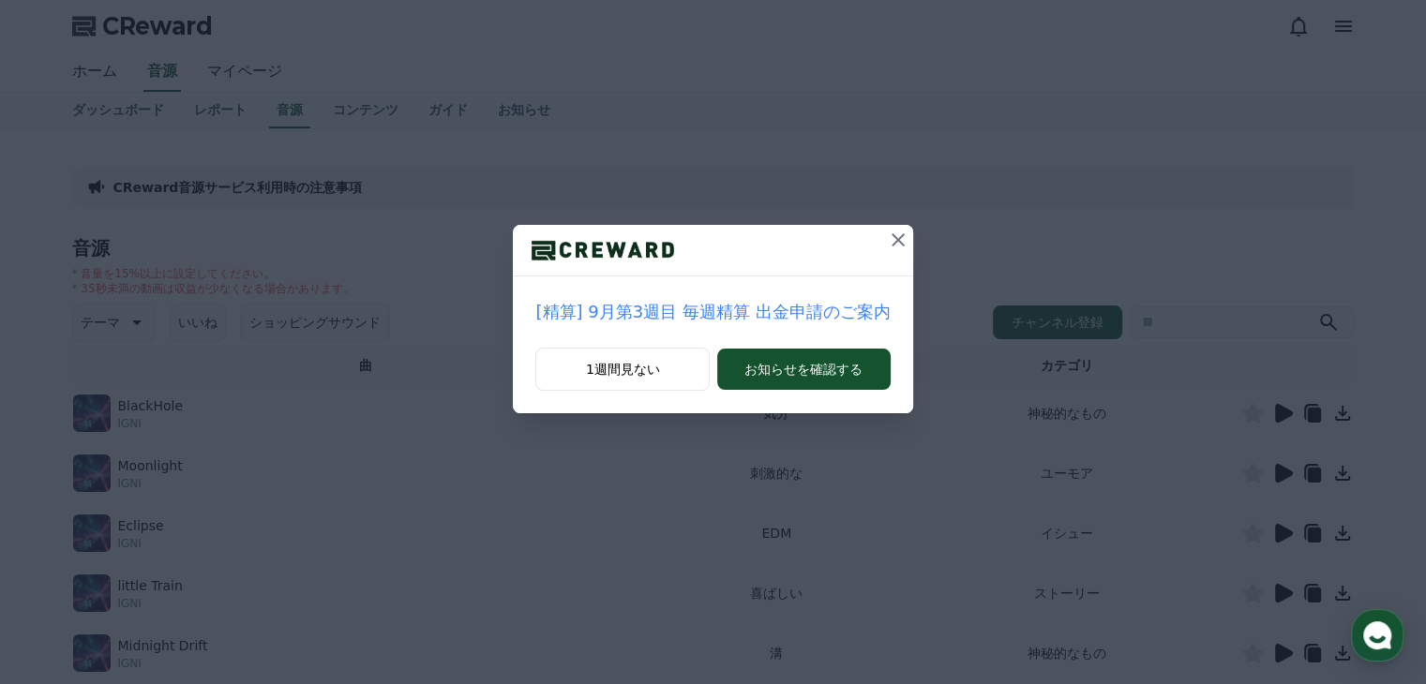
click at [887, 238] on icon at bounding box center [898, 240] width 23 height 23
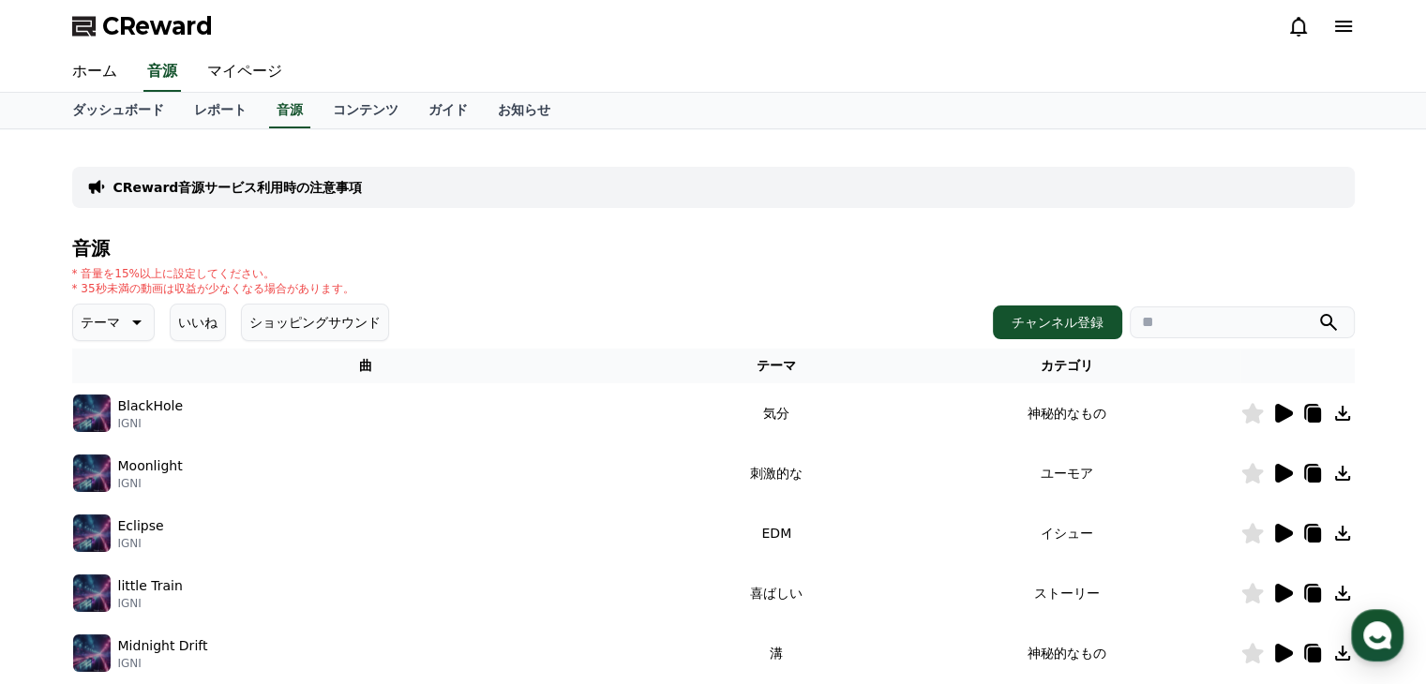
click at [274, 327] on button "ショッピングサウンド" at bounding box center [315, 323] width 148 height 38
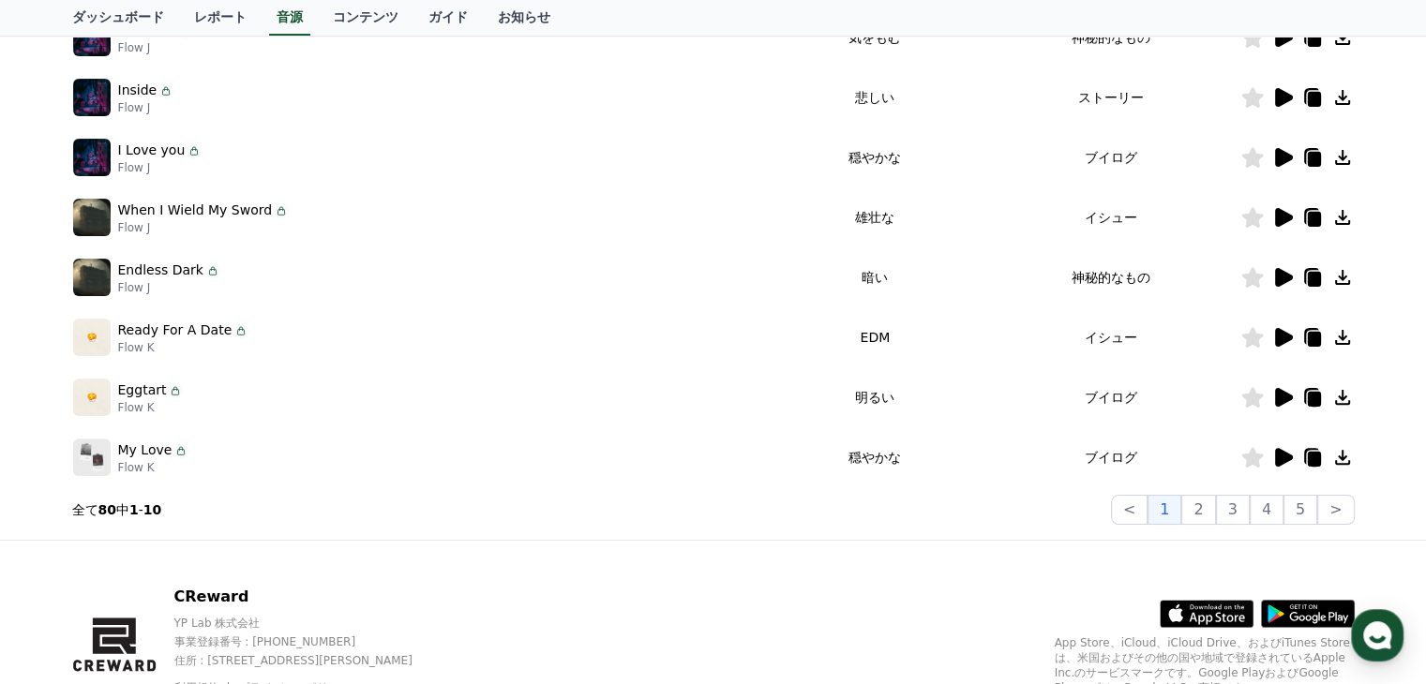
scroll to position [469, 0]
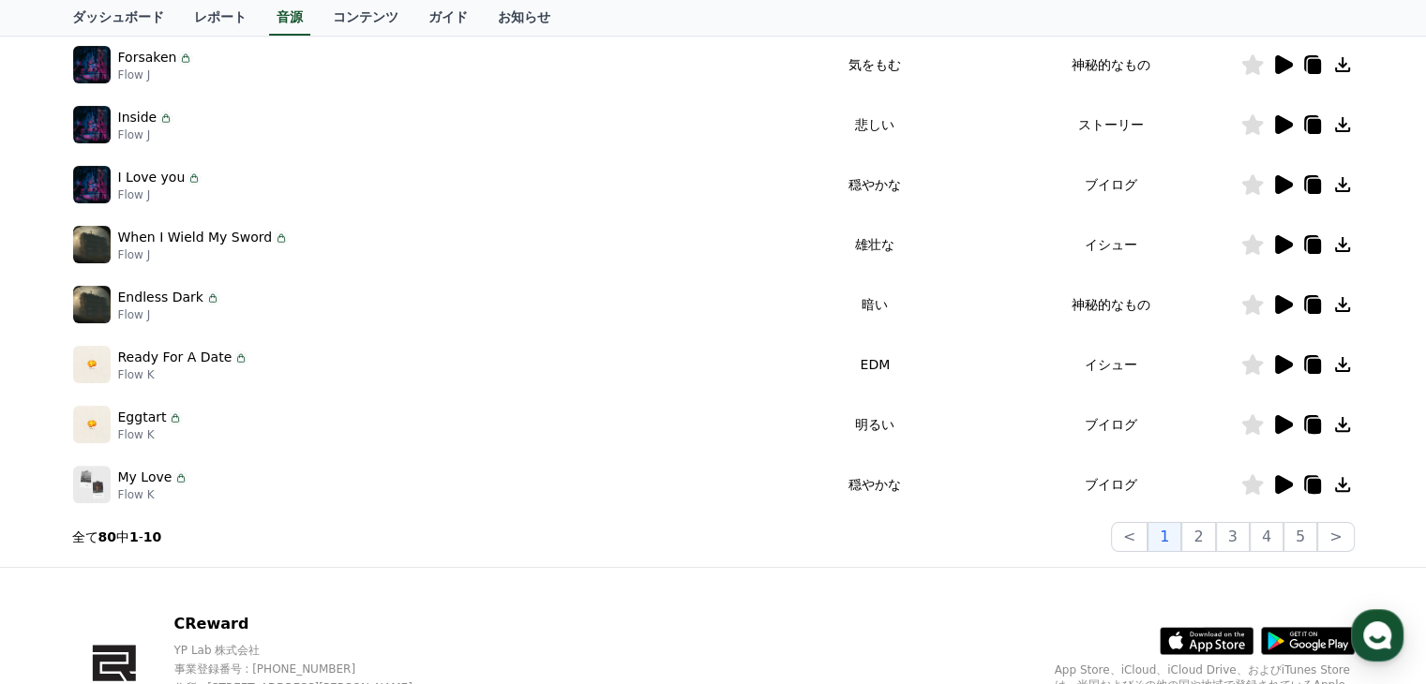
click at [1283, 424] on icon at bounding box center [1284, 424] width 18 height 19
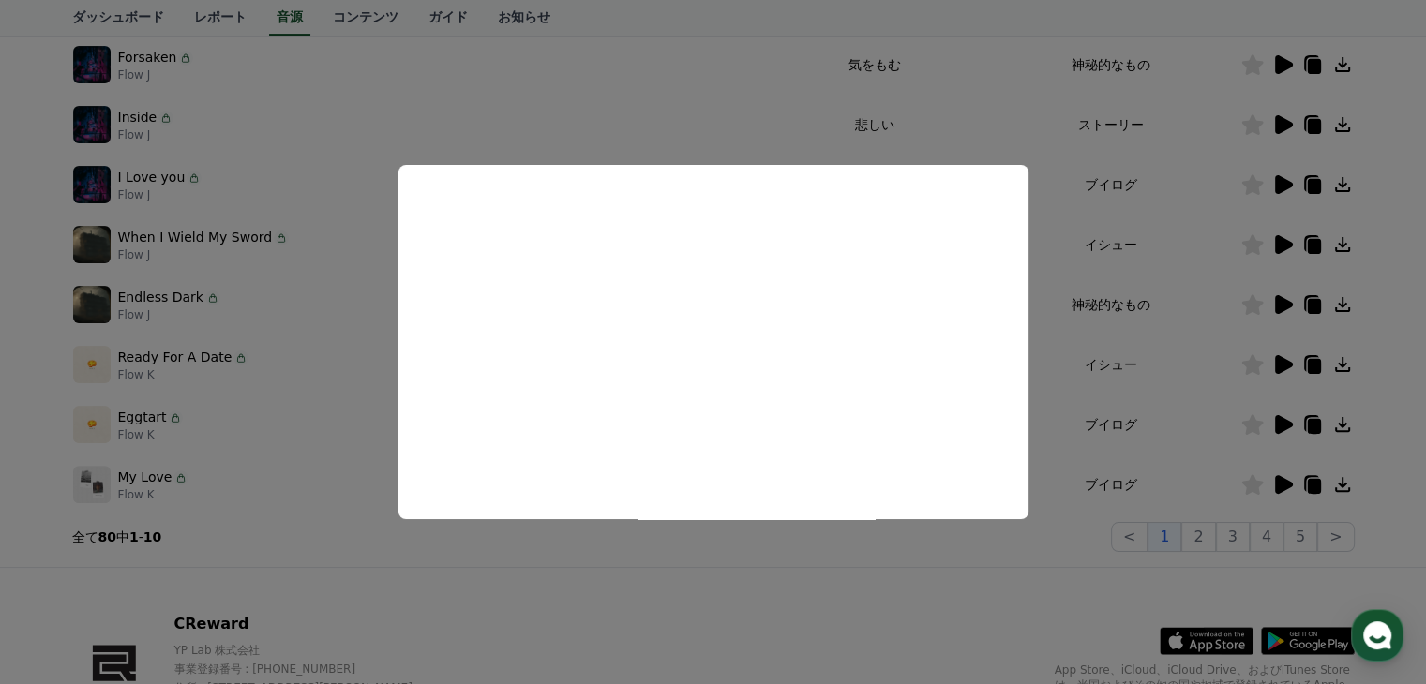
click at [641, 563] on button "close modal" at bounding box center [713, 342] width 1426 height 684
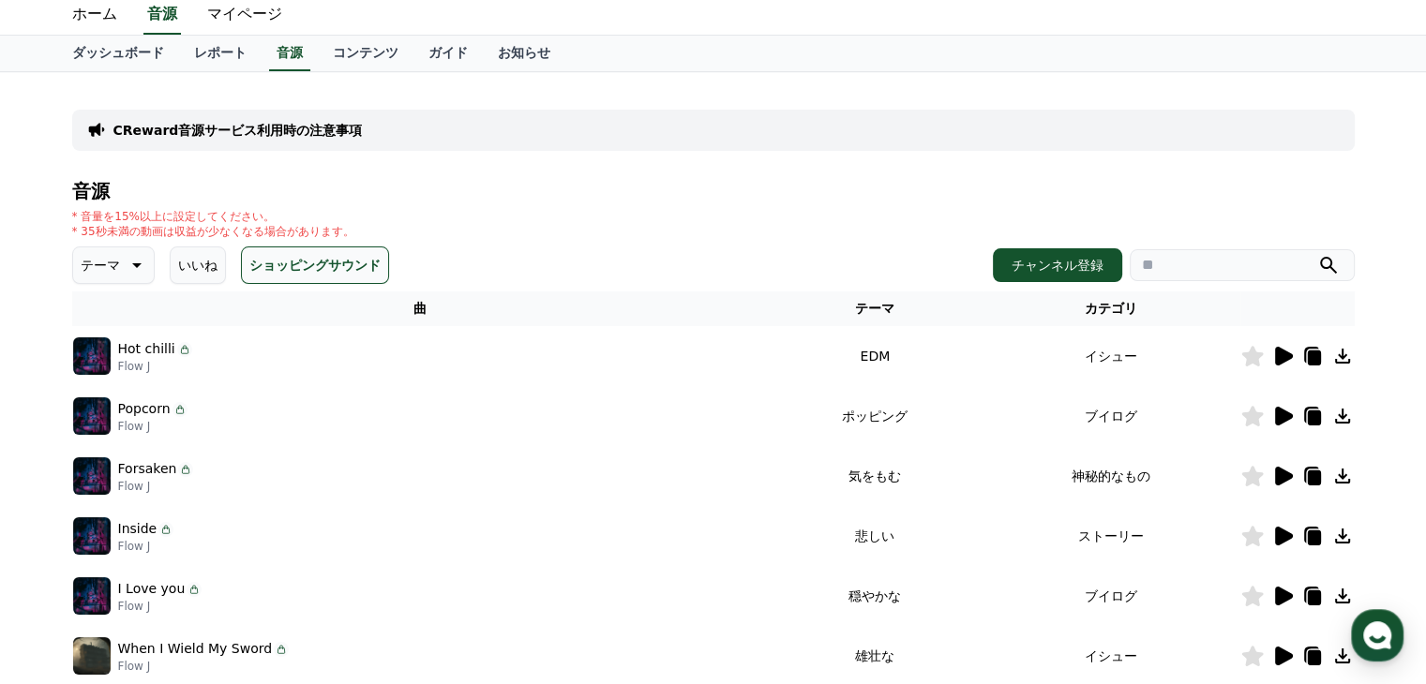
scroll to position [0, 0]
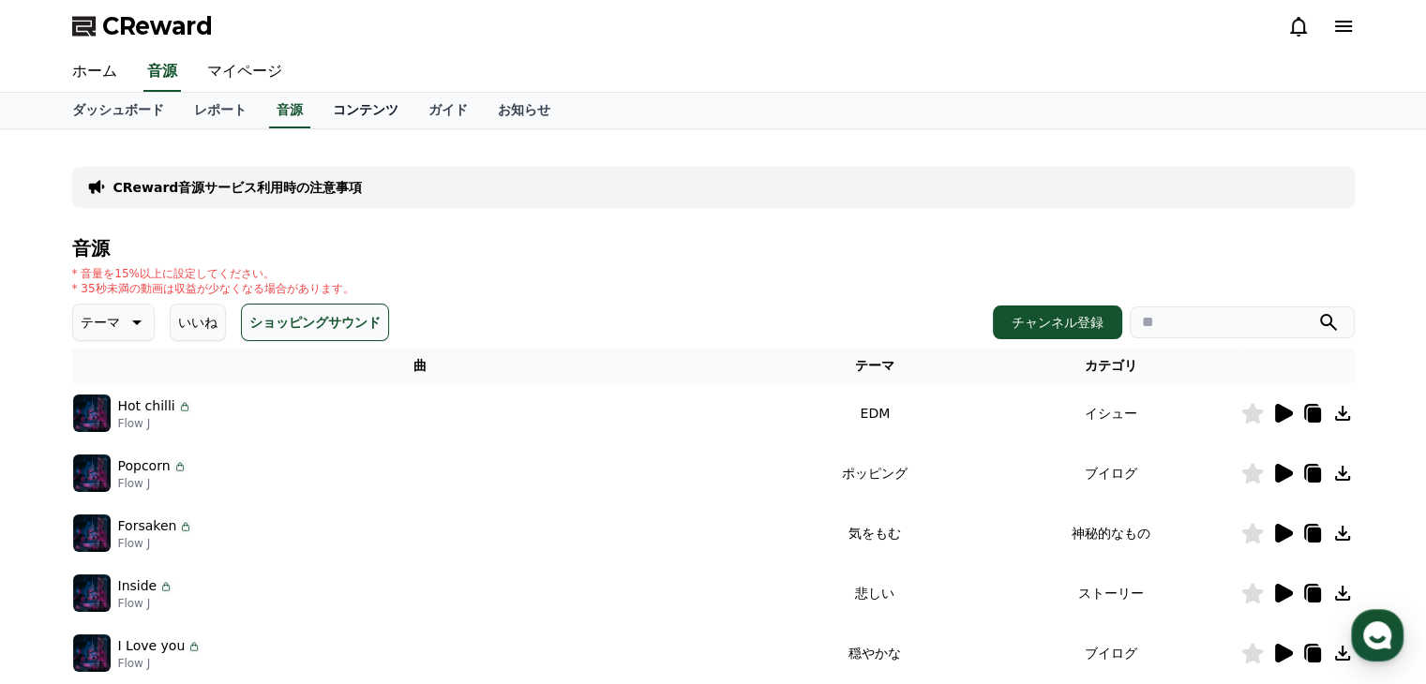
click at [334, 98] on link "コンテンツ" at bounding box center [366, 111] width 96 height 36
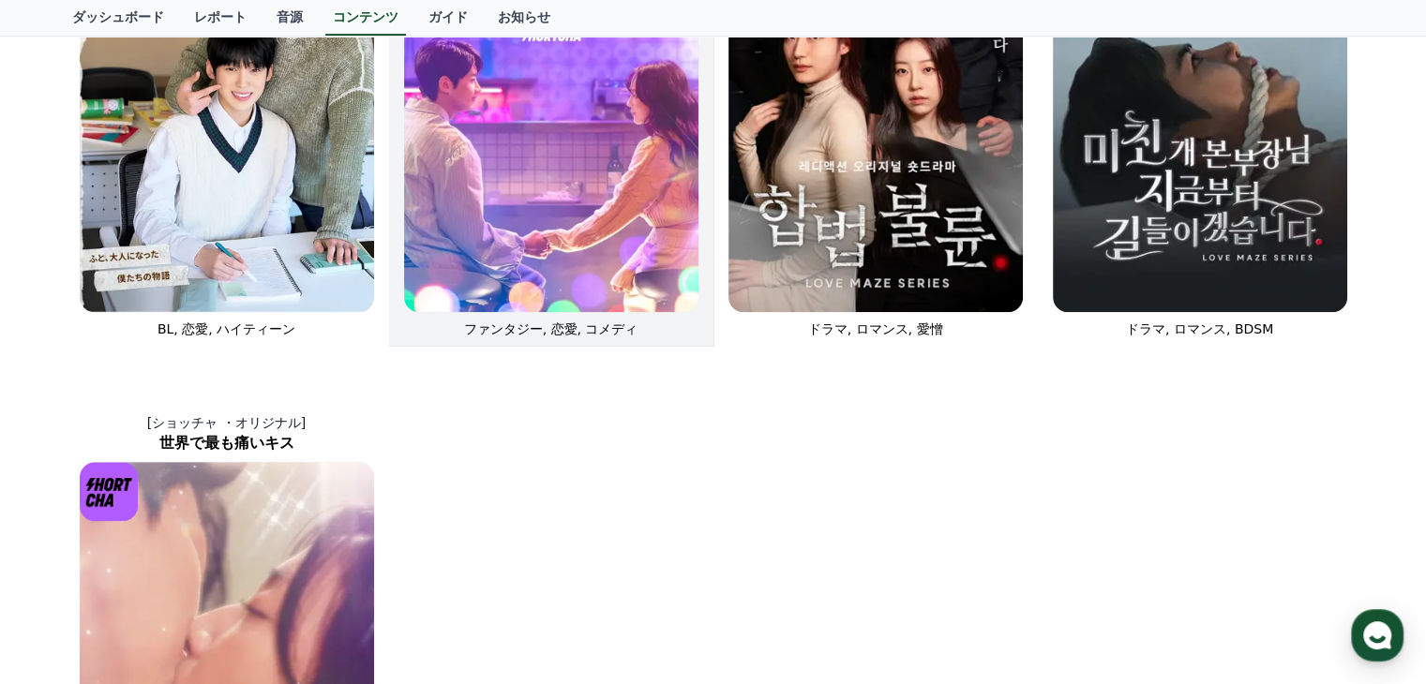
scroll to position [1125, 0]
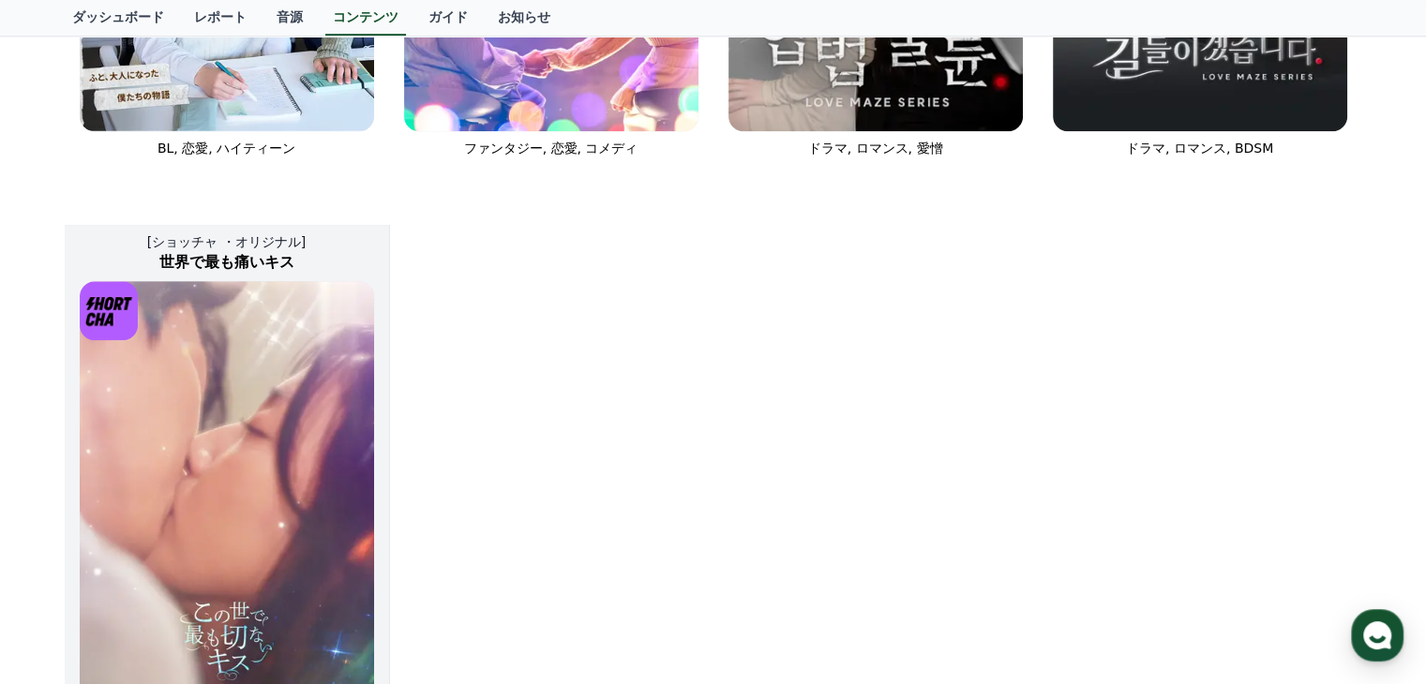
click at [233, 530] on img at bounding box center [227, 502] width 294 height 442
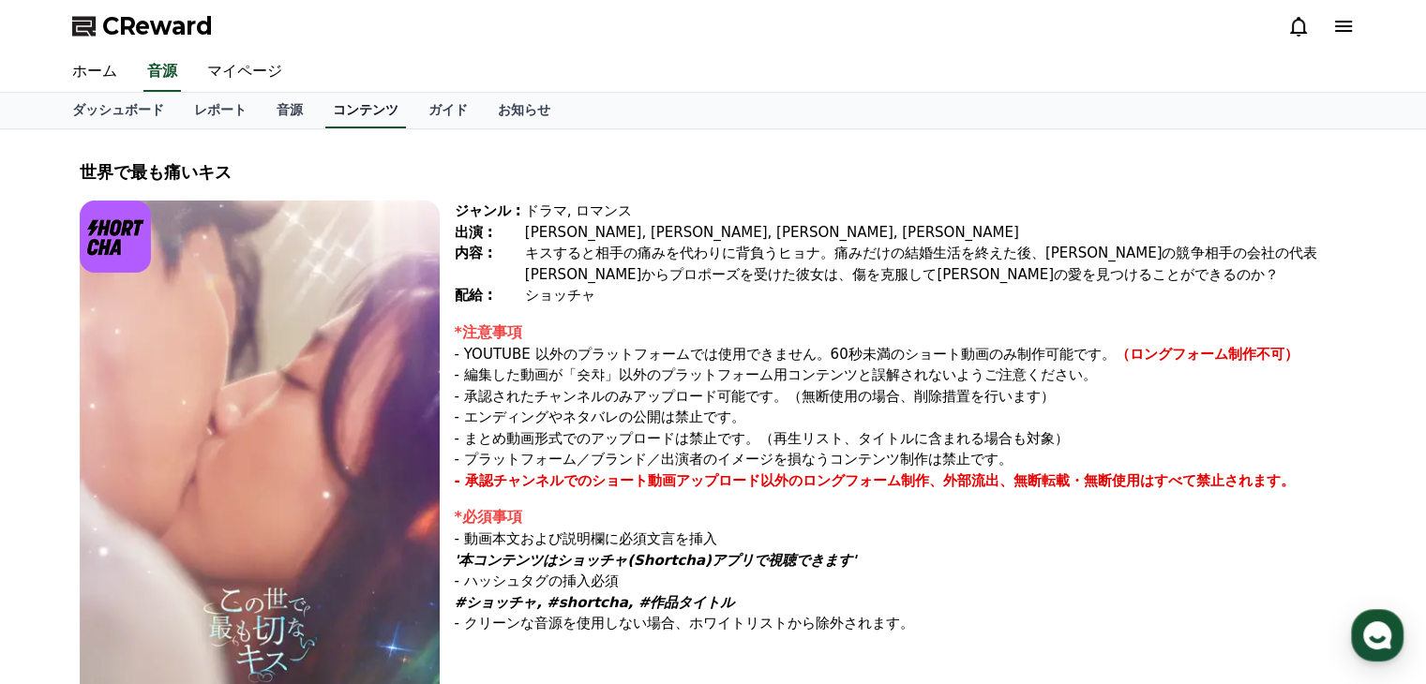
click at [325, 110] on link "コンテンツ" at bounding box center [365, 111] width 81 height 36
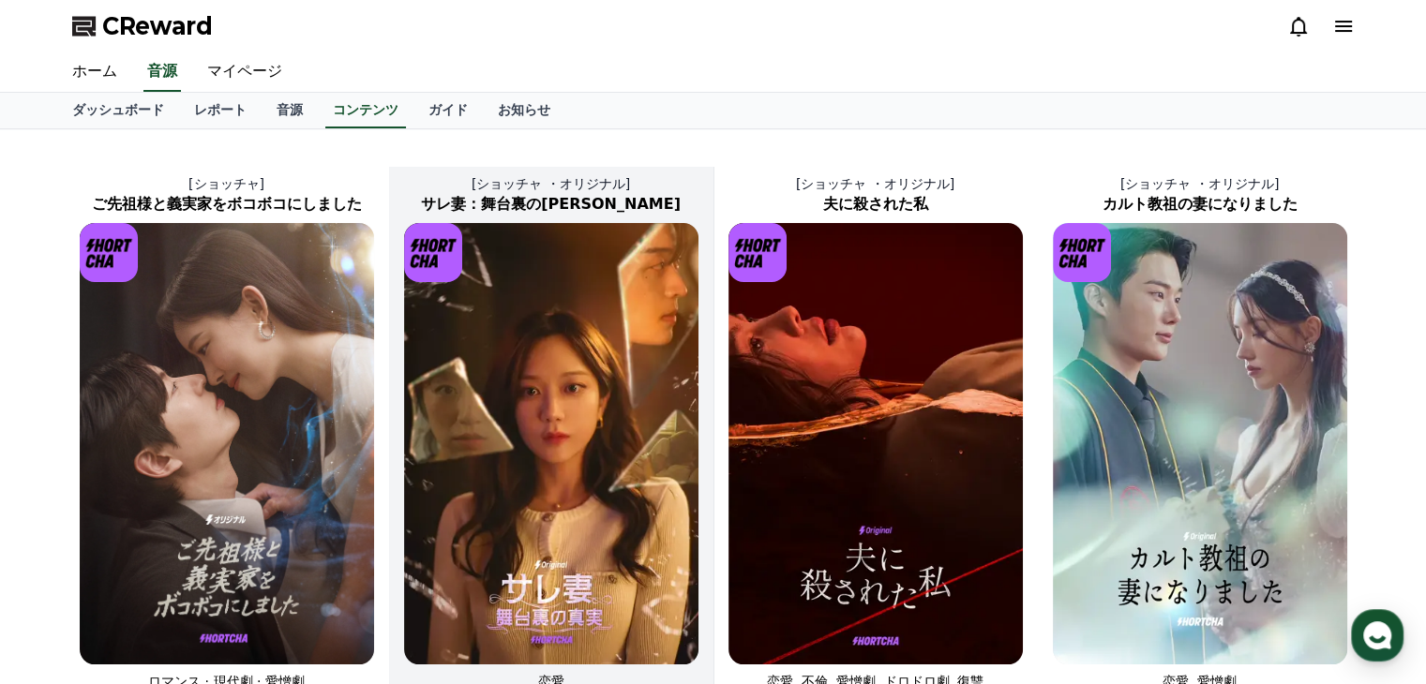
click at [514, 385] on img at bounding box center [551, 444] width 294 height 442
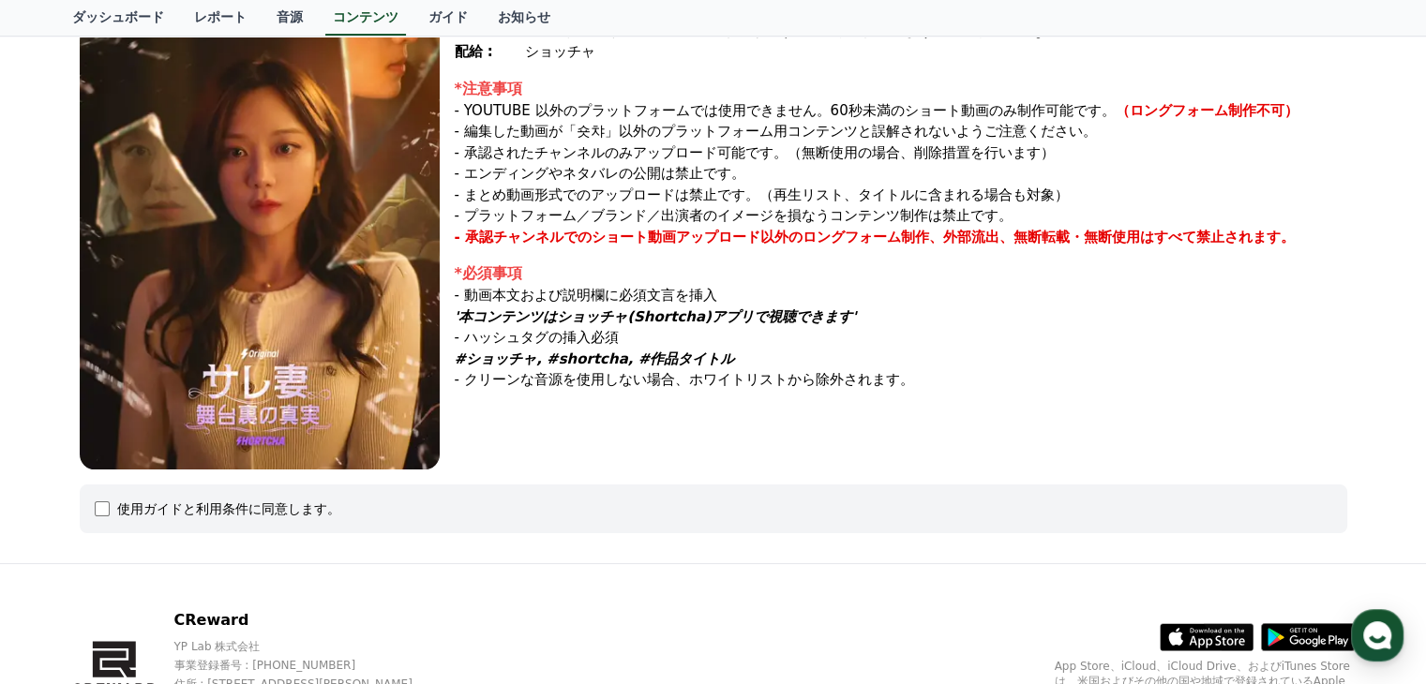
scroll to position [74, 0]
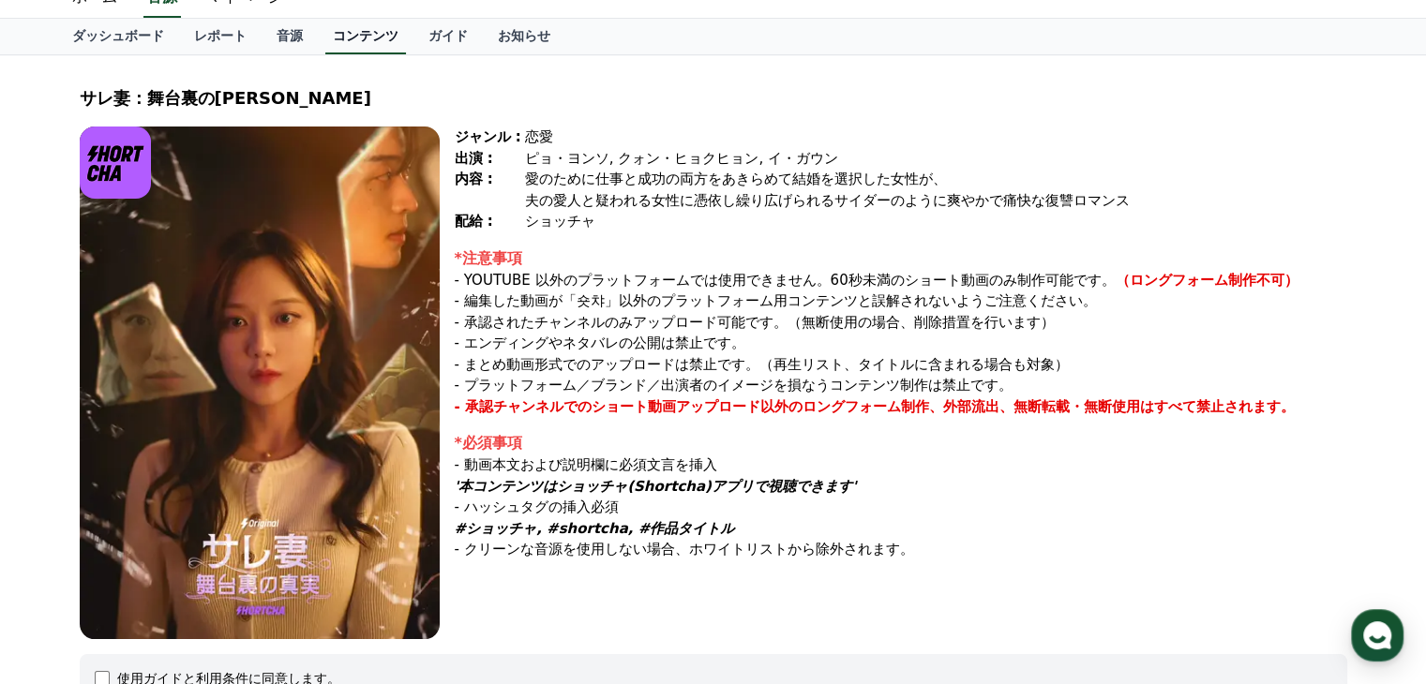
click at [325, 39] on link "コンテンツ" at bounding box center [365, 37] width 81 height 36
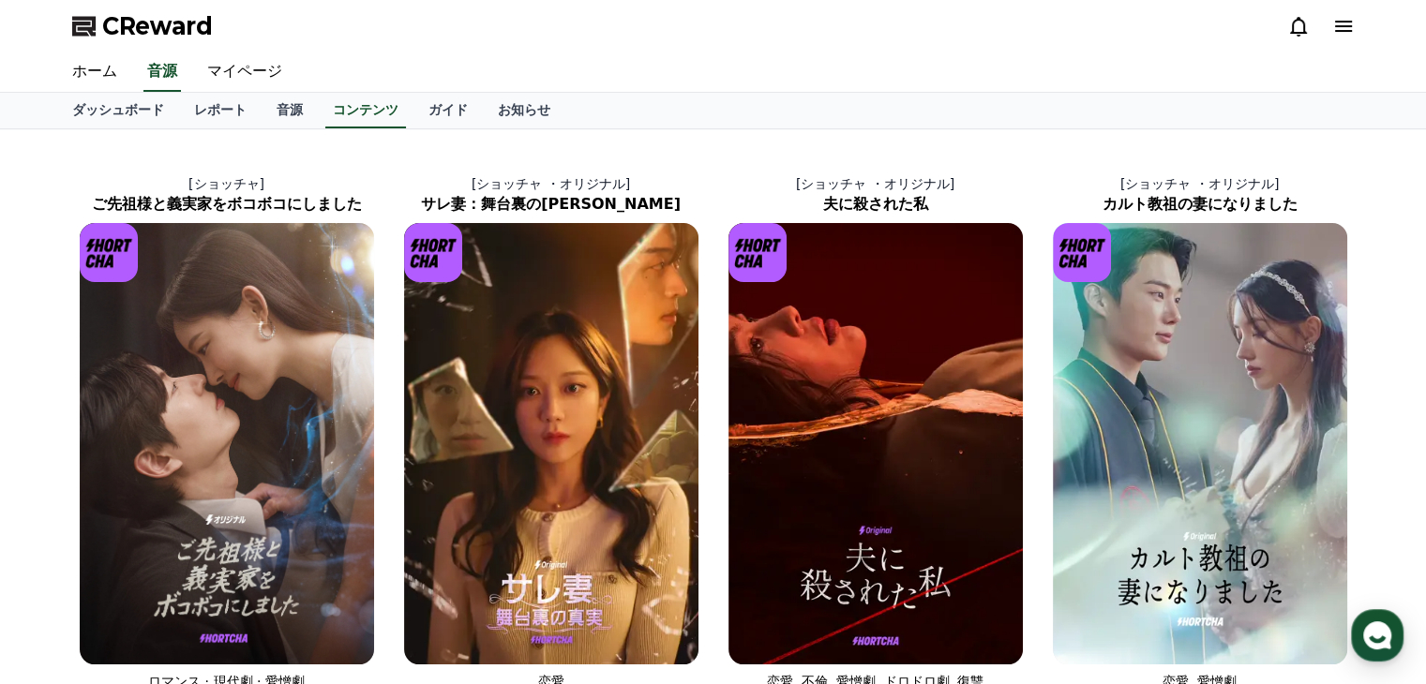
drag, startPoint x: 246, startPoint y: 25, endPoint x: 109, endPoint y: 34, distance: 137.1
click at [109, 34] on div "CReward" at bounding box center [713, 26] width 1313 height 53
copy span "CReward"
